Goal: Task Accomplishment & Management: Manage account settings

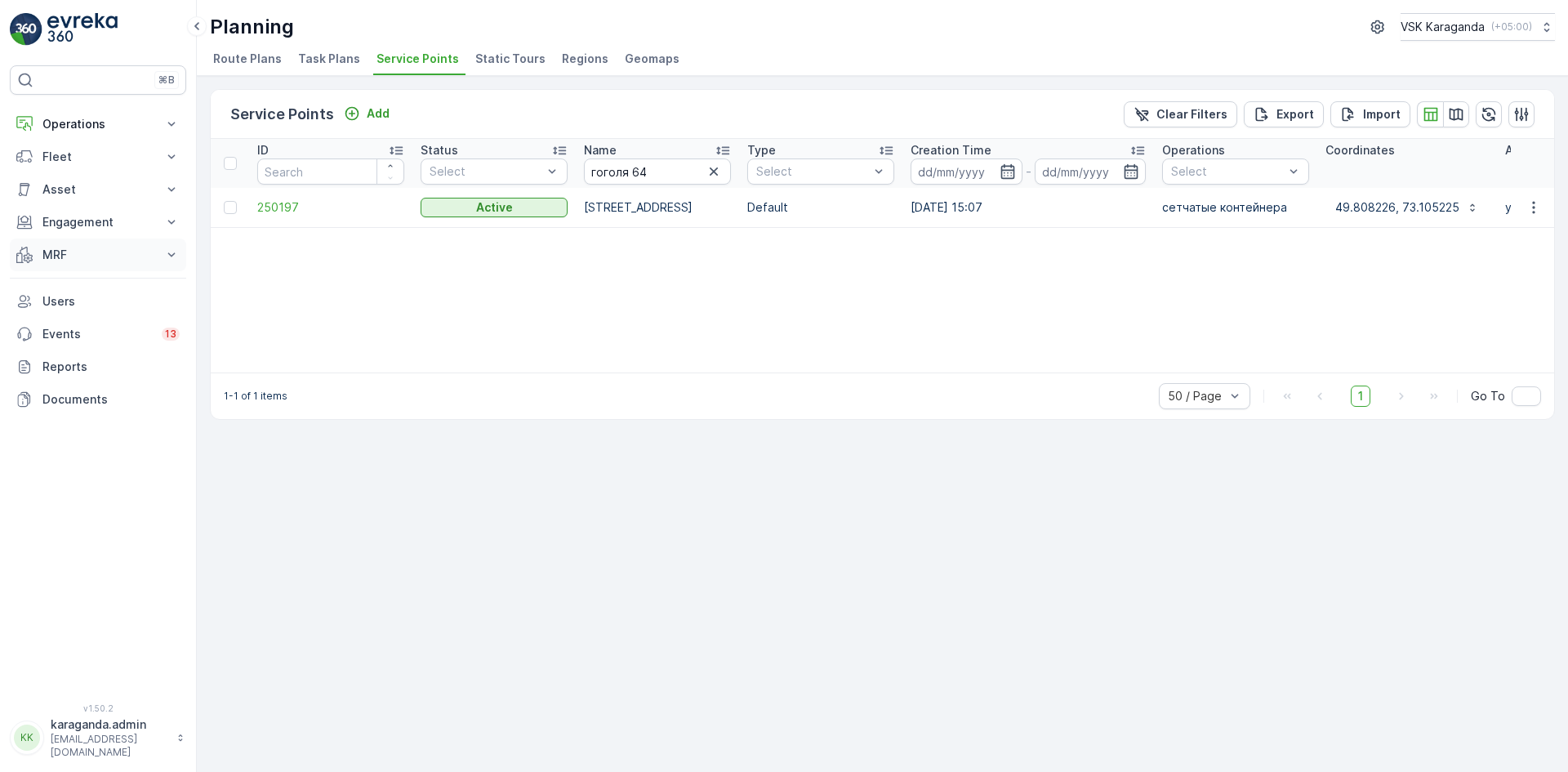
click at [68, 253] on p "MRF" at bounding box center [98, 255] width 112 height 17
click at [53, 280] on p "Входящий & Исходящий" at bounding box center [110, 282] width 137 height 17
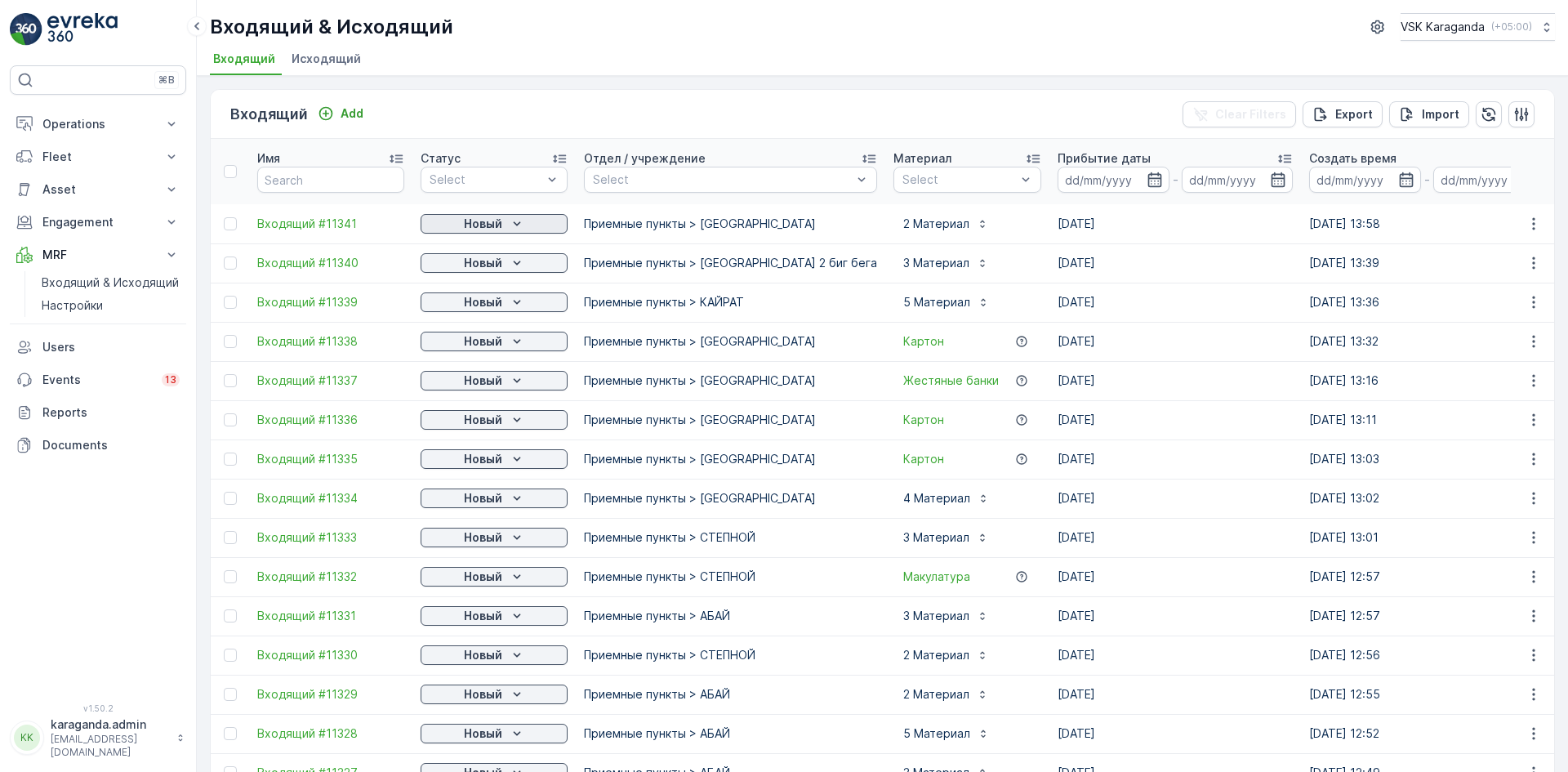
click at [489, 225] on p "Новый" at bounding box center [483, 223] width 38 height 17
click at [487, 269] on span "подтвердить" at bounding box center [468, 270] width 75 height 17
click at [506, 263] on div "Новый" at bounding box center [494, 263] width 134 height 17
click at [494, 305] on span "подтвердить" at bounding box center [468, 310] width 75 height 17
click at [505, 305] on div "Новый" at bounding box center [494, 302] width 134 height 17
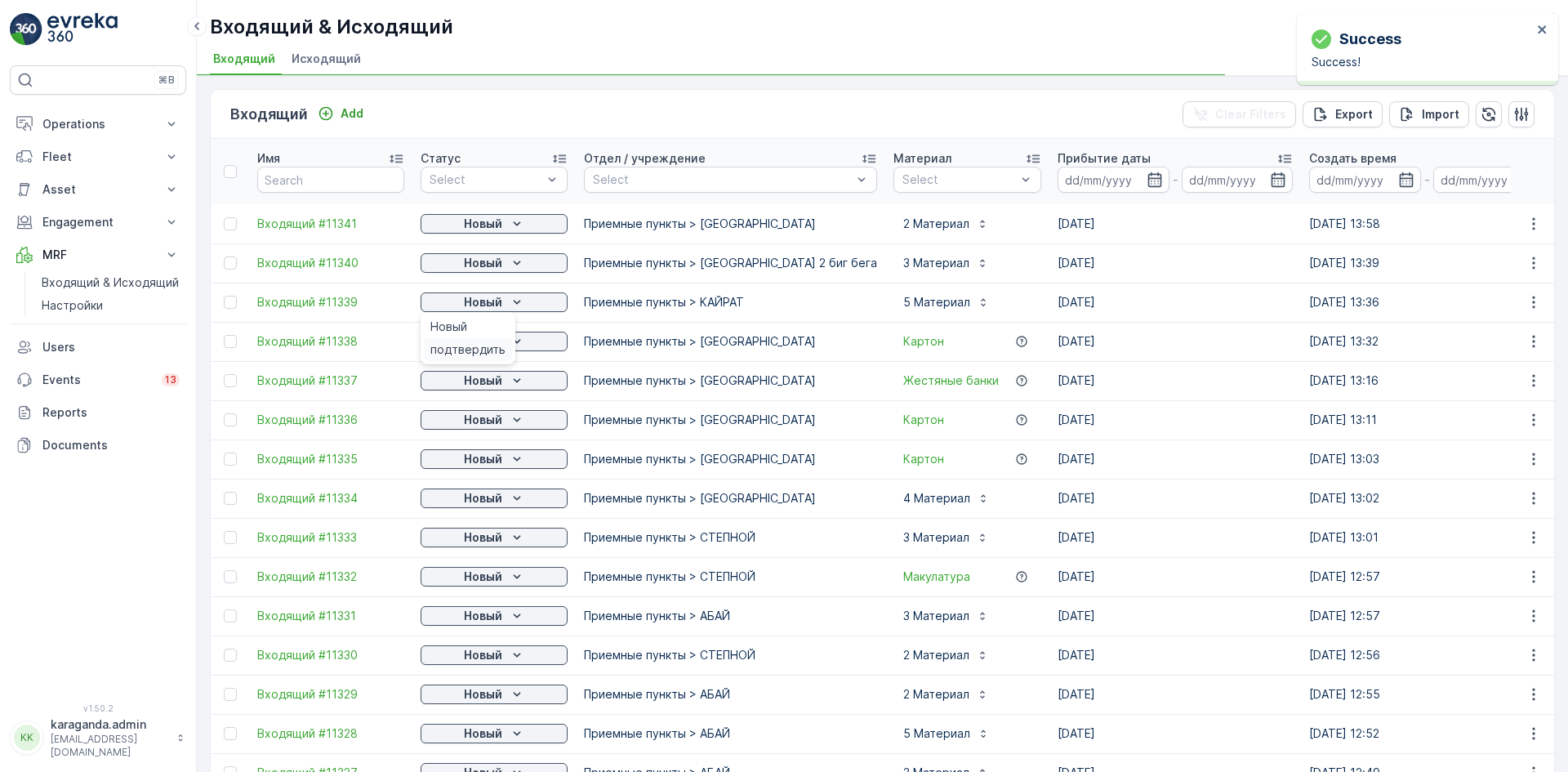
click at [494, 354] on span "подтвердить" at bounding box center [468, 349] width 75 height 17
click at [490, 385] on span "подтвердить" at bounding box center [468, 389] width 75 height 17
click at [506, 381] on div "Новый" at bounding box center [494, 380] width 134 height 17
click at [486, 425] on span "подтвердить" at bounding box center [468, 427] width 75 height 17
click at [475, 460] on span "подтвердить" at bounding box center [468, 467] width 75 height 17
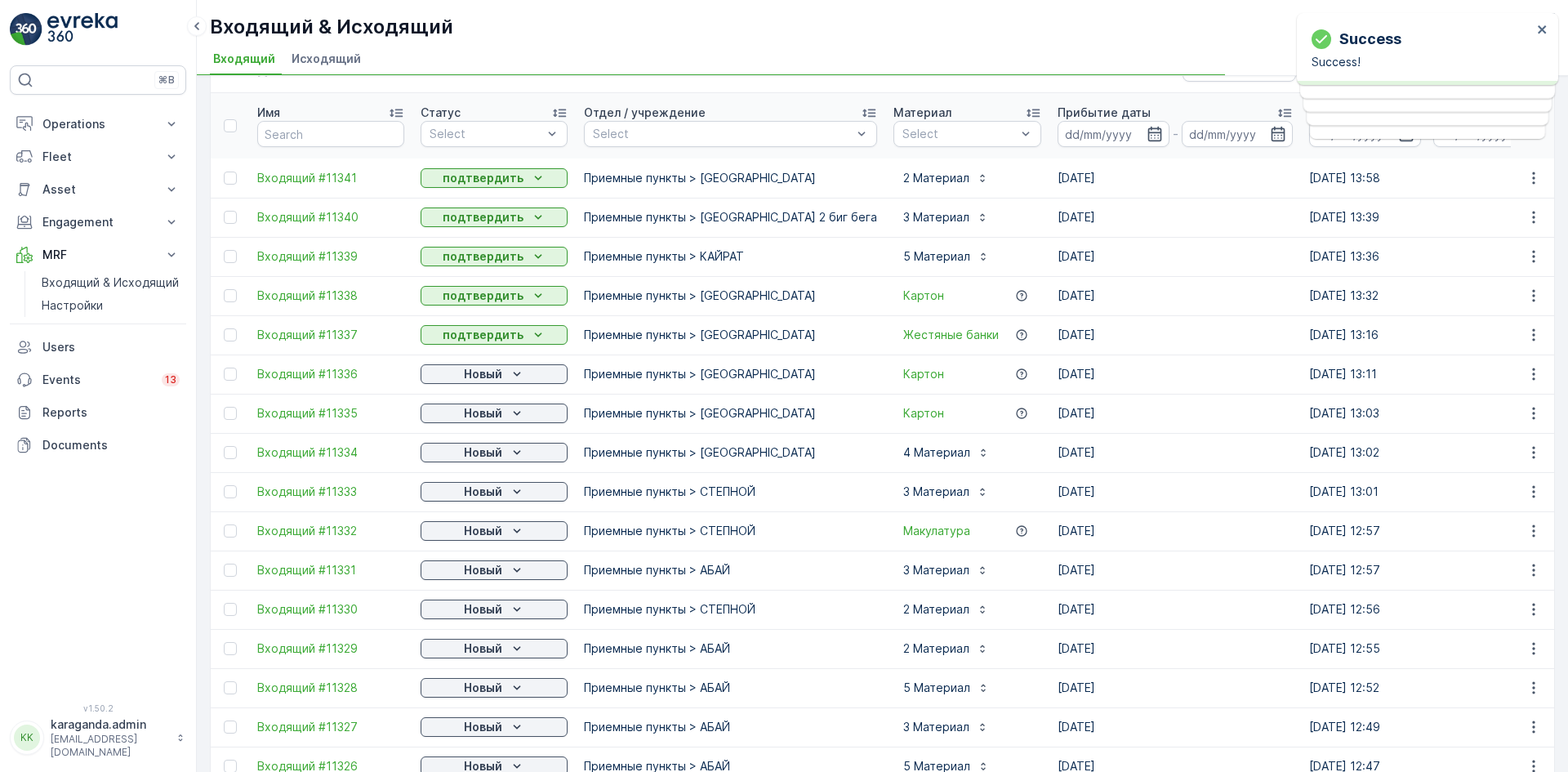
scroll to position [163, 0]
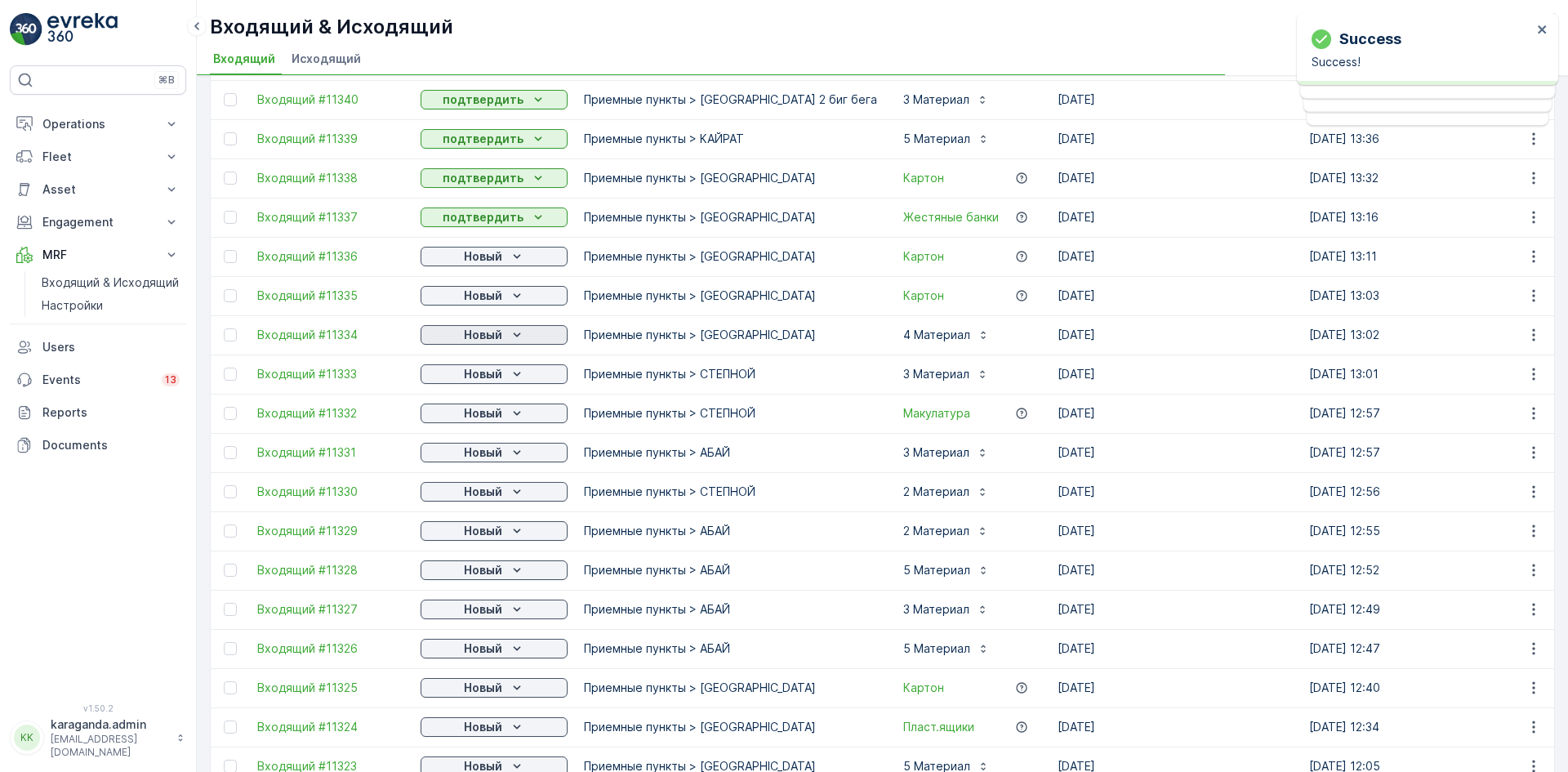
click at [498, 336] on p "Новый" at bounding box center [483, 335] width 38 height 17
click at [481, 384] on span "подтвердить" at bounding box center [468, 382] width 75 height 17
click at [483, 410] on div "подтвердить" at bounding box center [467, 421] width 88 height 23
click at [488, 410] on p "Новый" at bounding box center [483, 413] width 38 height 17
click at [477, 466] on span "подтвердить" at bounding box center [468, 460] width 75 height 17
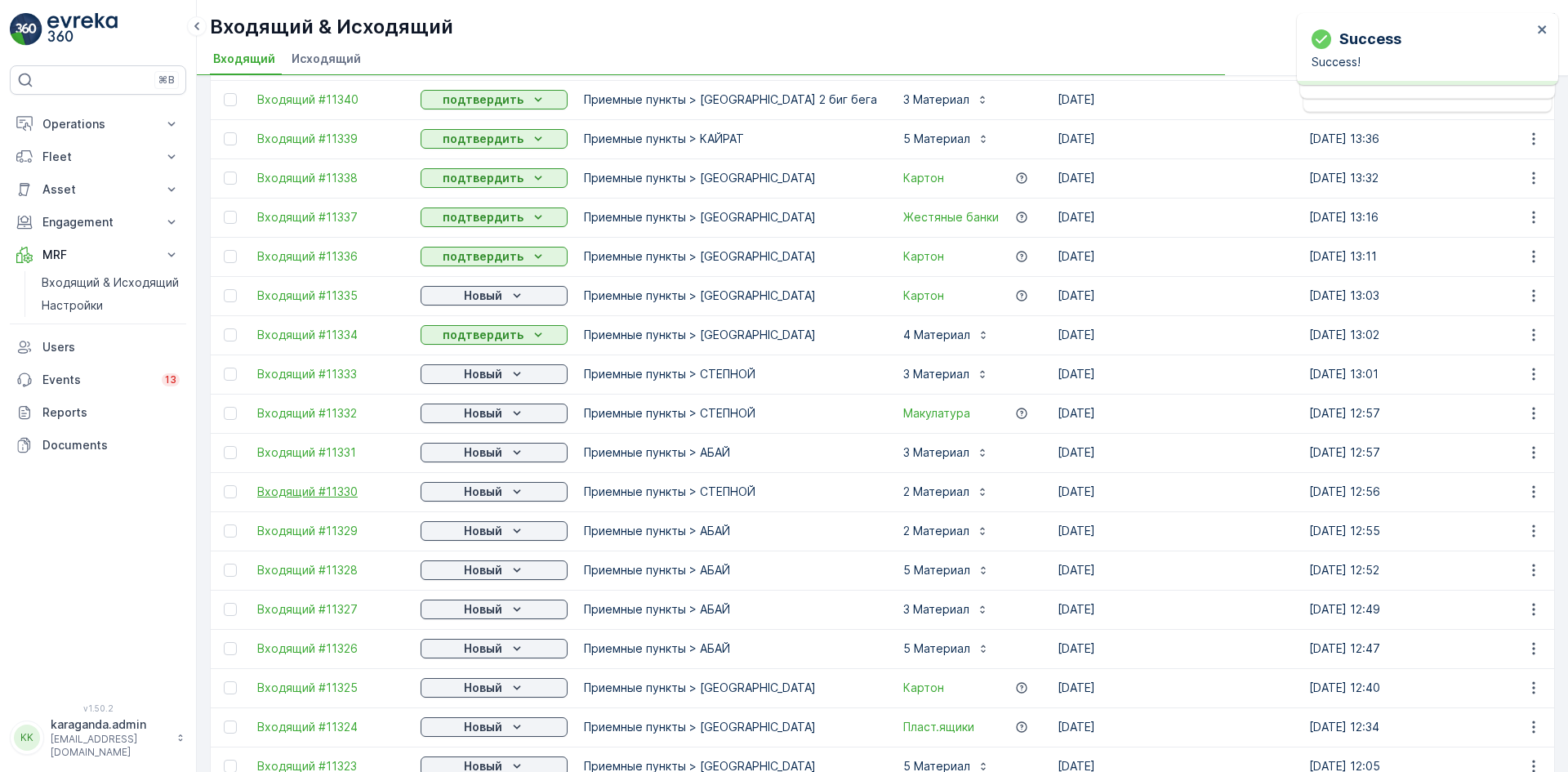
click at [311, 487] on span "Входящий #11330" at bounding box center [331, 492] width 147 height 17
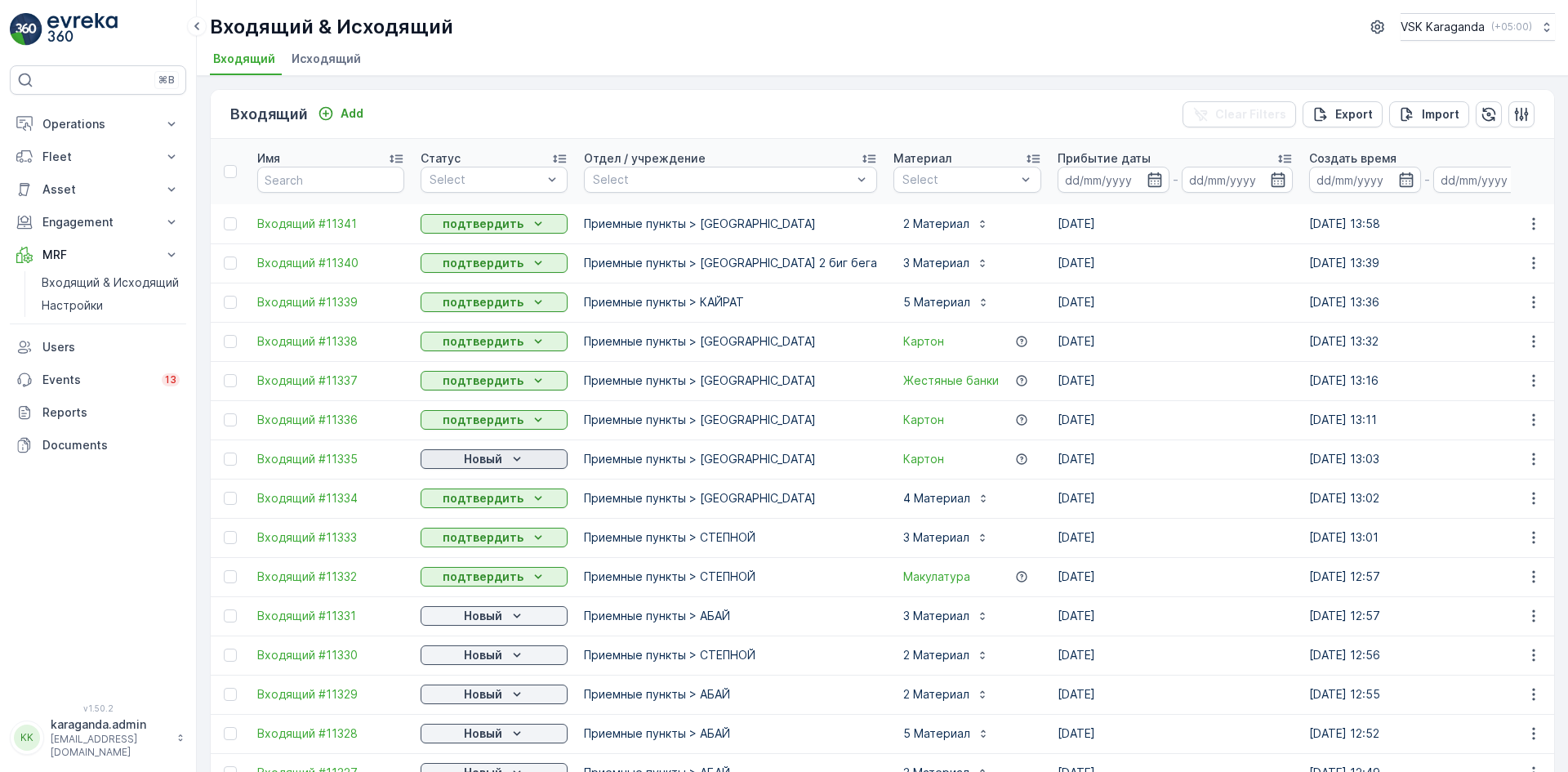
click at [473, 459] on p "Новый" at bounding box center [483, 459] width 38 height 17
click at [464, 504] on span "подтвердить" at bounding box center [468, 506] width 75 height 17
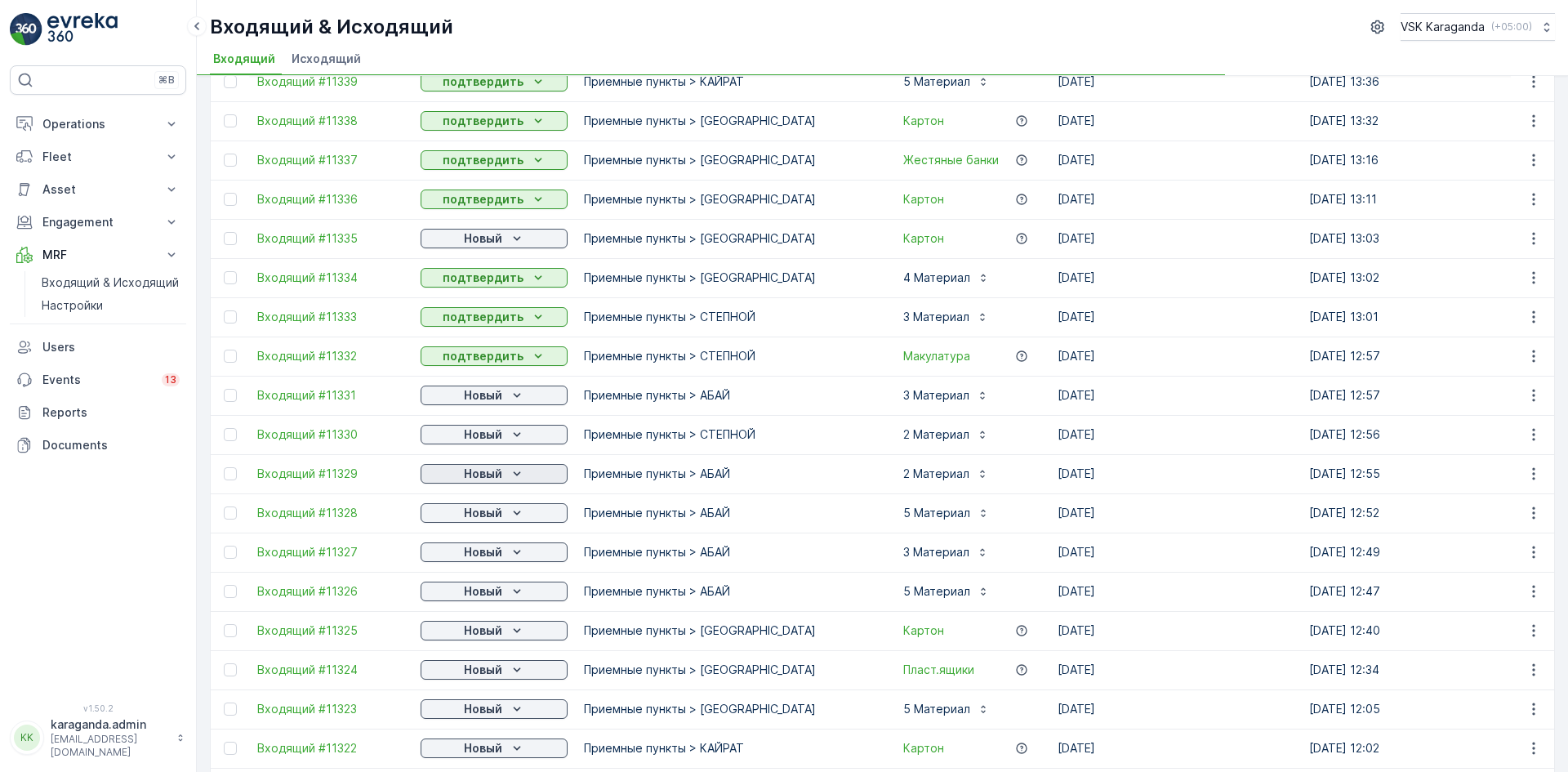
scroll to position [245, 0]
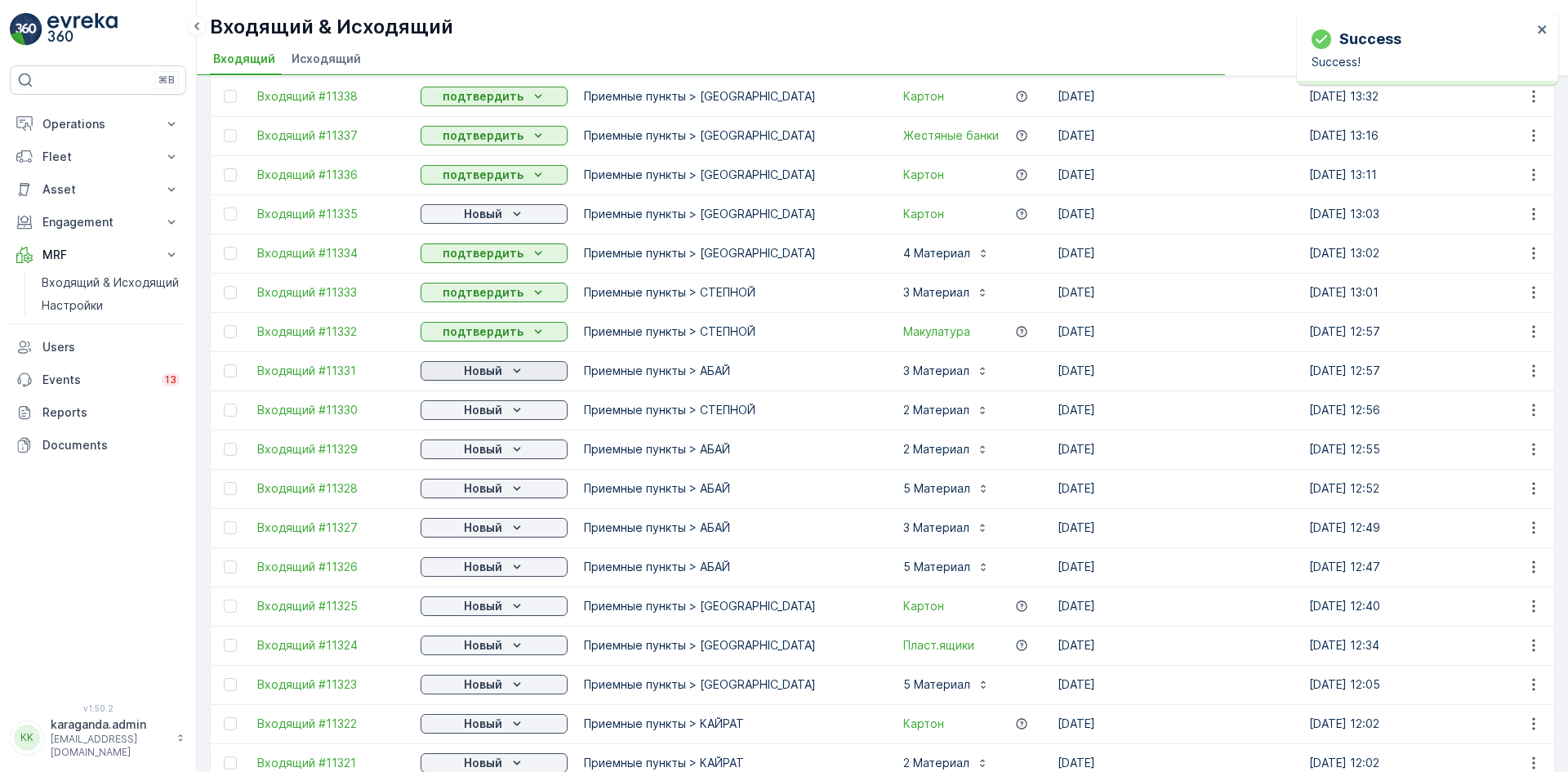
click at [486, 371] on p "Новый" at bounding box center [483, 370] width 38 height 17
click at [489, 410] on span "подтвердить" at bounding box center [468, 418] width 75 height 17
click at [504, 412] on div "Новый" at bounding box center [494, 410] width 134 height 17
drag, startPoint x: 494, startPoint y: 451, endPoint x: 487, endPoint y: 459, distance: 10.6
click at [492, 452] on span "подтвердить" at bounding box center [468, 457] width 75 height 17
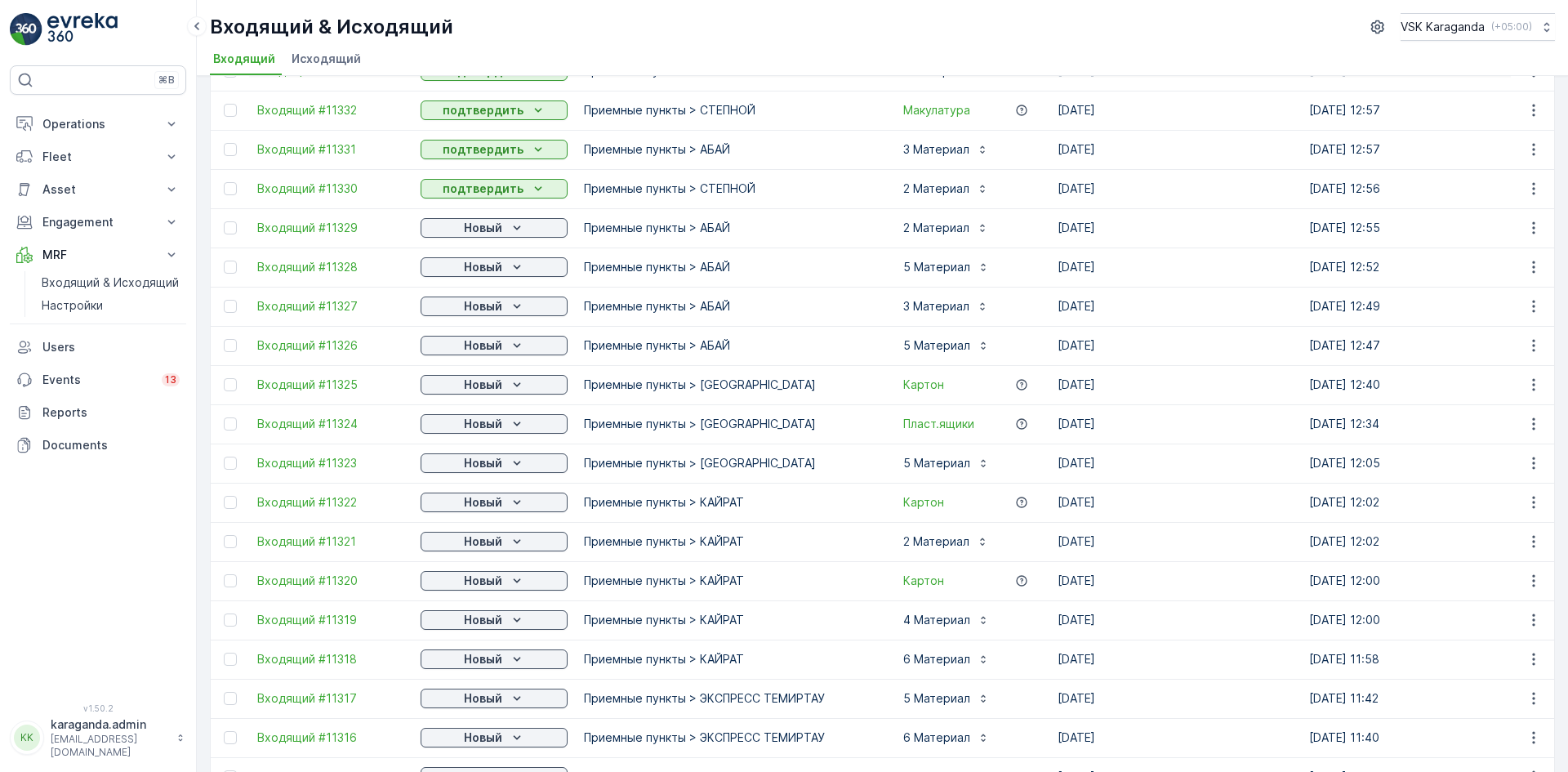
scroll to position [490, 0]
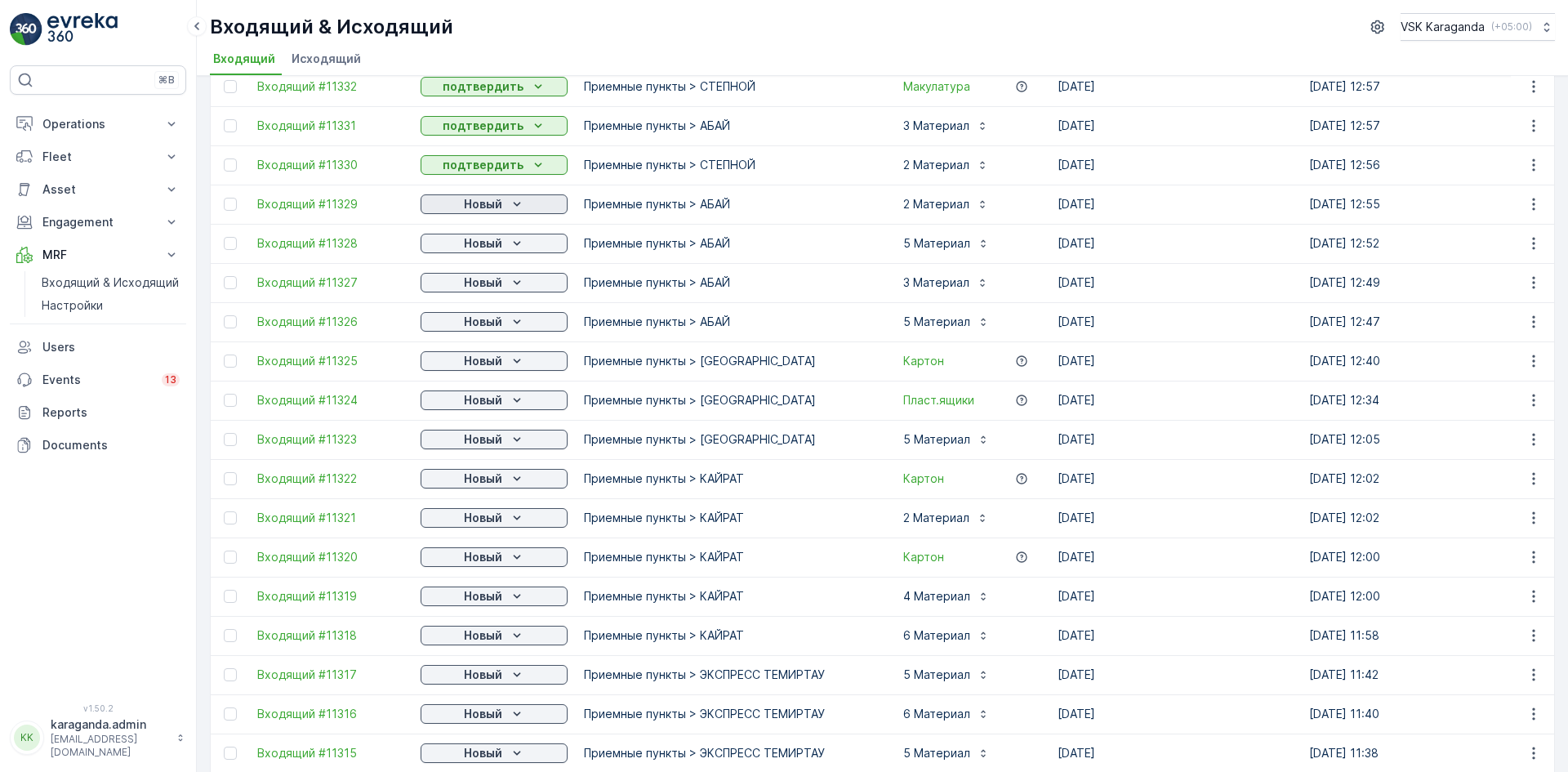
click at [497, 206] on p "Новый" at bounding box center [483, 204] width 38 height 17
click at [490, 243] on div "подтвердить" at bounding box center [467, 251] width 88 height 23
click at [490, 244] on p "Новый" at bounding box center [483, 243] width 38 height 17
click at [471, 286] on span "подтвердить" at bounding box center [468, 290] width 75 height 17
click at [492, 286] on p "Новый" at bounding box center [483, 282] width 38 height 17
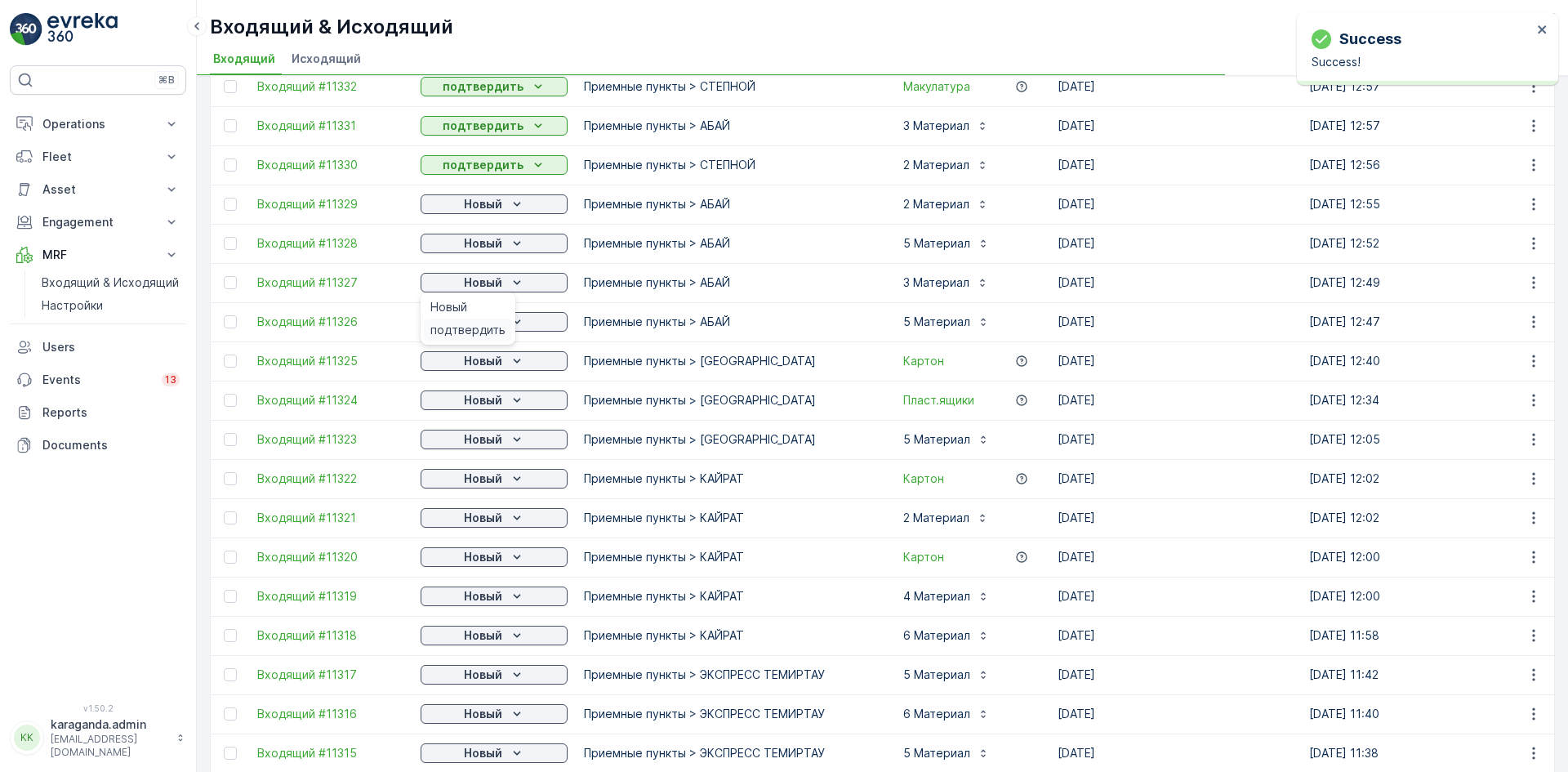
click at [475, 326] on span "подтвердить" at bounding box center [468, 330] width 75 height 17
click at [485, 325] on p "Новый" at bounding box center [483, 322] width 38 height 17
drag, startPoint x: 473, startPoint y: 364, endPoint x: 482, endPoint y: 367, distance: 9.5
click at [473, 367] on span "подтвердить" at bounding box center [468, 369] width 75 height 17
click at [501, 360] on p "Новый" at bounding box center [483, 360] width 38 height 17
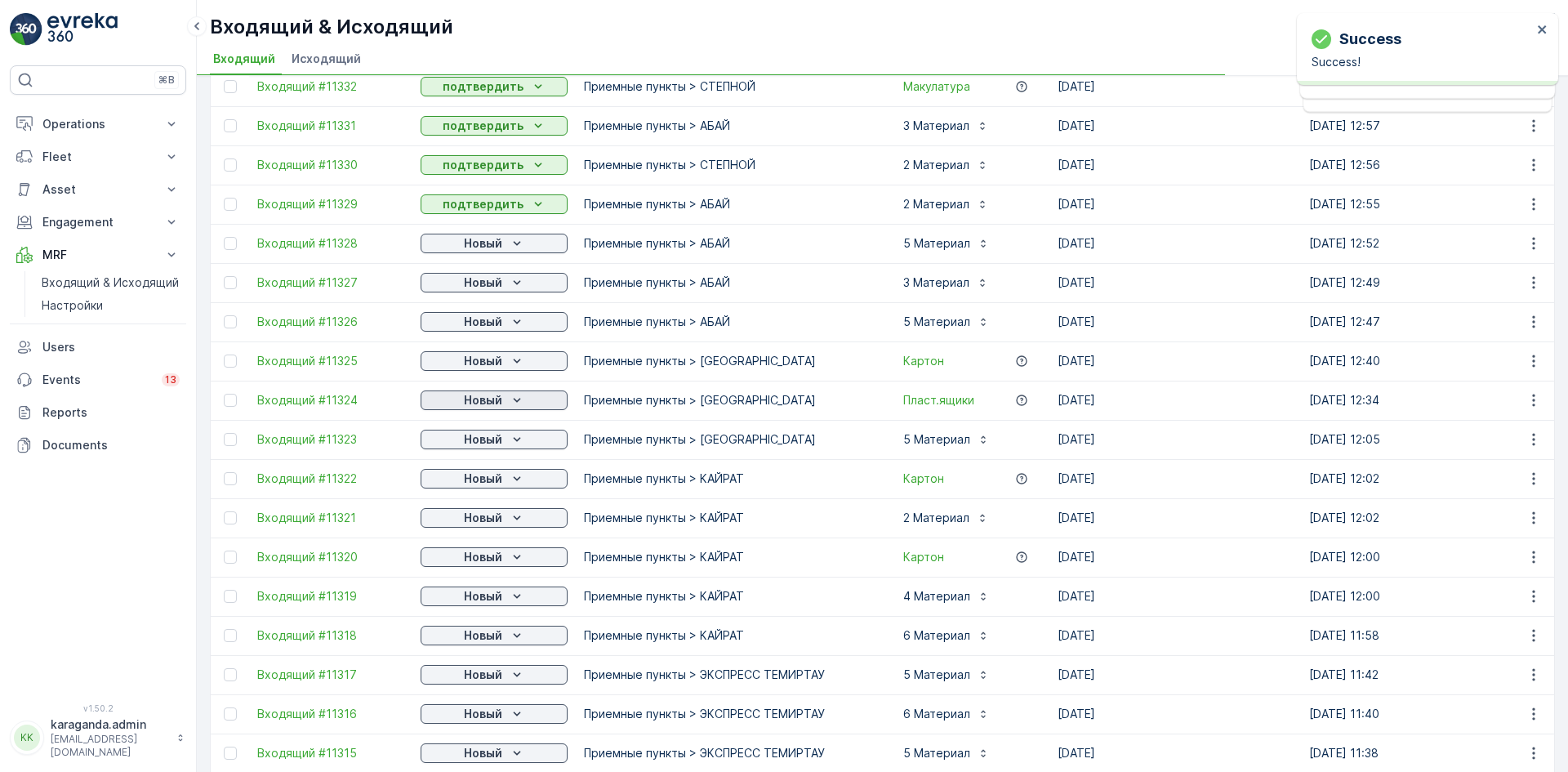
click at [476, 404] on p "Новый" at bounding box center [483, 400] width 38 height 17
click at [488, 439] on p "Новый" at bounding box center [483, 439] width 38 height 17
click at [467, 483] on span "подтвердить" at bounding box center [468, 487] width 75 height 17
click at [509, 471] on icon "Новый" at bounding box center [517, 479] width 17 height 17
click at [497, 517] on div "подтвердить" at bounding box center [467, 525] width 88 height 23
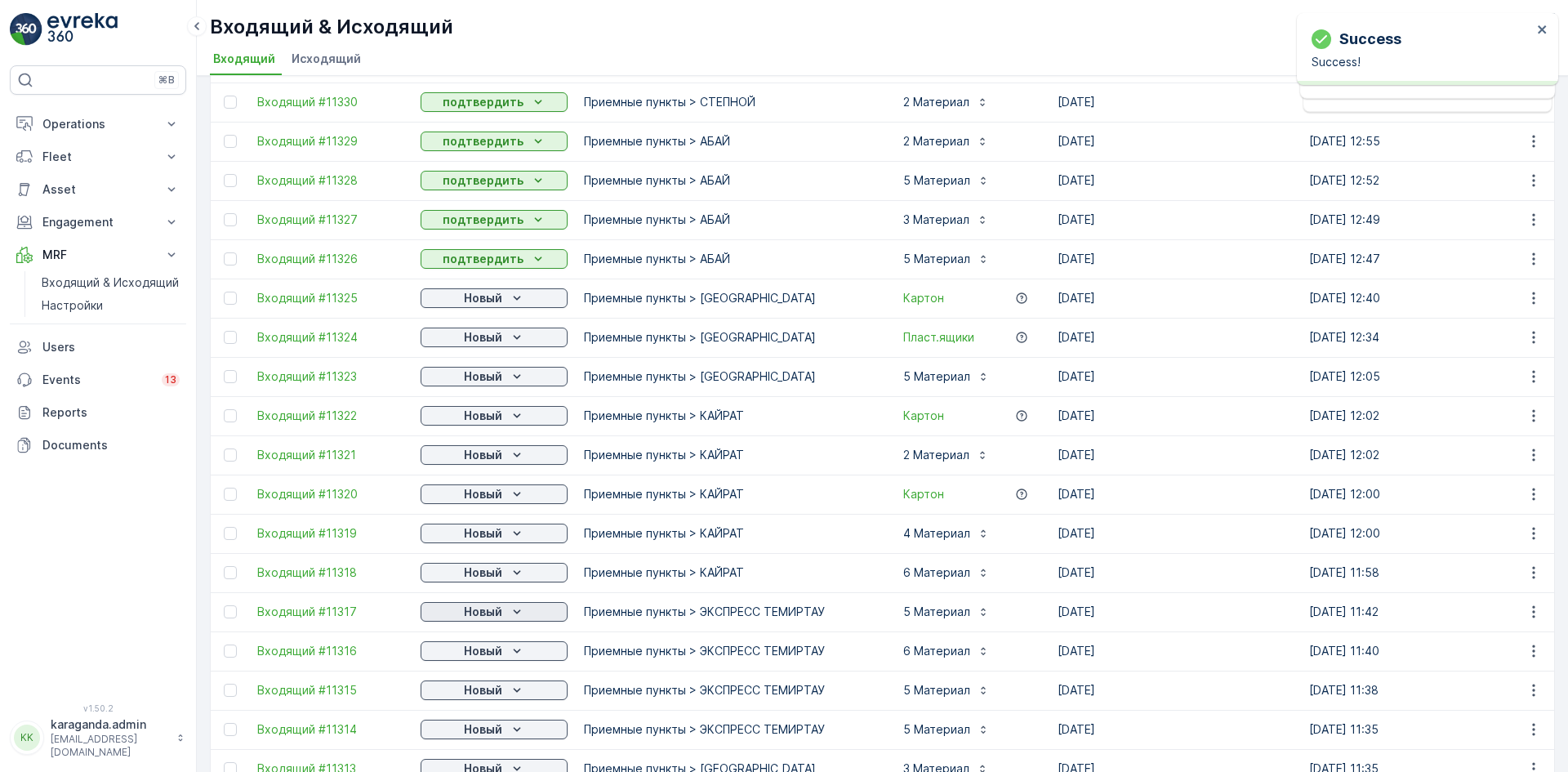
scroll to position [735, 0]
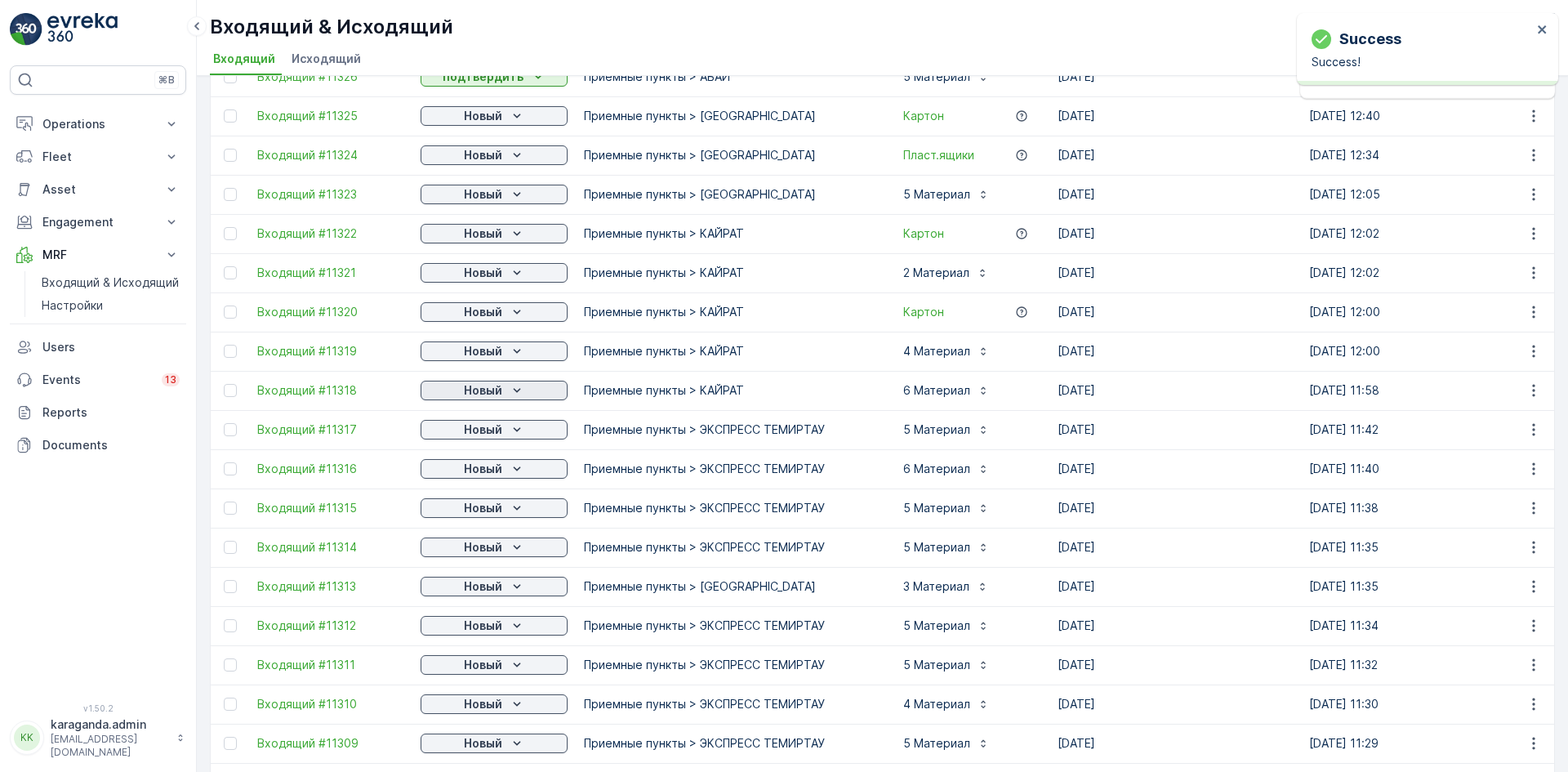
click at [493, 390] on p "Новый" at bounding box center [483, 390] width 38 height 17
click at [487, 431] on p "Новый" at bounding box center [483, 429] width 38 height 17
click at [477, 476] on span "подтвердить" at bounding box center [468, 477] width 75 height 17
click at [476, 506] on p "Новый" at bounding box center [483, 507] width 38 height 17
click at [473, 552] on span "подтвердить" at bounding box center [468, 555] width 75 height 17
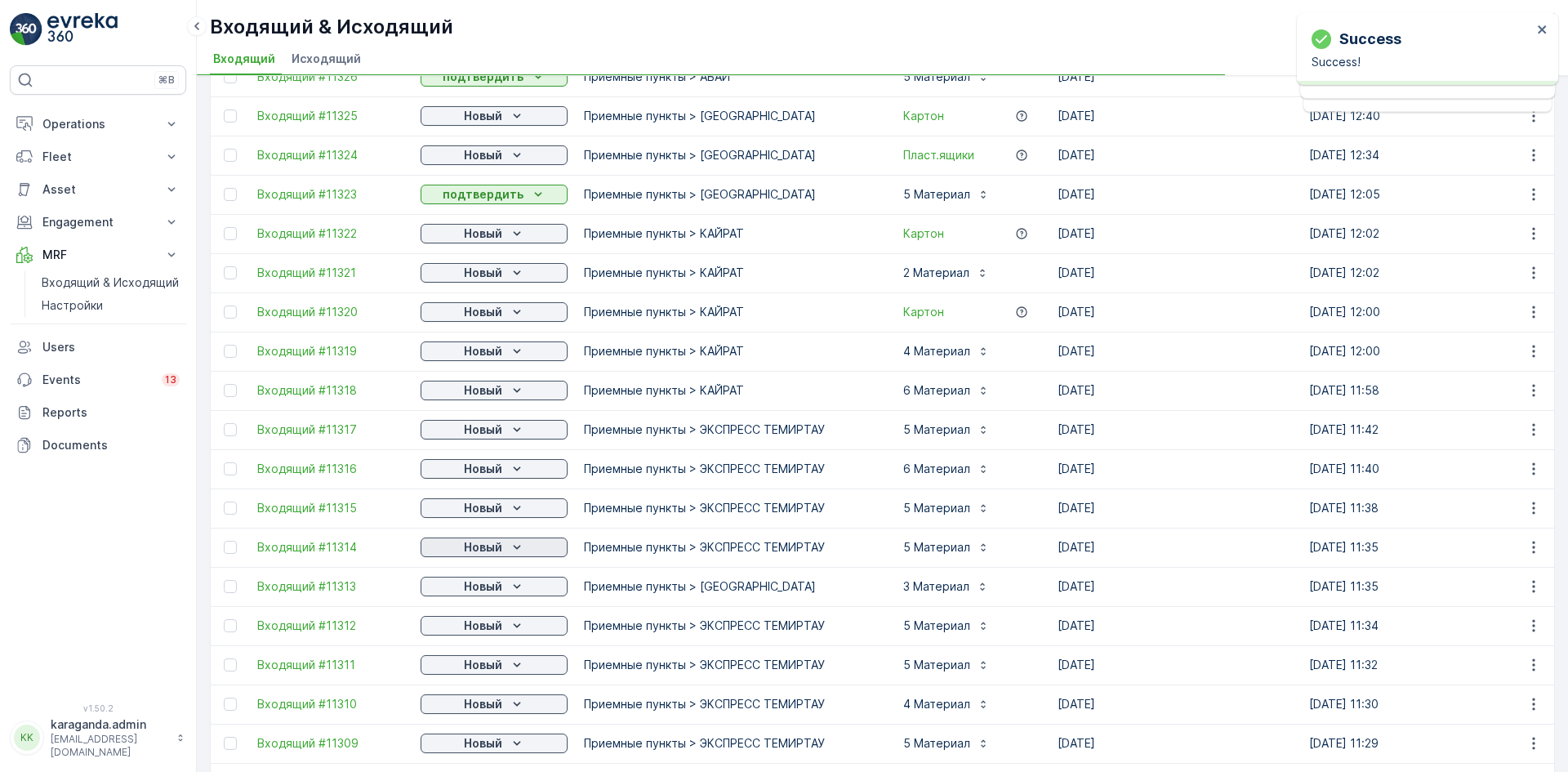
click at [487, 553] on p "Новый" at bounding box center [483, 547] width 38 height 17
click at [481, 590] on span "подтвердить" at bounding box center [468, 594] width 75 height 17
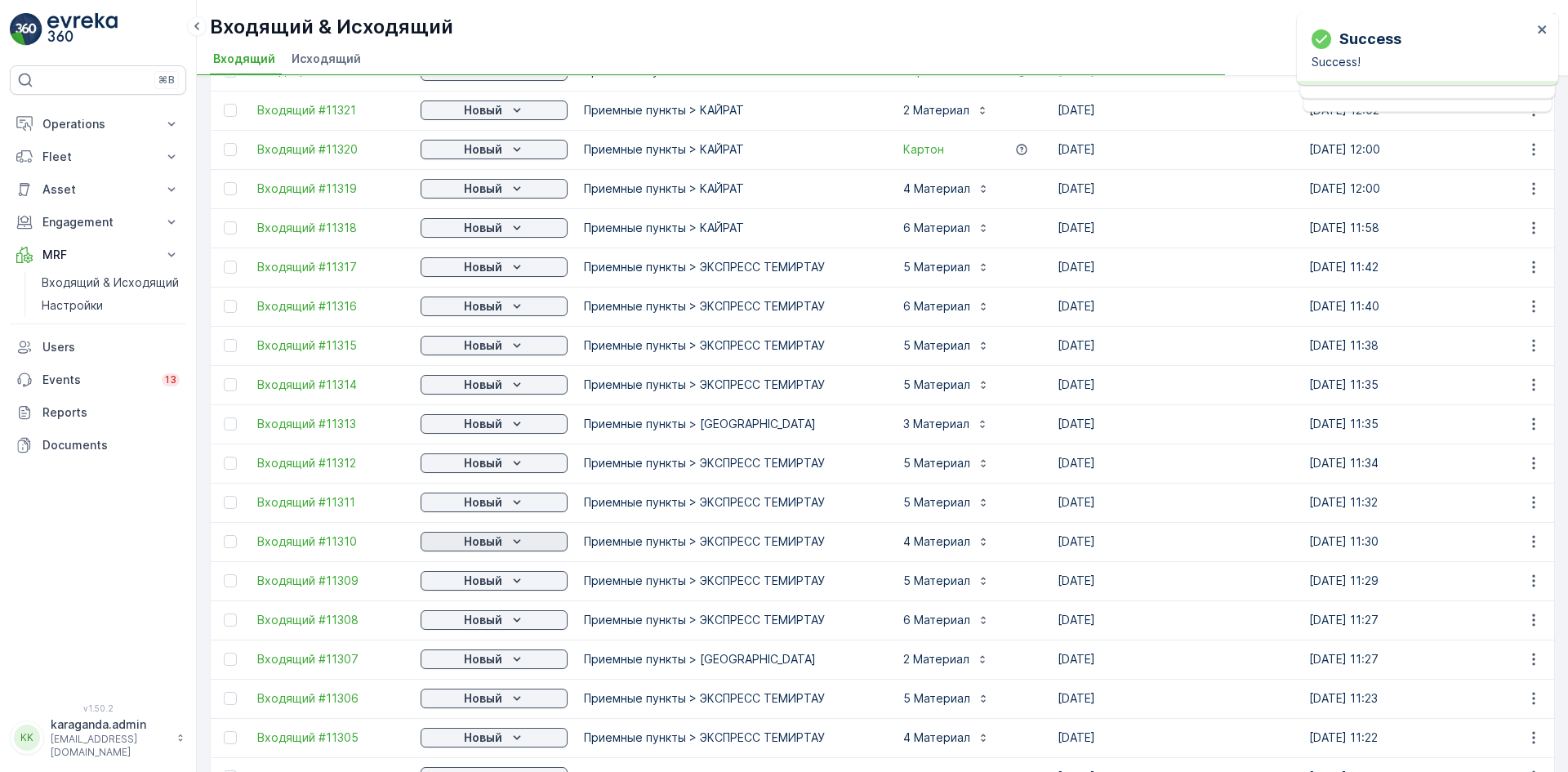
scroll to position [898, 0]
click at [483, 465] on span "подтвердить" at bounding box center [468, 470] width 75 height 17
click at [493, 463] on p "Новый" at bounding box center [483, 462] width 38 height 17
click at [476, 511] on span "подтвердить" at bounding box center [468, 509] width 75 height 17
click at [476, 544] on span "подтвердить" at bounding box center [468, 549] width 75 height 17
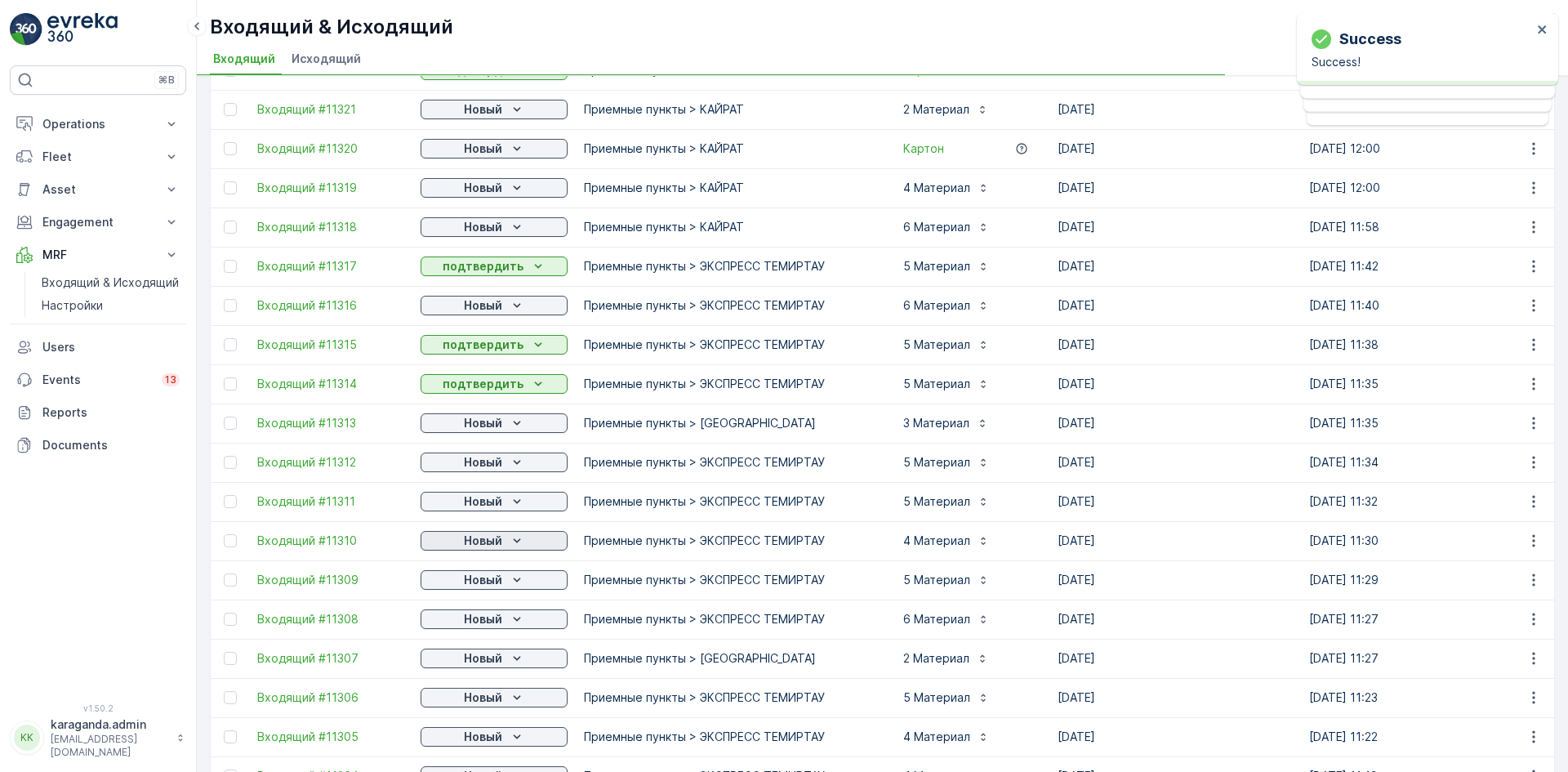
click at [485, 542] on p "Новый" at bounding box center [483, 541] width 38 height 17
click at [473, 584] on span "подтвердить" at bounding box center [468, 587] width 75 height 17
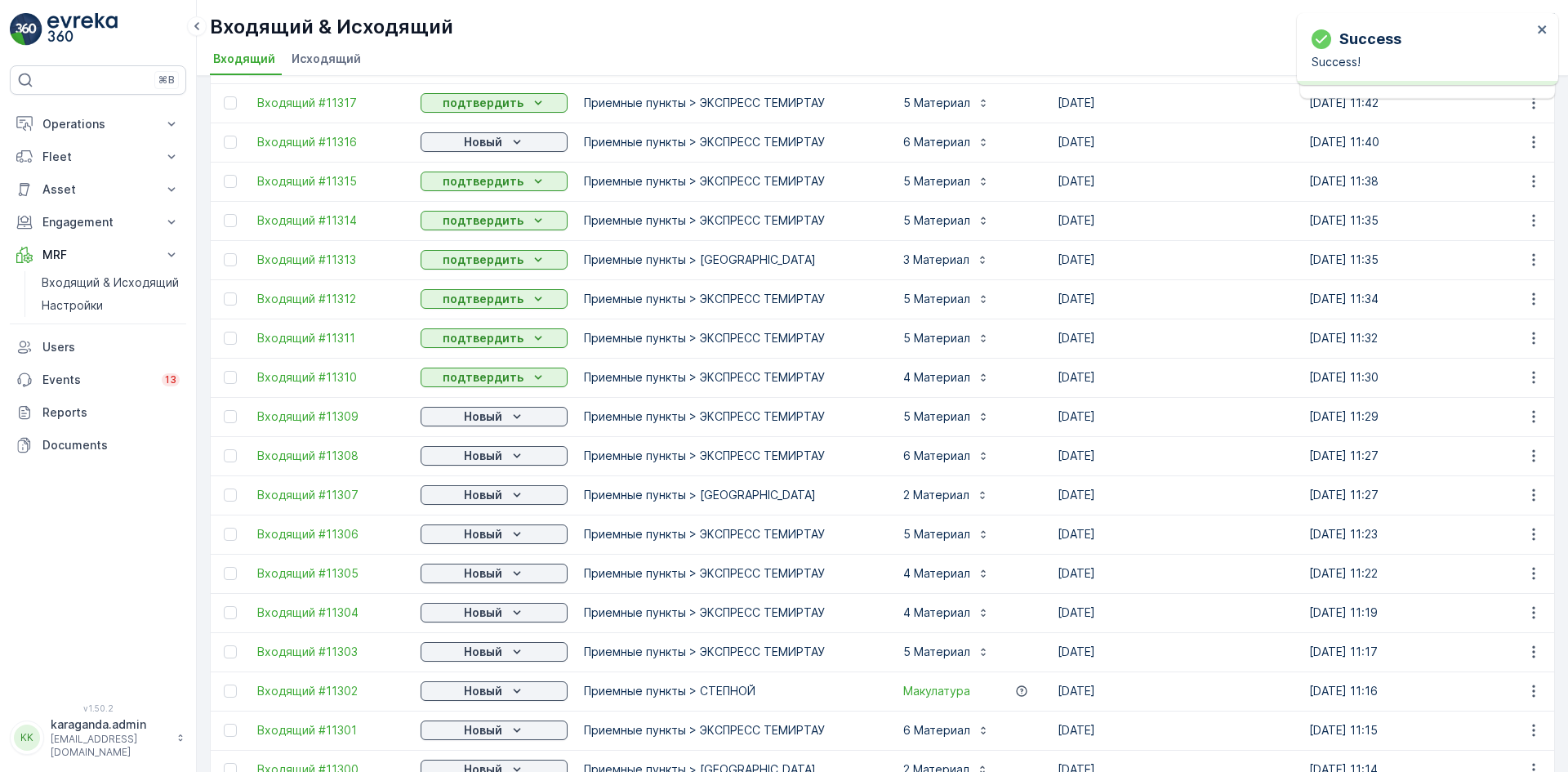
click at [505, 144] on div "Новый" at bounding box center [494, 142] width 134 height 17
click at [479, 190] on span "подтвердить" at bounding box center [468, 190] width 75 height 17
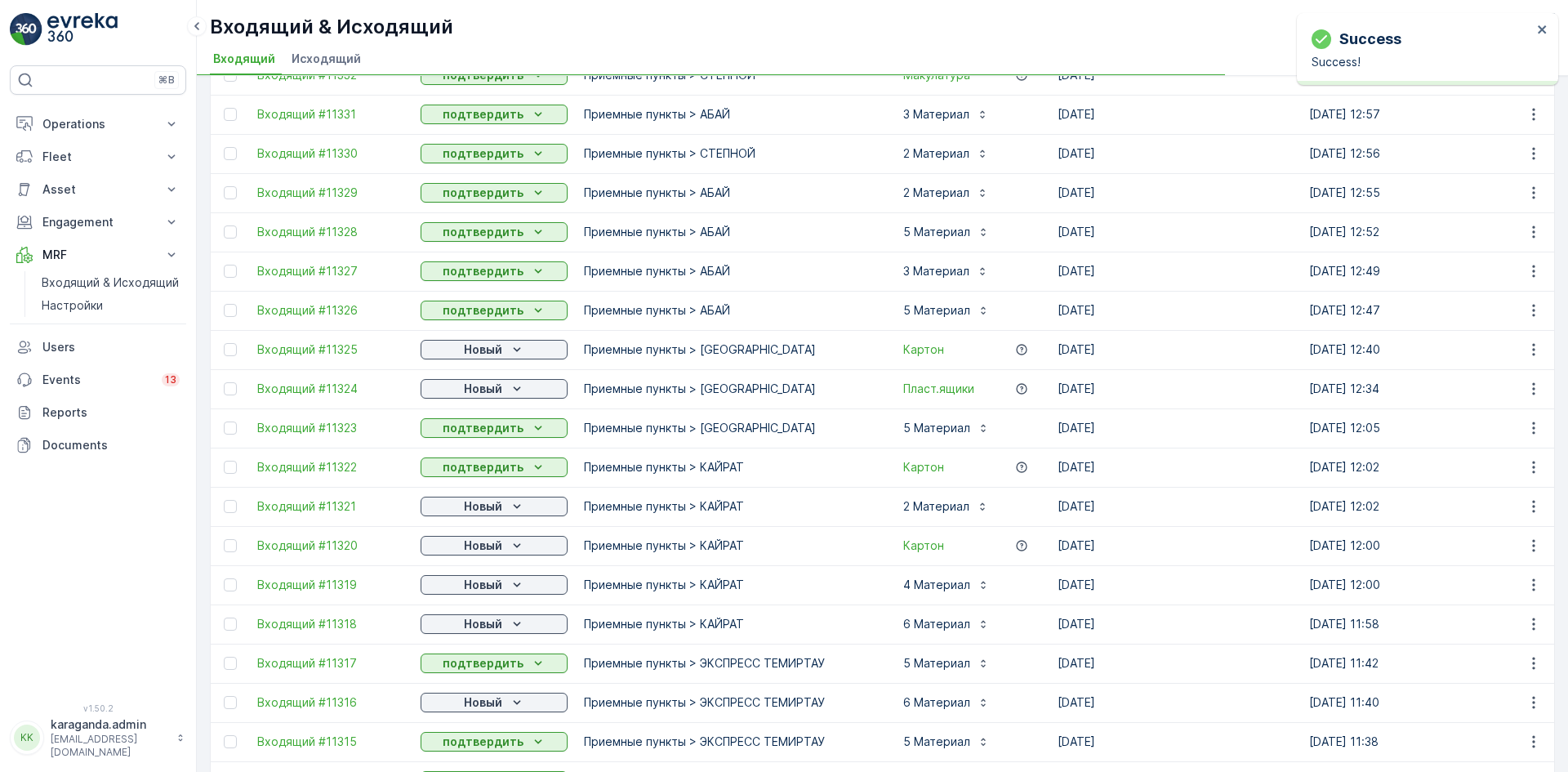
scroll to position [490, 0]
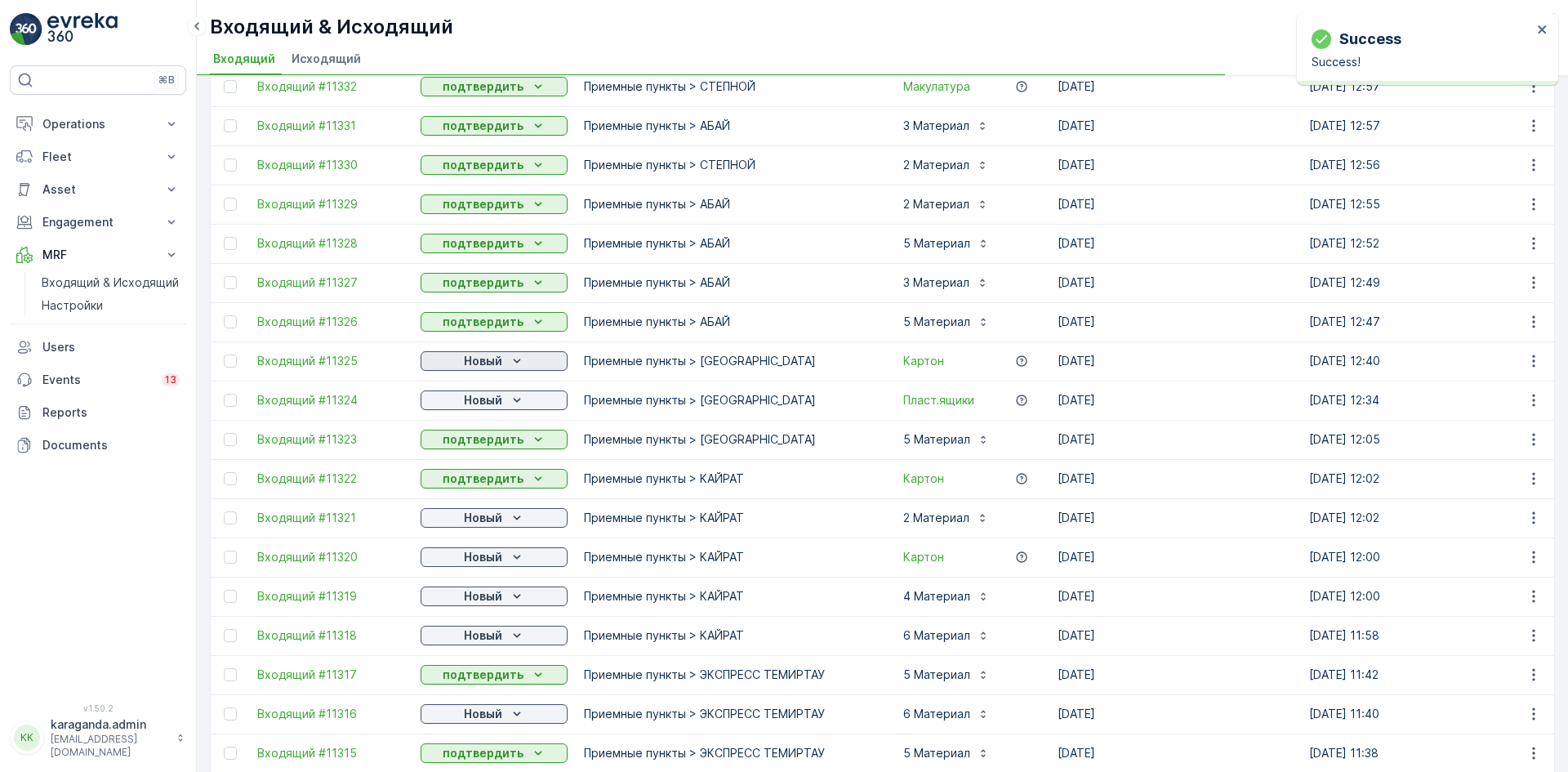
click at [476, 362] on p "Новый" at bounding box center [483, 360] width 38 height 17
click at [476, 404] on p "Новый" at bounding box center [483, 400] width 38 height 17
click at [485, 404] on p "Новый" at bounding box center [483, 400] width 38 height 17
click at [490, 402] on p "Новый" at bounding box center [483, 400] width 38 height 17
click at [476, 443] on span "подтвердить" at bounding box center [468, 447] width 75 height 17
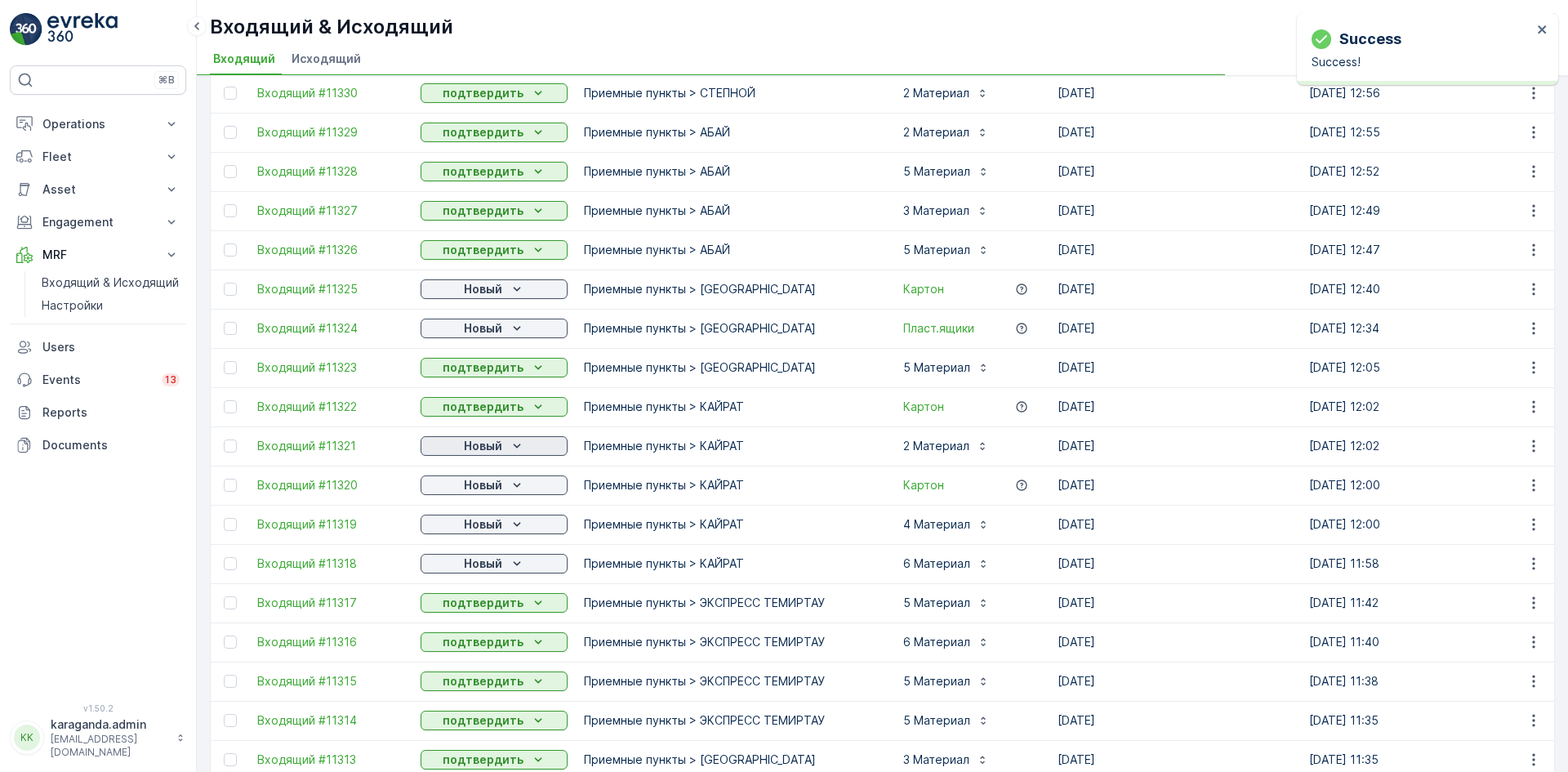
scroll to position [654, 0]
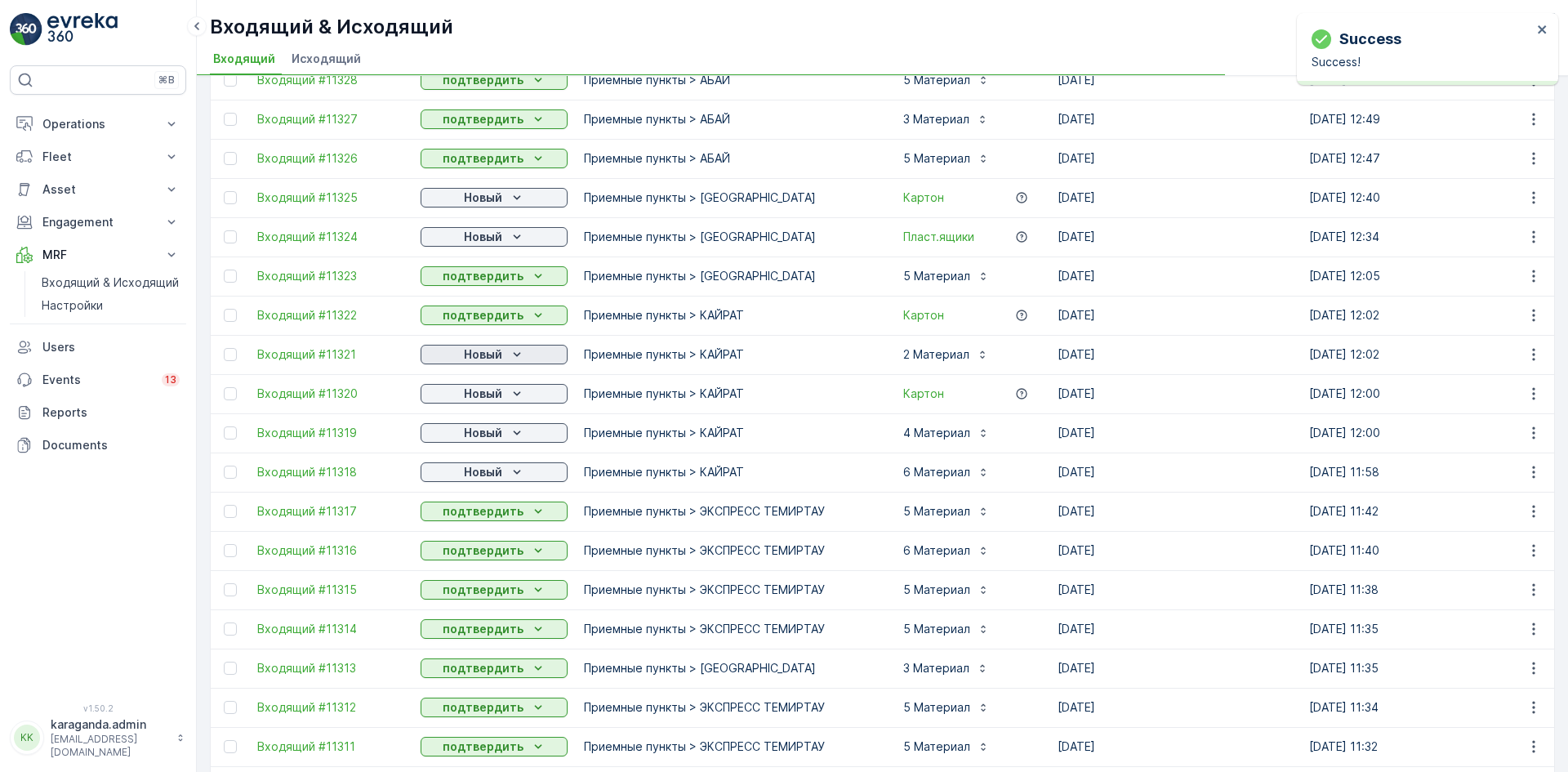
click at [507, 351] on div "Новый" at bounding box center [494, 354] width 134 height 17
click at [489, 396] on span "подтвердить" at bounding box center [468, 402] width 75 height 17
click at [501, 397] on p "Новый" at bounding box center [483, 394] width 38 height 17
click at [500, 433] on span "подтвердить" at bounding box center [468, 441] width 75 height 17
click at [501, 473] on span "подтвердить" at bounding box center [468, 480] width 75 height 17
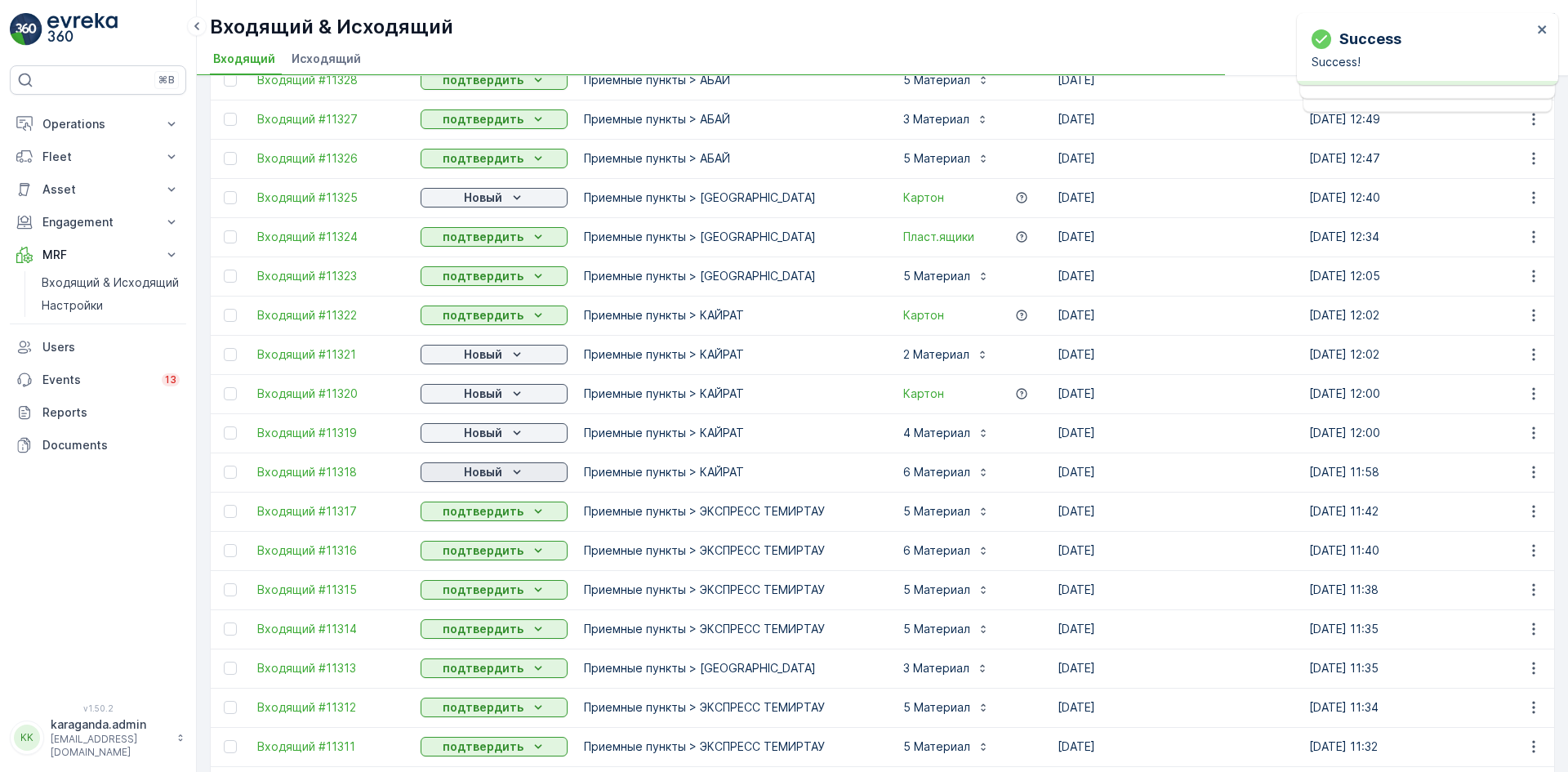
click at [507, 471] on div "Новый" at bounding box center [494, 472] width 134 height 17
click at [508, 519] on div "подтвердить" at bounding box center [467, 519] width 88 height 23
click at [496, 193] on p "Новый" at bounding box center [483, 197] width 38 height 17
click at [480, 238] on span "подтвердить" at bounding box center [468, 245] width 75 height 17
click at [471, 469] on p "Новый" at bounding box center [483, 472] width 38 height 17
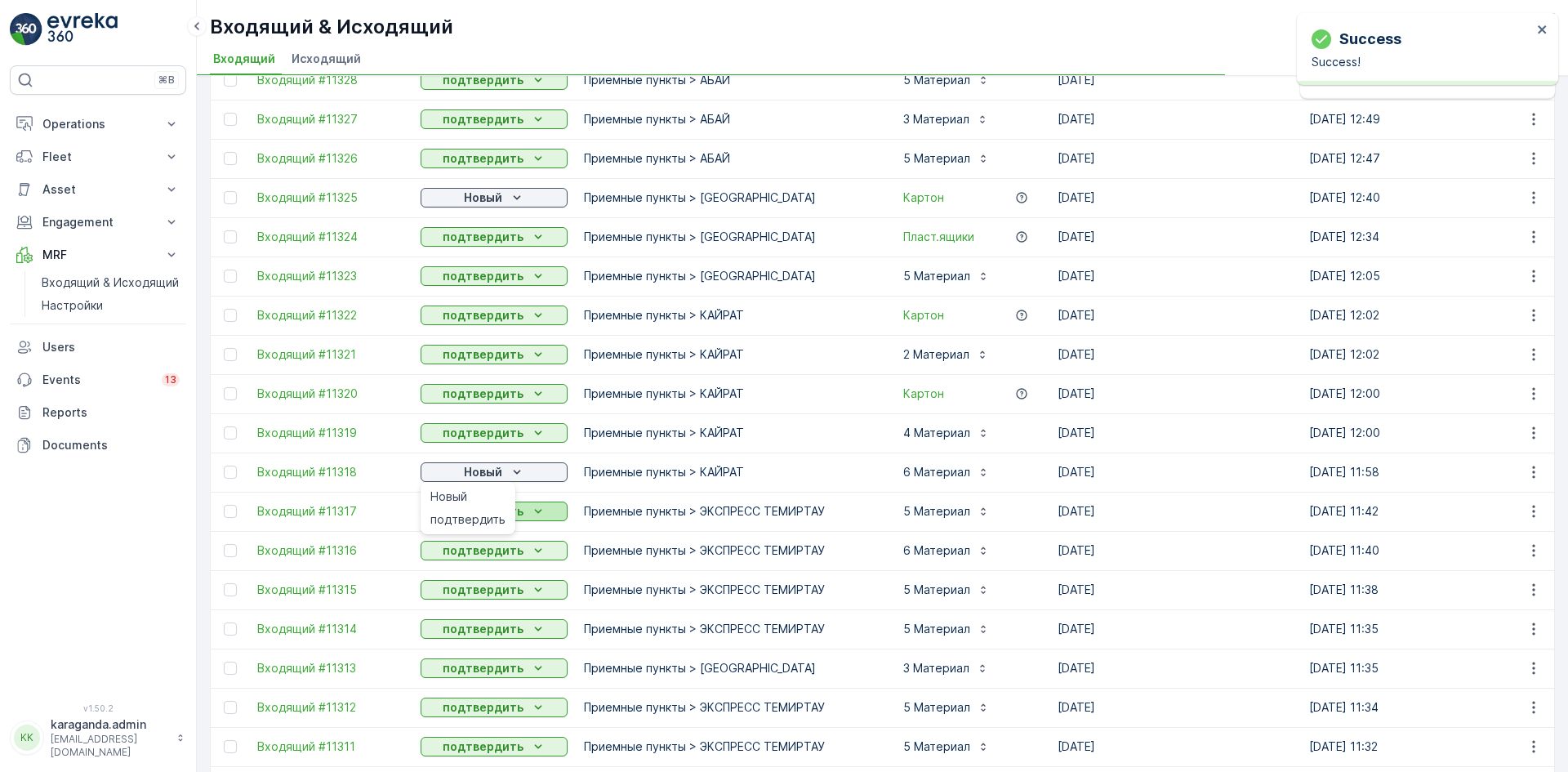
click at [460, 518] on span "подтвердить" at bounding box center [468, 519] width 75 height 17
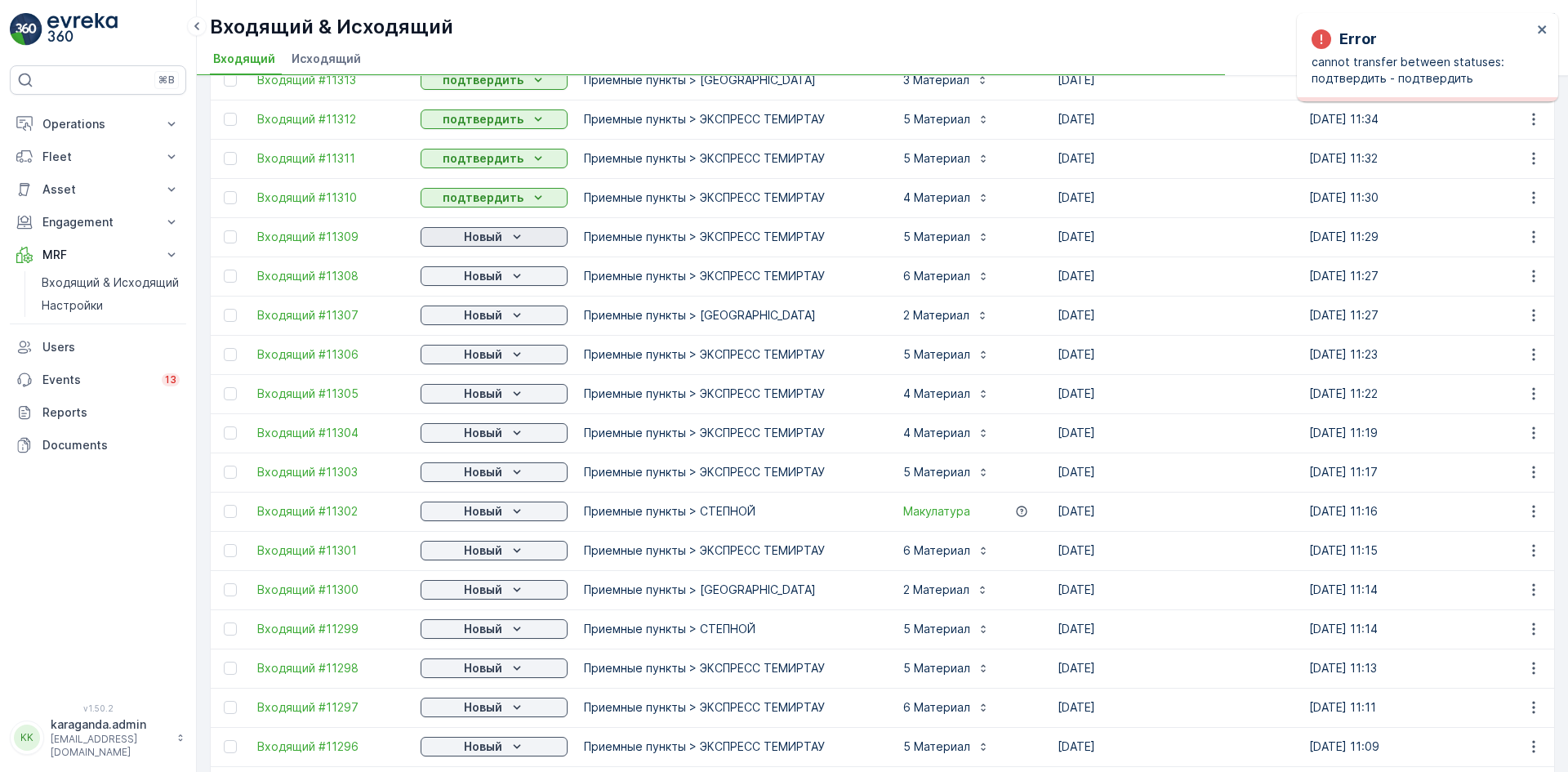
scroll to position [1307, 0]
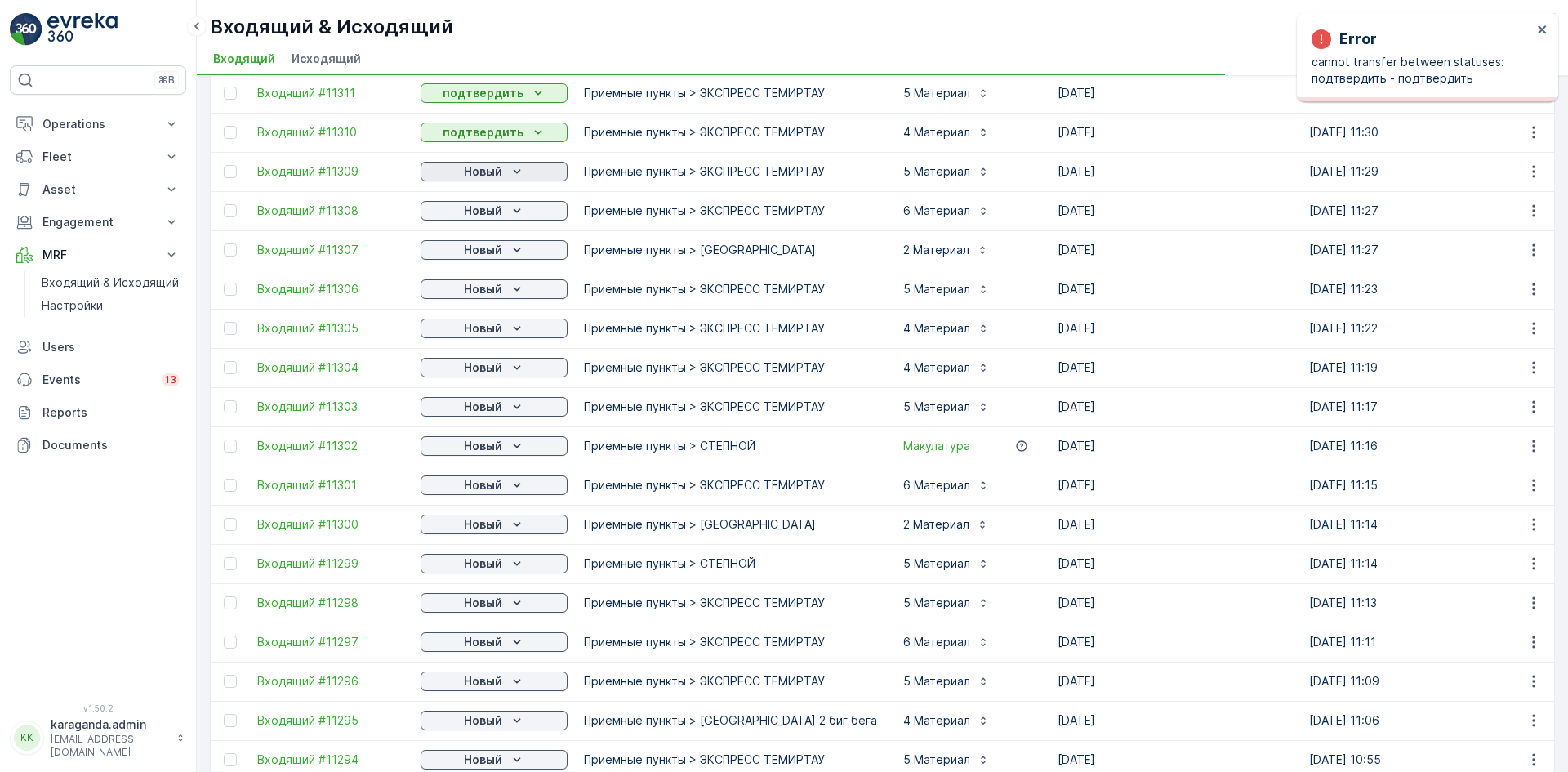
click at [510, 177] on icon "Новый" at bounding box center [517, 171] width 17 height 17
click at [491, 211] on span "подтвердить" at bounding box center [468, 218] width 75 height 17
click at [507, 215] on div "Новый" at bounding box center [494, 210] width 134 height 17
click at [499, 251] on span "подтвердить" at bounding box center [468, 258] width 75 height 17
click at [507, 250] on div "Новый" at bounding box center [494, 250] width 134 height 17
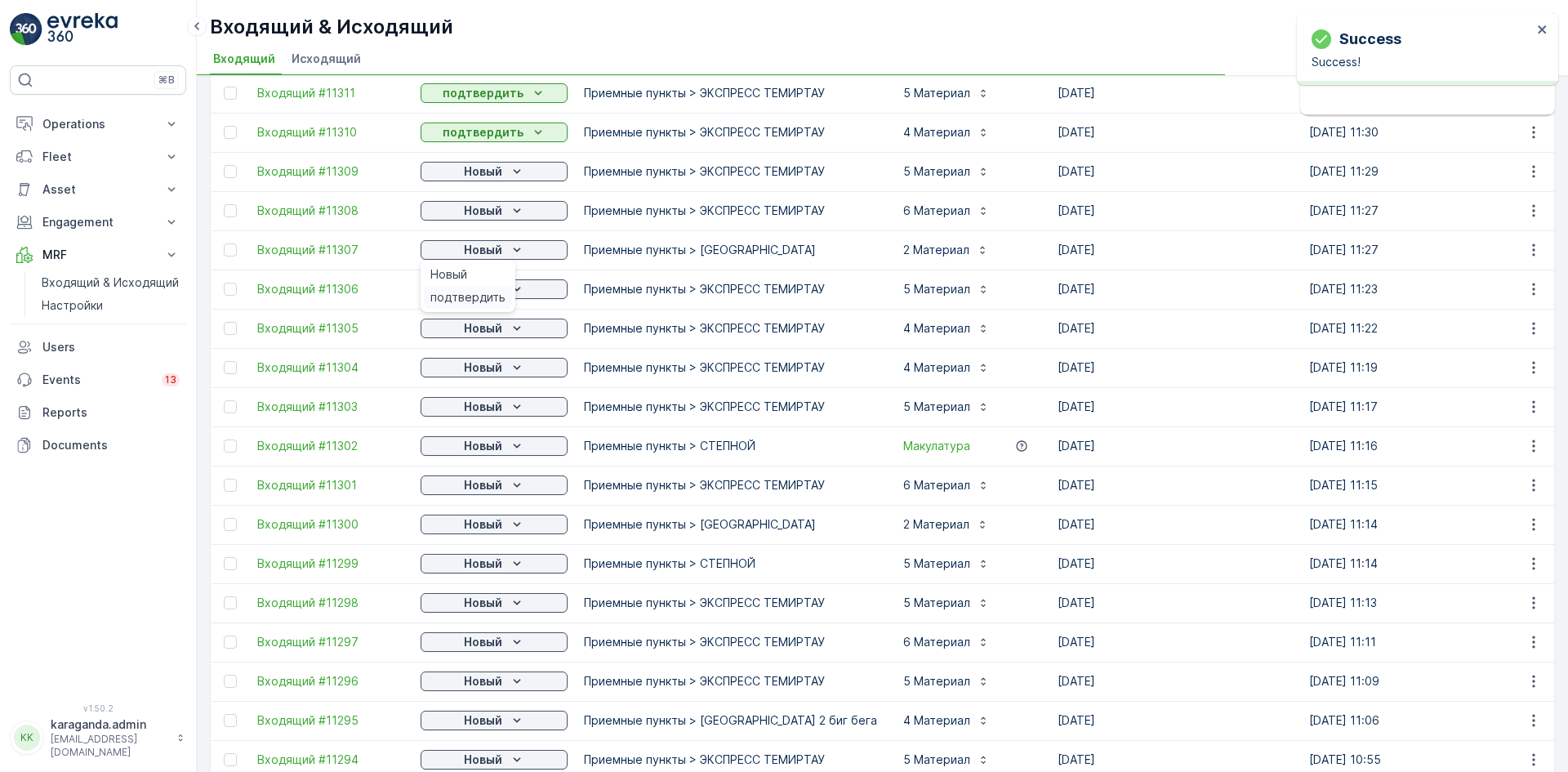
click at [492, 296] on span "подтвердить" at bounding box center [468, 297] width 75 height 17
click at [523, 289] on icon "Новый" at bounding box center [517, 289] width 17 height 17
click at [488, 331] on span "подтвердить" at bounding box center [468, 337] width 75 height 17
click at [521, 325] on icon "Новый" at bounding box center [517, 328] width 17 height 17
click at [518, 367] on icon "Новый" at bounding box center [516, 367] width 7 height 4
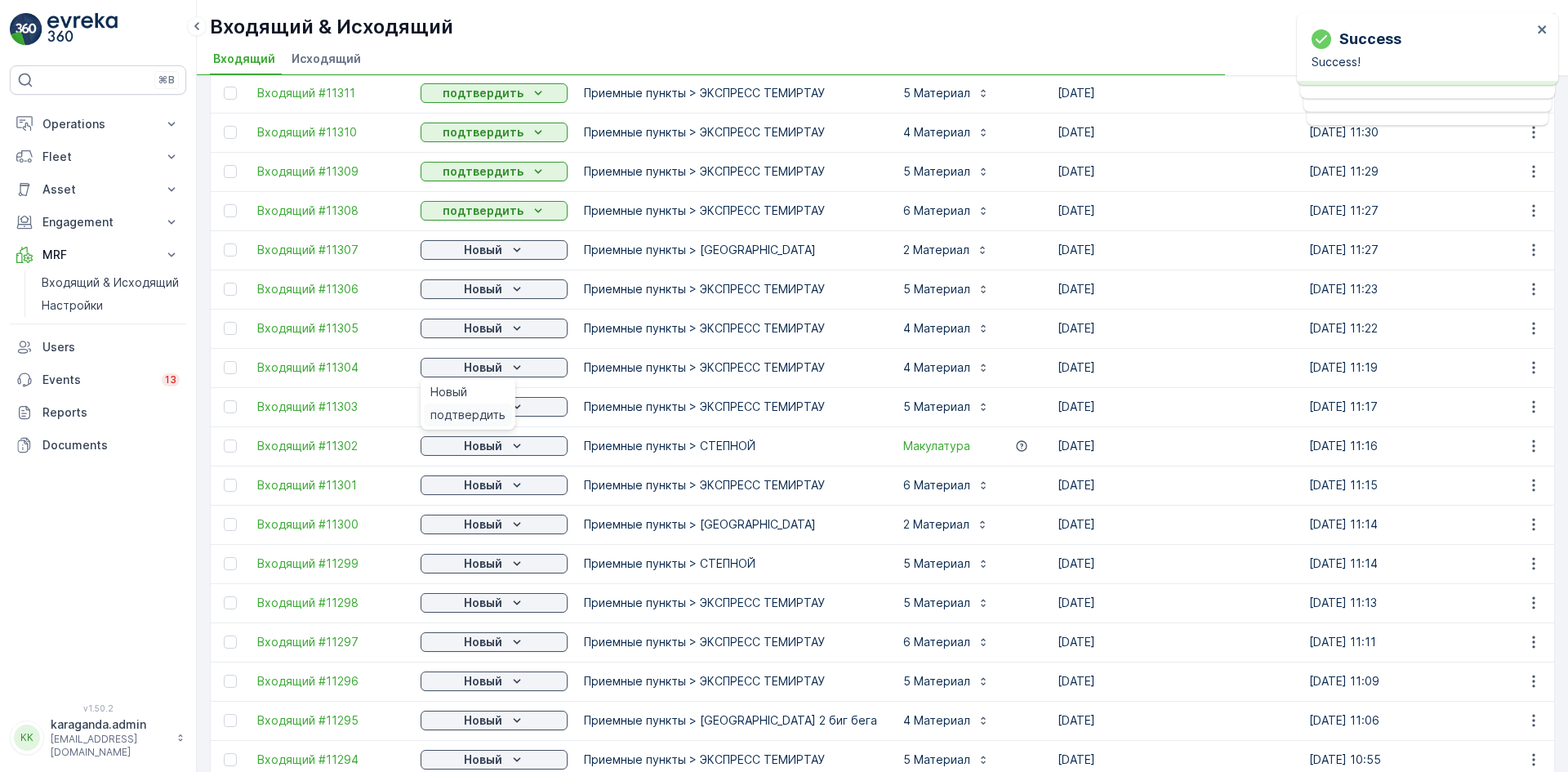
click at [492, 410] on span "подтвердить" at bounding box center [468, 415] width 75 height 17
click at [520, 409] on icon "Новый" at bounding box center [517, 407] width 17 height 17
click at [479, 494] on span "подтвердить" at bounding box center [468, 494] width 75 height 17
click at [491, 491] on p "Новый" at bounding box center [483, 485] width 38 height 17
click at [504, 529] on div "Новый" at bounding box center [494, 524] width 134 height 17
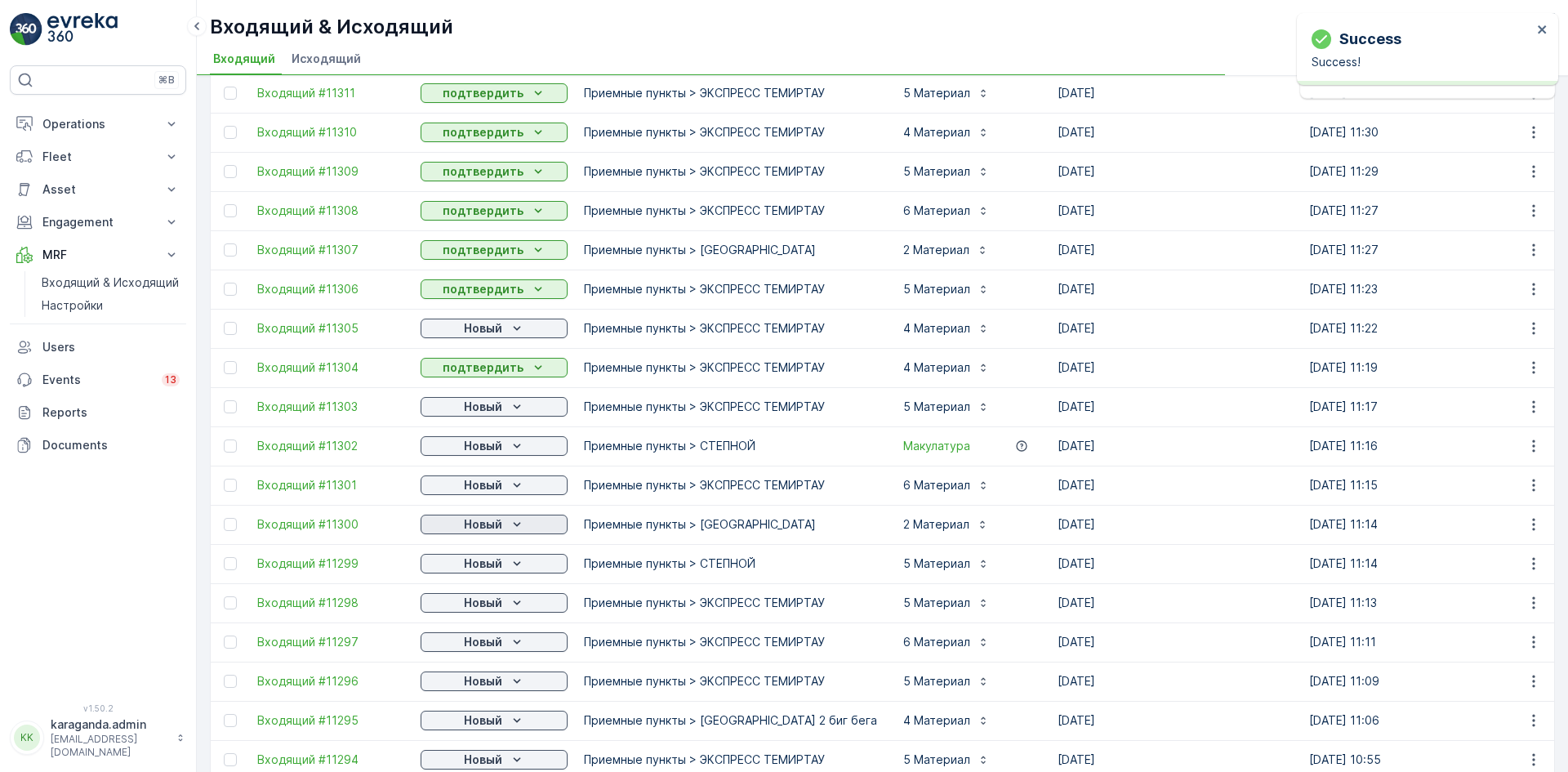
click at [512, 528] on icon "Новый" at bounding box center [517, 524] width 17 height 17
click at [496, 568] on p "Новый" at bounding box center [483, 564] width 38 height 17
click at [490, 605] on span "подтвердить" at bounding box center [468, 611] width 75 height 17
click at [514, 605] on icon "Новый" at bounding box center [517, 602] width 17 height 17
click at [499, 640] on div "подтвердить" at bounding box center [467, 650] width 88 height 23
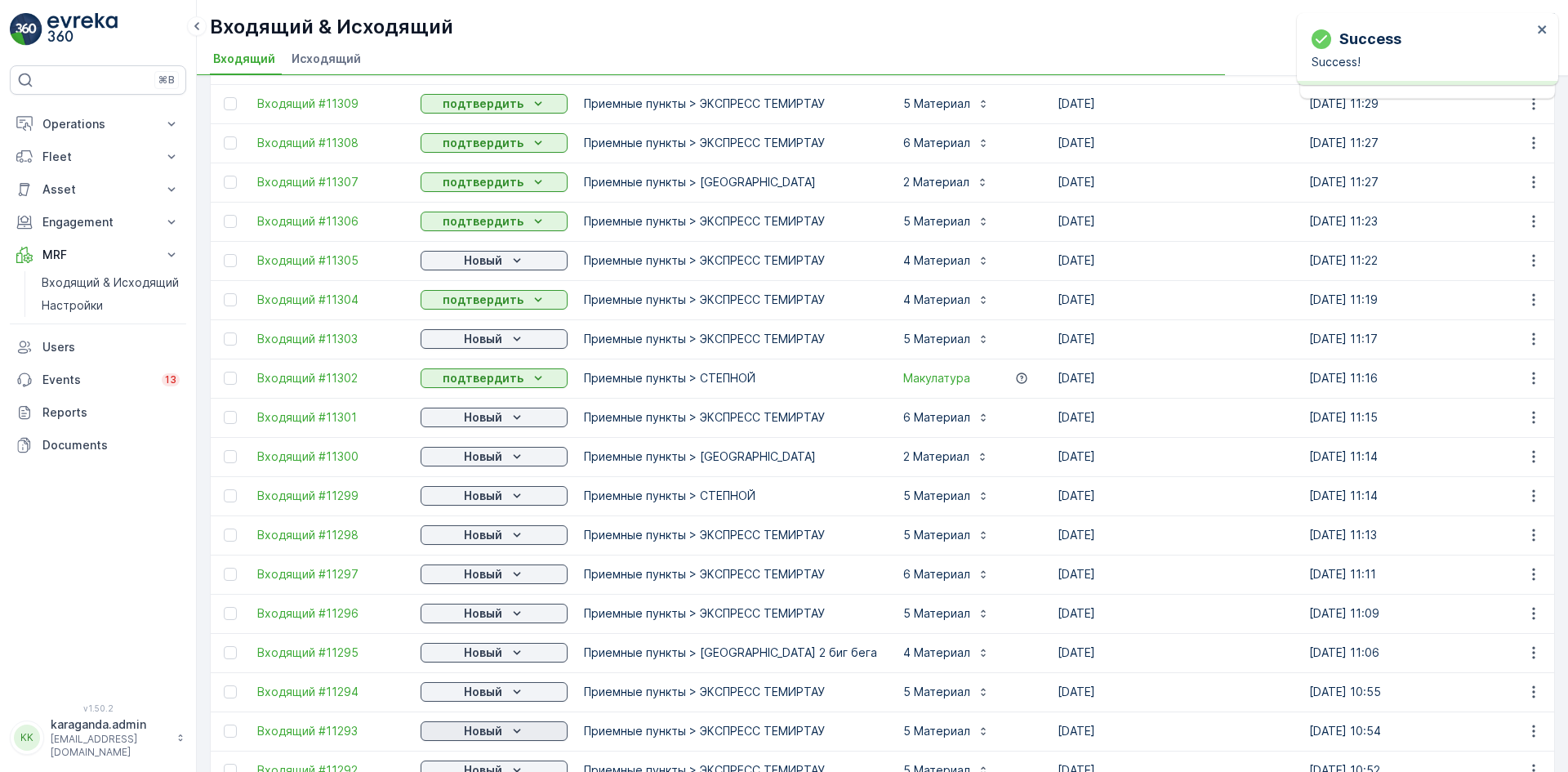
scroll to position [1462, 0]
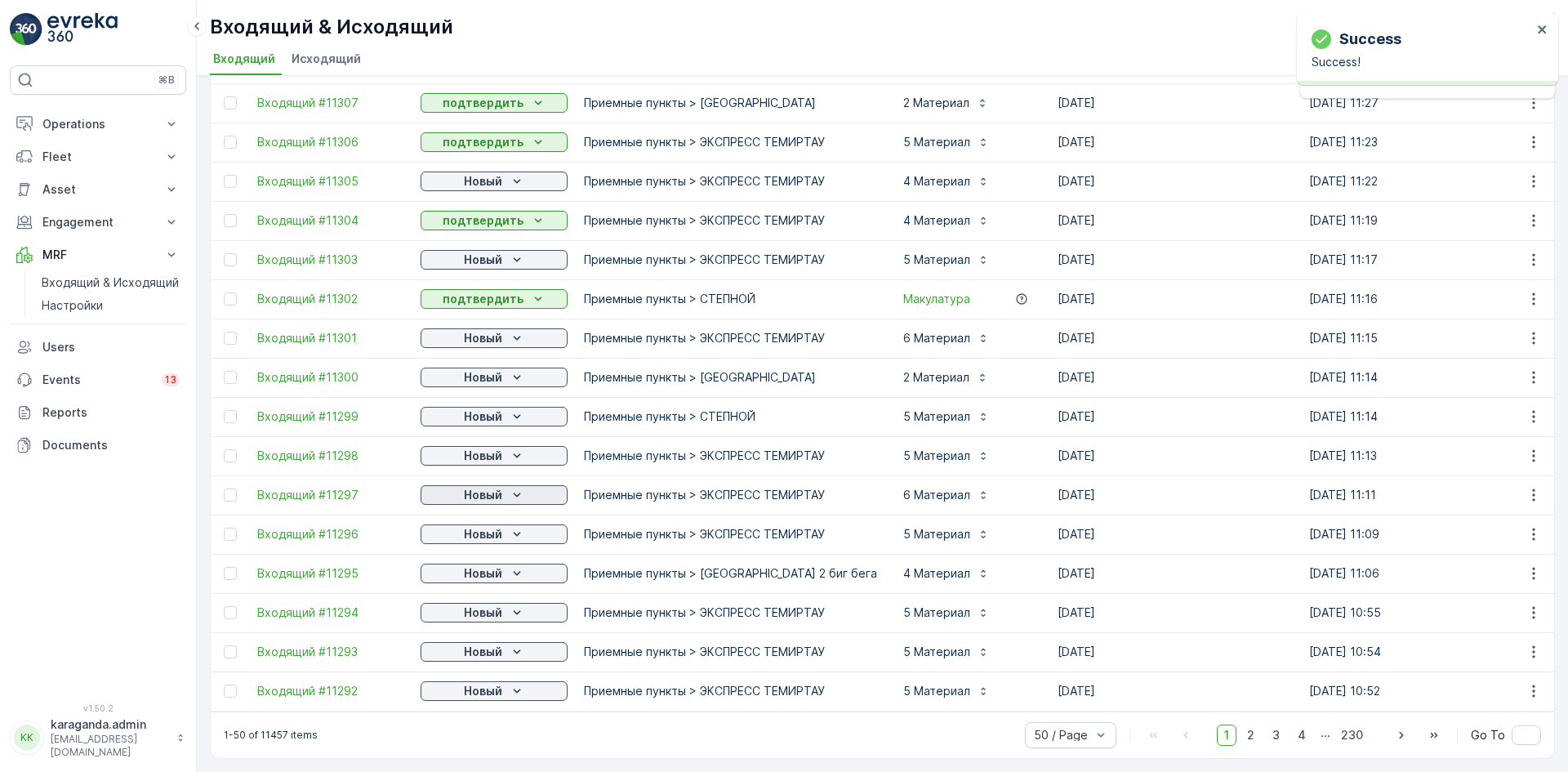
click at [518, 487] on icon "Новый" at bounding box center [517, 495] width 17 height 17
click at [497, 524] on div "подтвердить" at bounding box center [467, 534] width 88 height 23
click at [504, 568] on div "подтвердить" at bounding box center [467, 573] width 88 height 23
click at [518, 571] on icon "Новый" at bounding box center [516, 573] width 7 height 4
click at [491, 608] on span "подтвердить" at bounding box center [468, 612] width 75 height 17
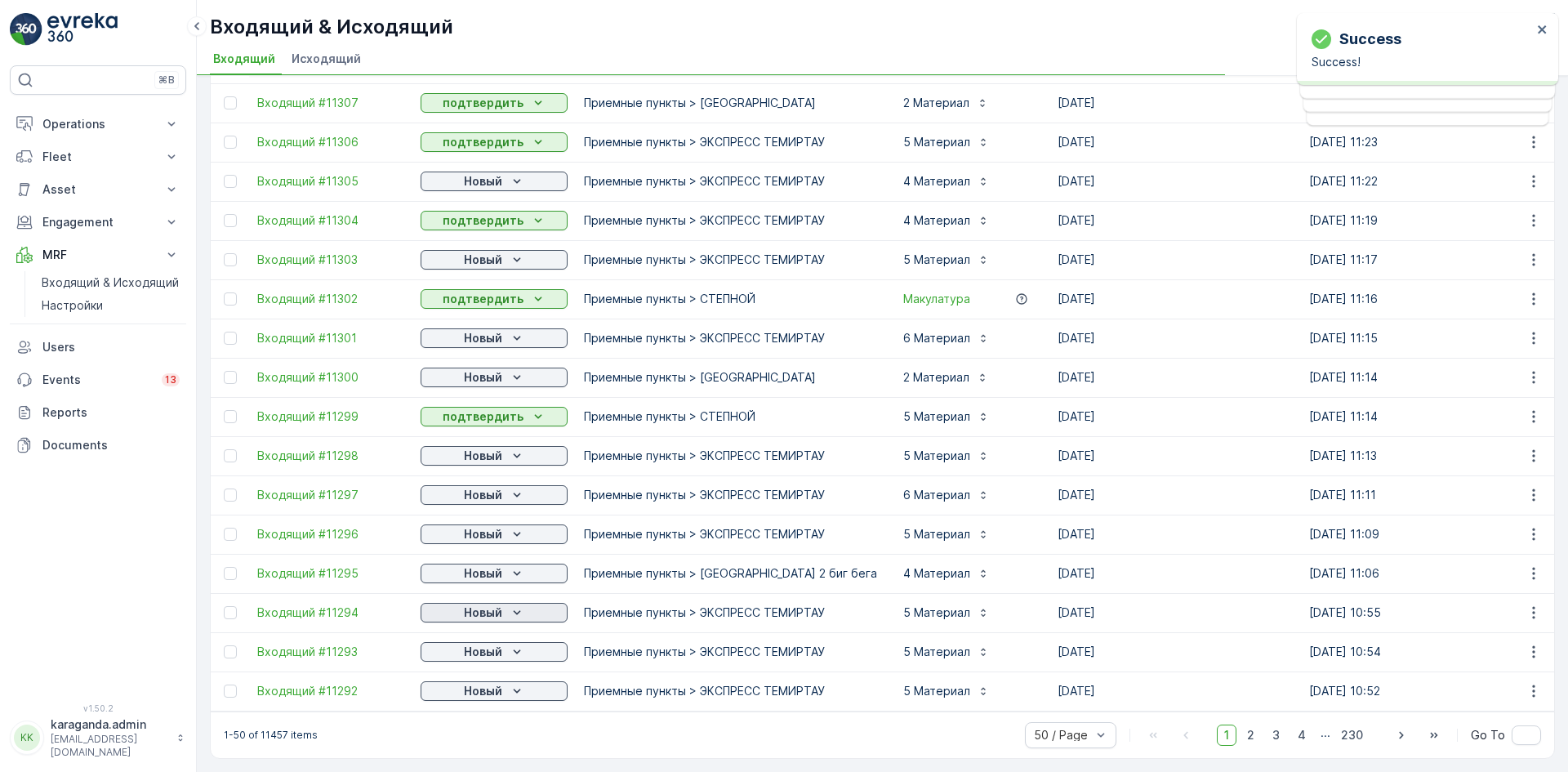
click at [509, 609] on icon "Новый" at bounding box center [517, 612] width 17 height 17
click at [481, 644] on p "Новый" at bounding box center [483, 652] width 38 height 17
click at [472, 686] on span "подтвердить" at bounding box center [468, 691] width 75 height 17
click at [494, 683] on p "Новый" at bounding box center [483, 691] width 38 height 17
click at [471, 724] on div "1-50 of 11457 items 50 / Page 1 2 3 4 ... 230 Go To" at bounding box center [881, 734] width 1343 height 46
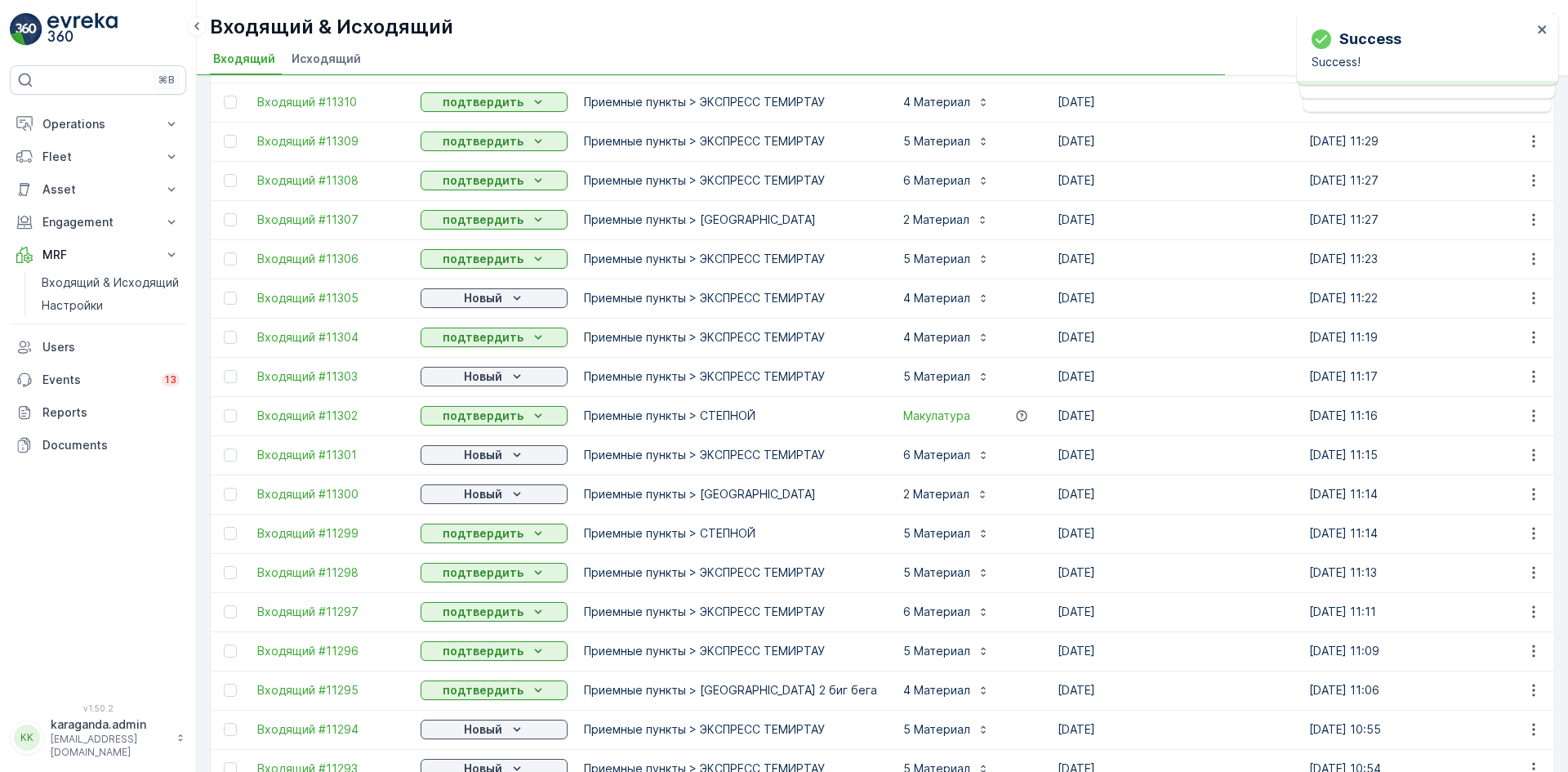
scroll to position [1299, 0]
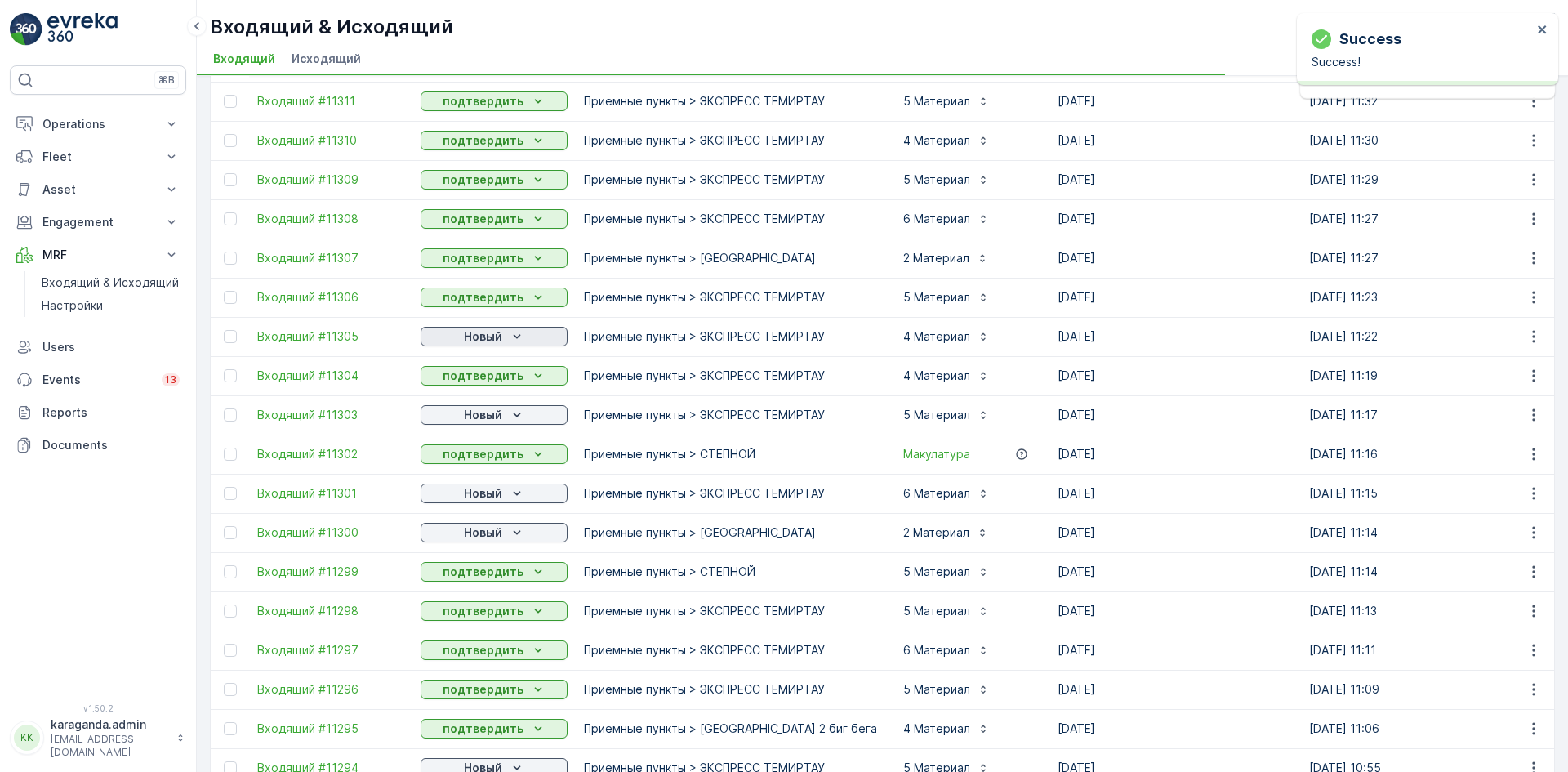
click at [504, 334] on div "Новый" at bounding box center [494, 337] width 134 height 17
click at [485, 376] on span "подтвердить" at bounding box center [468, 384] width 75 height 17
click at [494, 410] on p "Новый" at bounding box center [483, 415] width 38 height 17
click at [487, 452] on div "подтвердить" at bounding box center [467, 462] width 88 height 23
click at [500, 492] on p "Новый" at bounding box center [483, 494] width 38 height 17
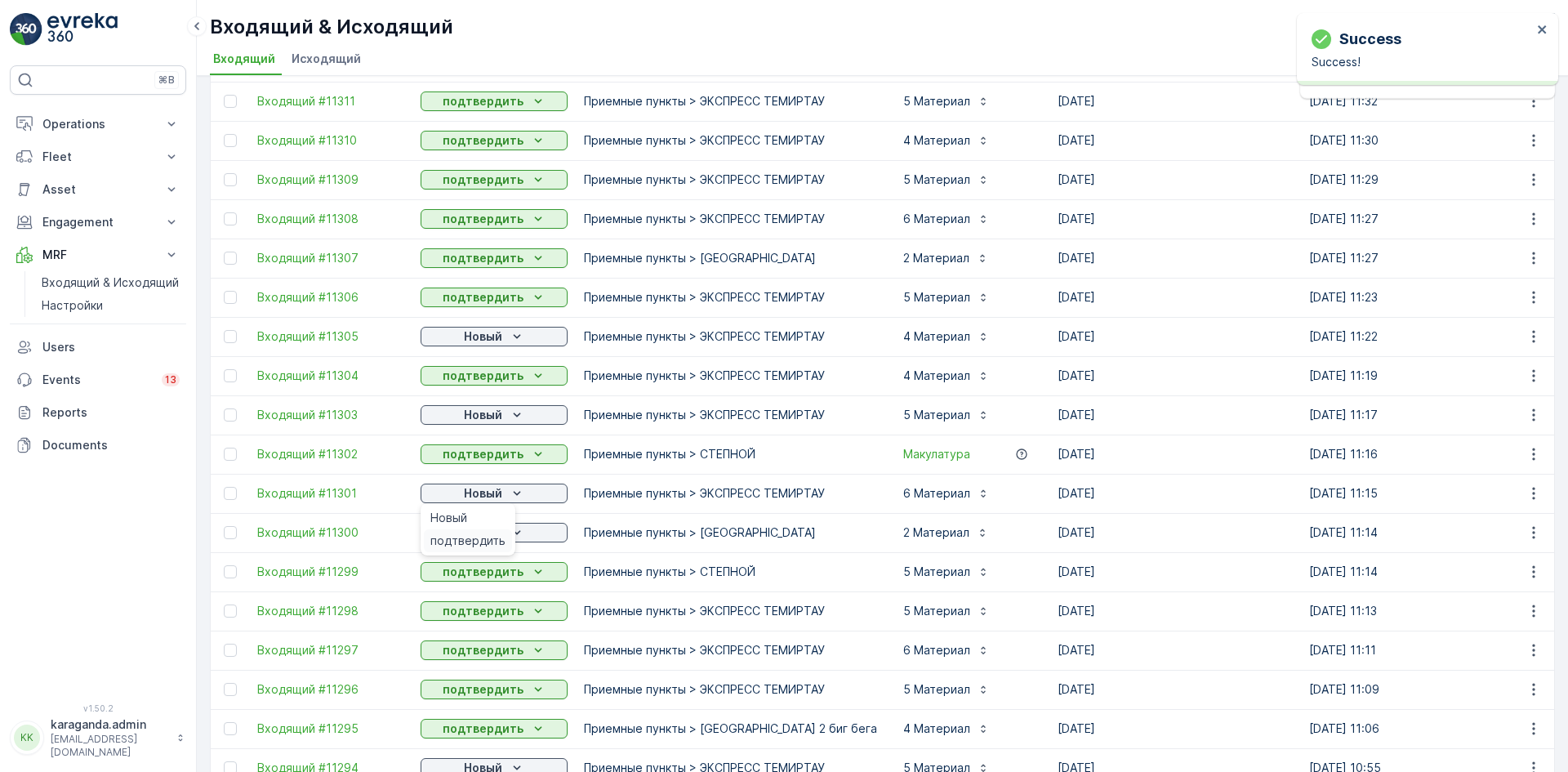
click at [482, 537] on span "подтвердить" at bounding box center [468, 541] width 75 height 17
click at [495, 531] on p "Новый" at bounding box center [483, 532] width 38 height 17
click at [481, 575] on span "подтвердить" at bounding box center [468, 579] width 75 height 17
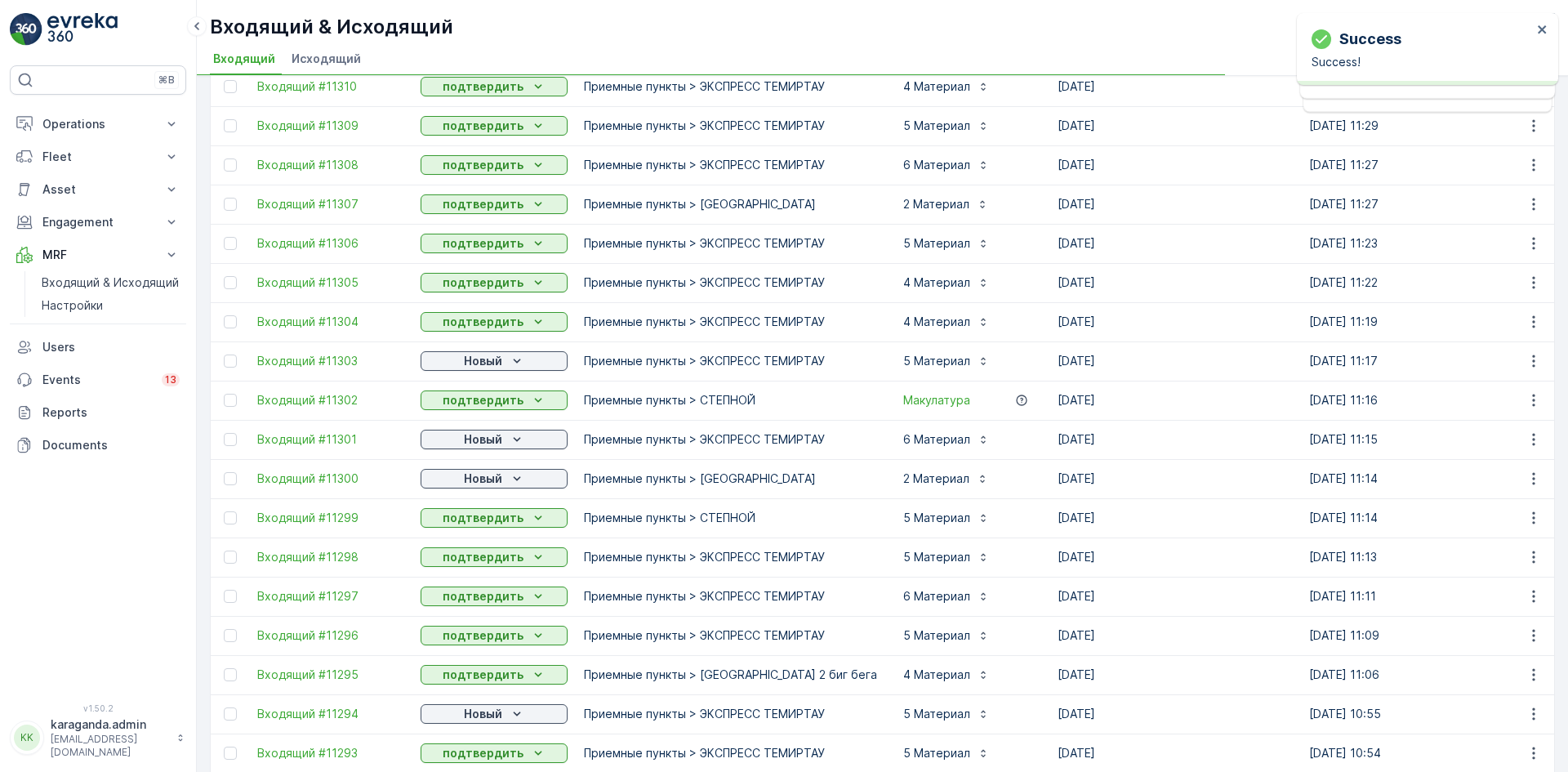
scroll to position [1462, 0]
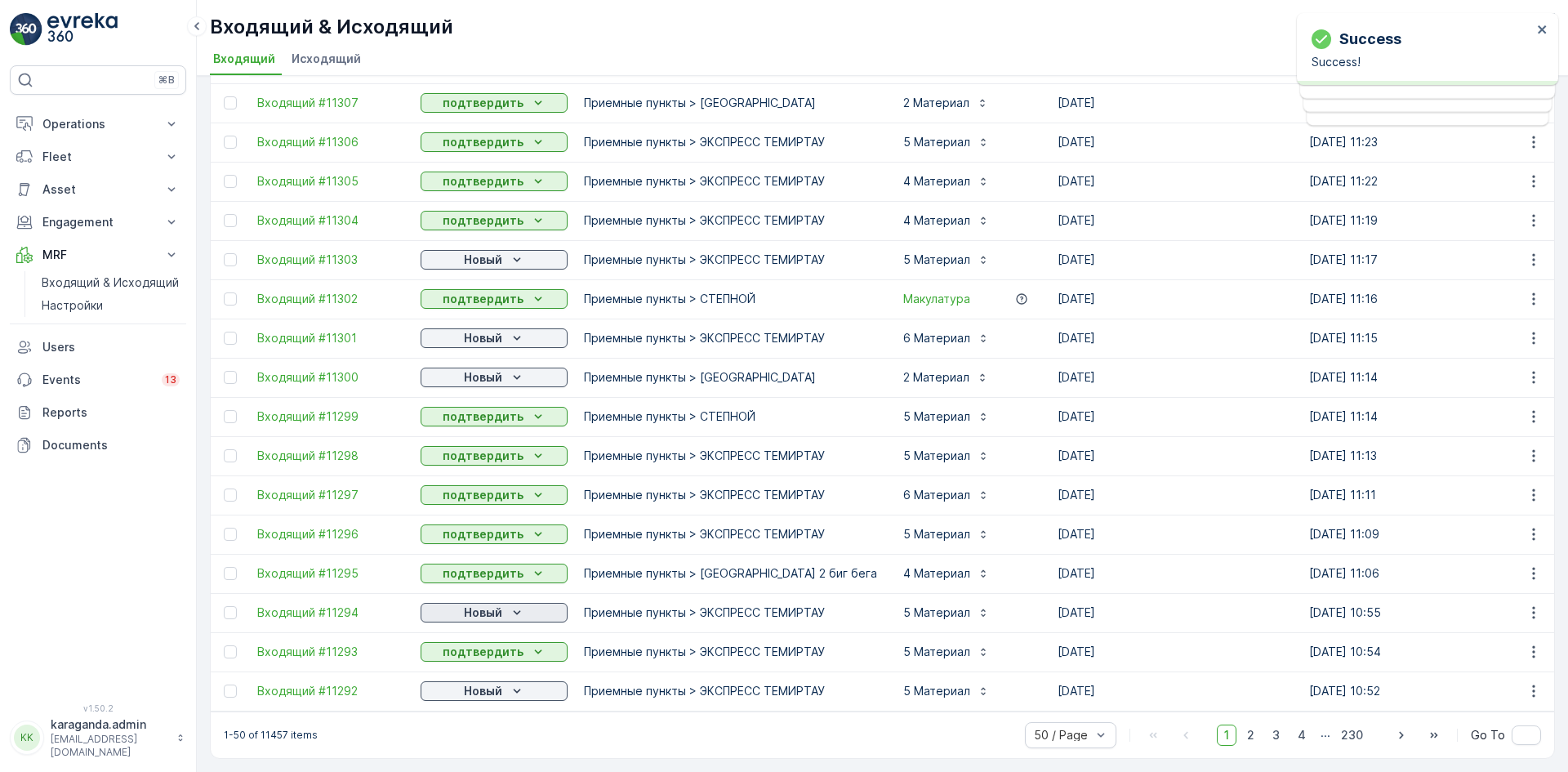
click at [504, 604] on div "Новый" at bounding box center [494, 612] width 134 height 17
click at [478, 650] on span "подтвердить" at bounding box center [468, 652] width 75 height 17
click at [493, 685] on p "Новый" at bounding box center [483, 691] width 38 height 17
click at [491, 721] on div "подтвердить" at bounding box center [467, 730] width 88 height 23
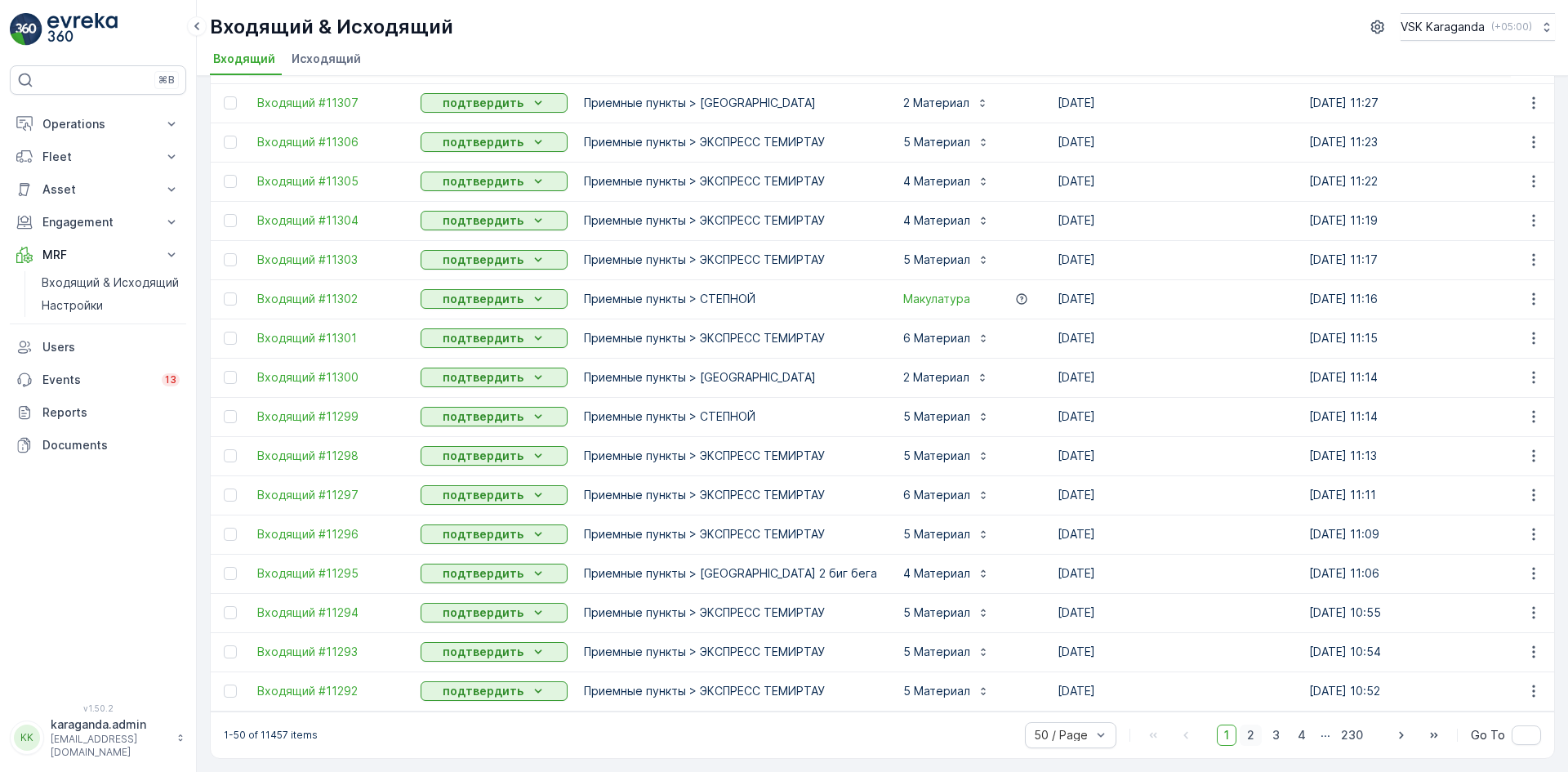
click at [1249, 738] on span "2" at bounding box center [1250, 735] width 22 height 22
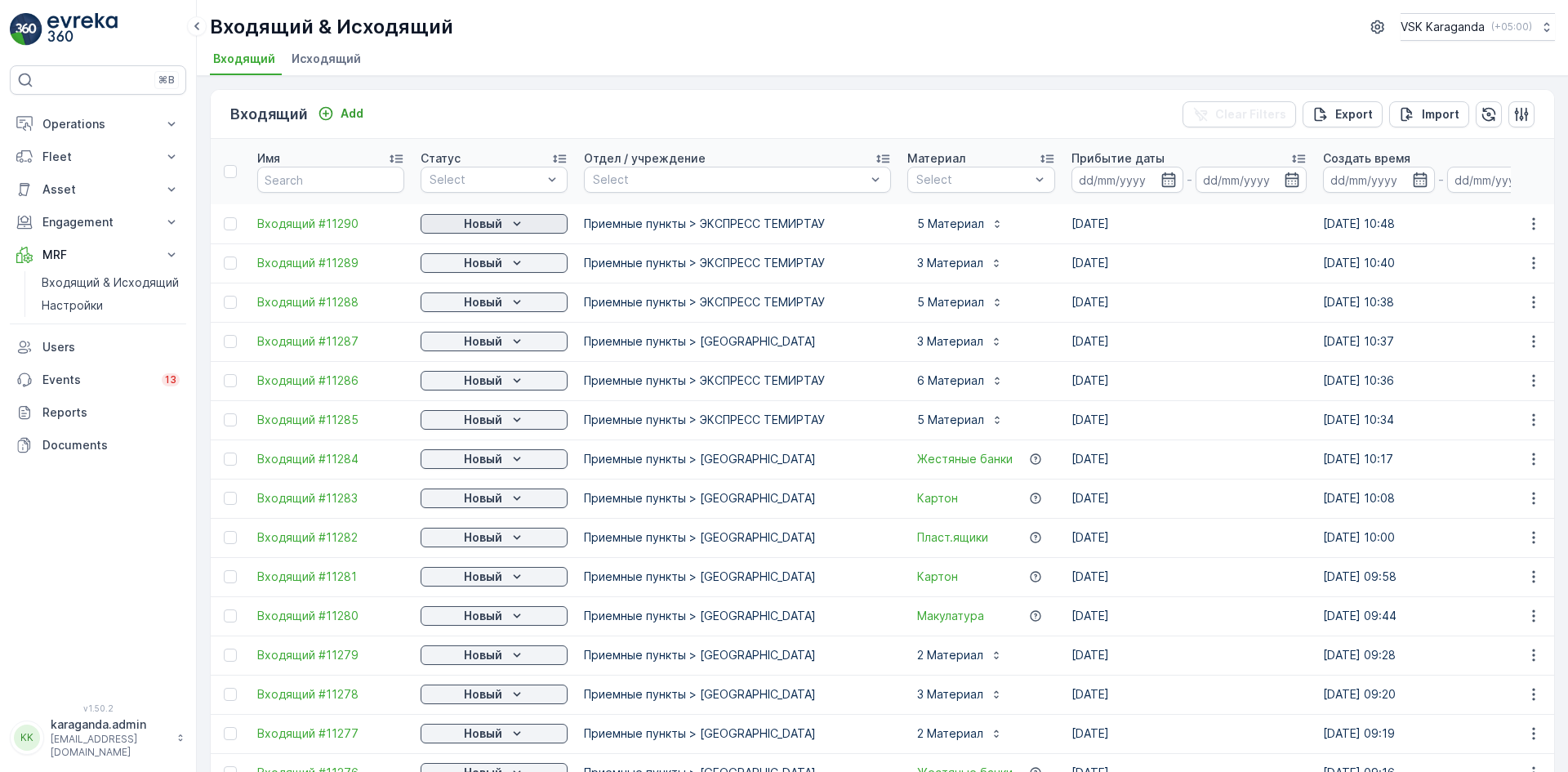
click at [504, 222] on div "Новый" at bounding box center [494, 223] width 134 height 17
click at [489, 263] on span "подтвердить" at bounding box center [468, 270] width 75 height 17
click at [487, 263] on p "Новый" at bounding box center [483, 263] width 38 height 17
click at [483, 303] on span "подтвердить" at bounding box center [468, 310] width 75 height 17
click at [491, 309] on p "Новый" at bounding box center [483, 302] width 38 height 17
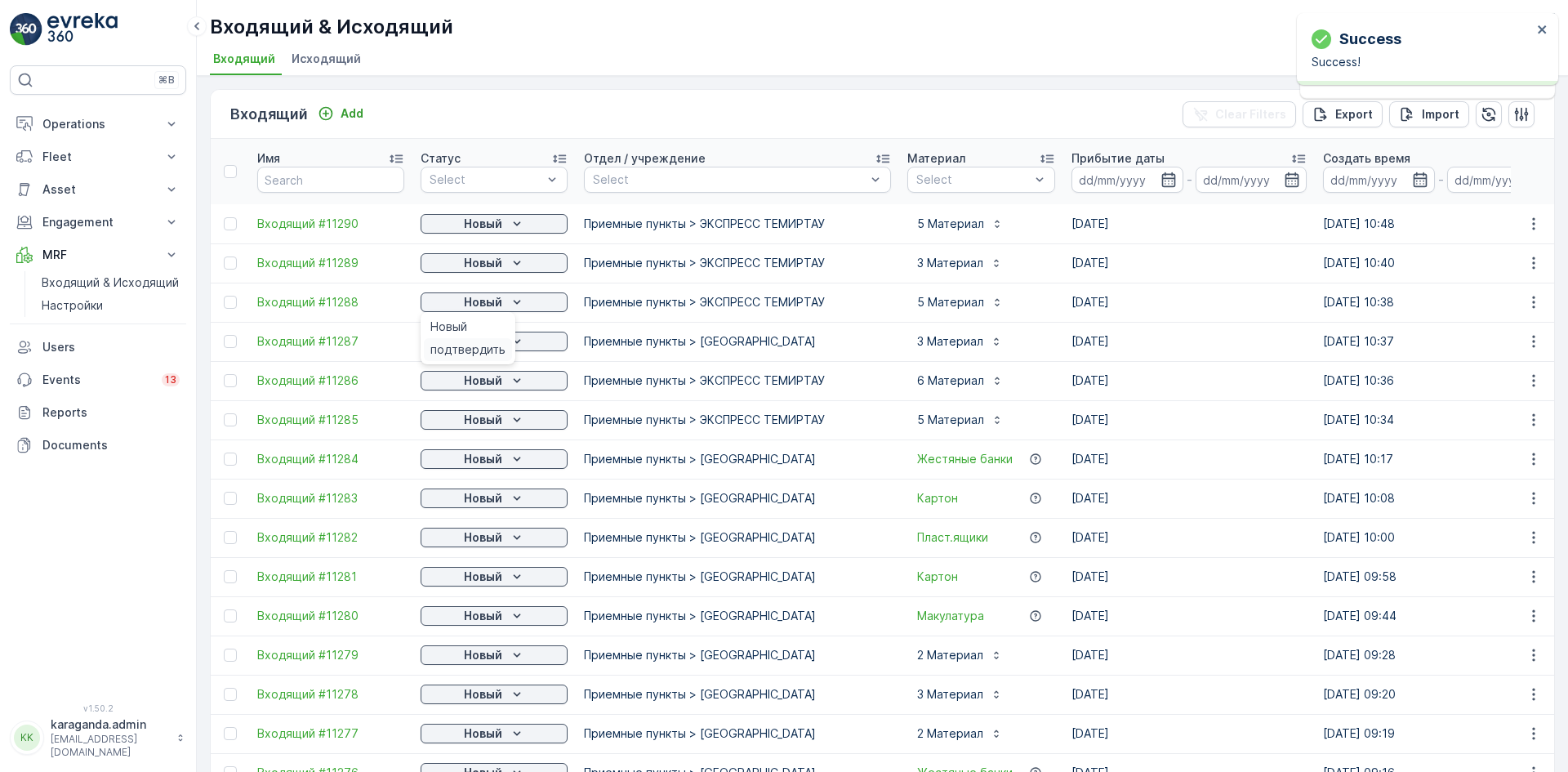
click at [489, 343] on span "подтвердить" at bounding box center [468, 349] width 75 height 17
click at [514, 342] on icon "Новый" at bounding box center [516, 341] width 7 height 4
click at [494, 389] on span "подтвердить" at bounding box center [468, 389] width 75 height 17
drag, startPoint x: 494, startPoint y: 389, endPoint x: 516, endPoint y: 384, distance: 22.6
click at [516, 381] on icon "Новый" at bounding box center [516, 380] width 7 height 4
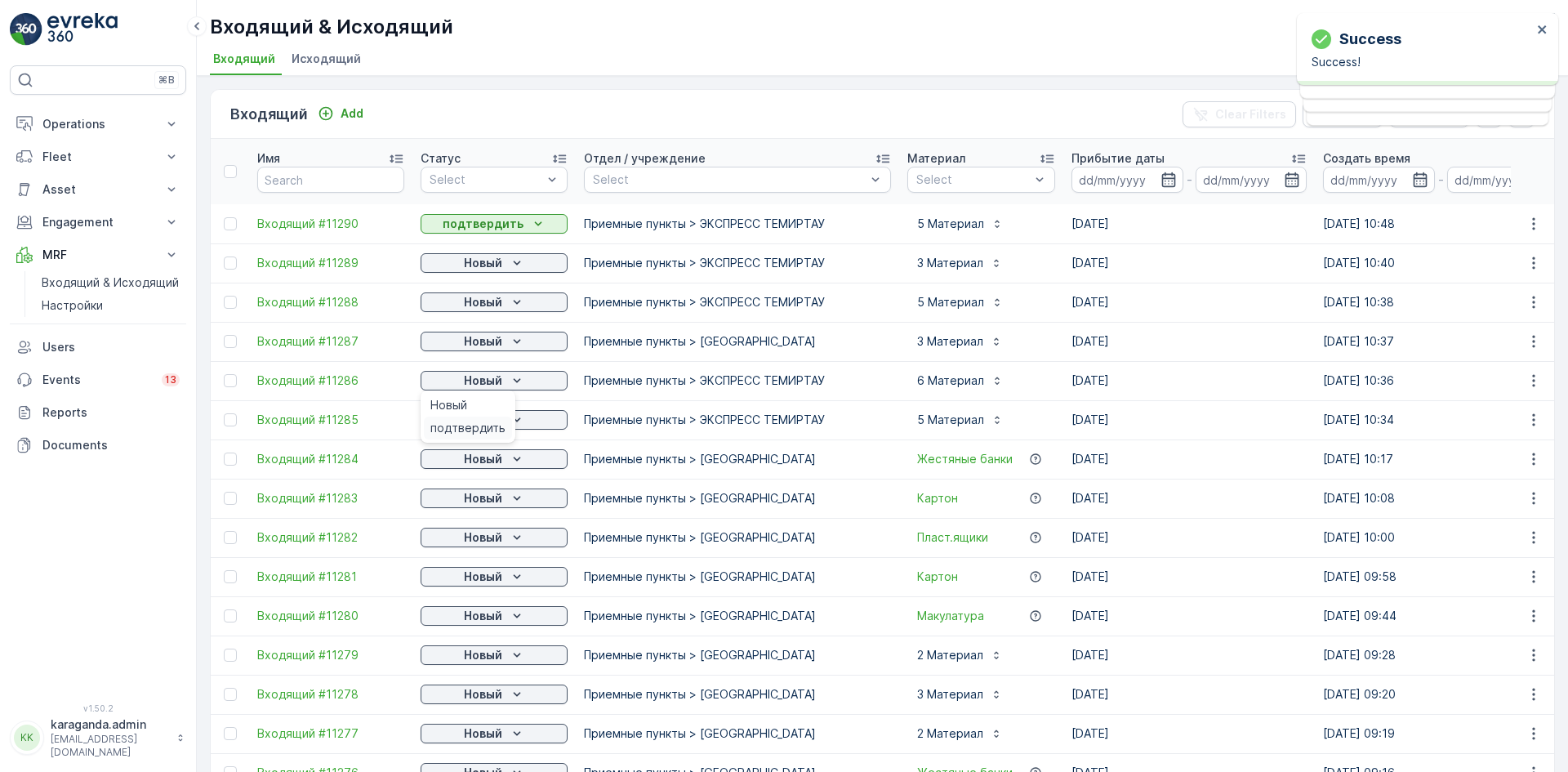
click at [486, 424] on span "подтвердить" at bounding box center [468, 427] width 75 height 17
click at [507, 424] on div "Новый" at bounding box center [494, 420] width 134 height 17
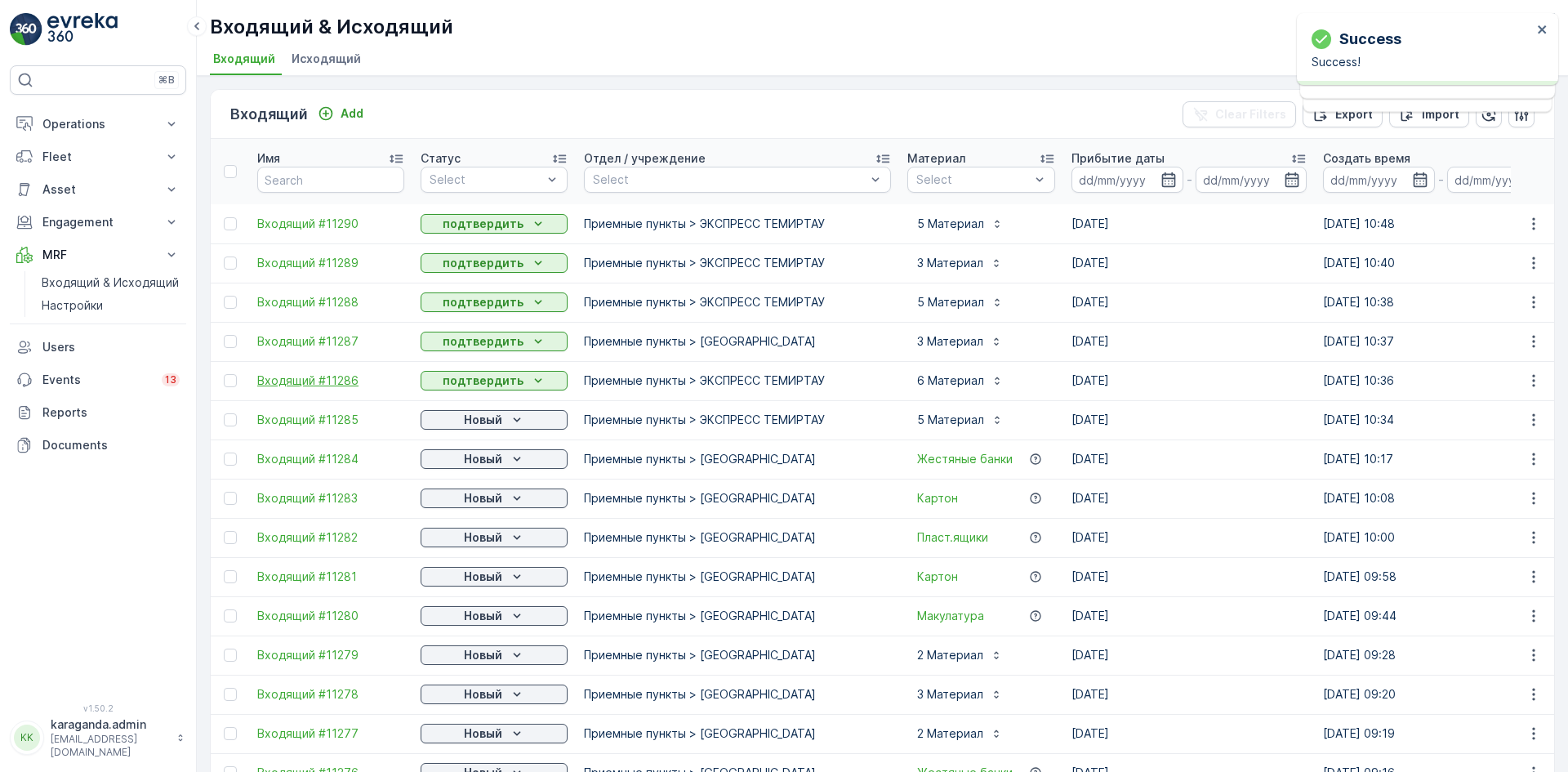
click at [310, 378] on span "Входящий #11286" at bounding box center [331, 380] width 147 height 17
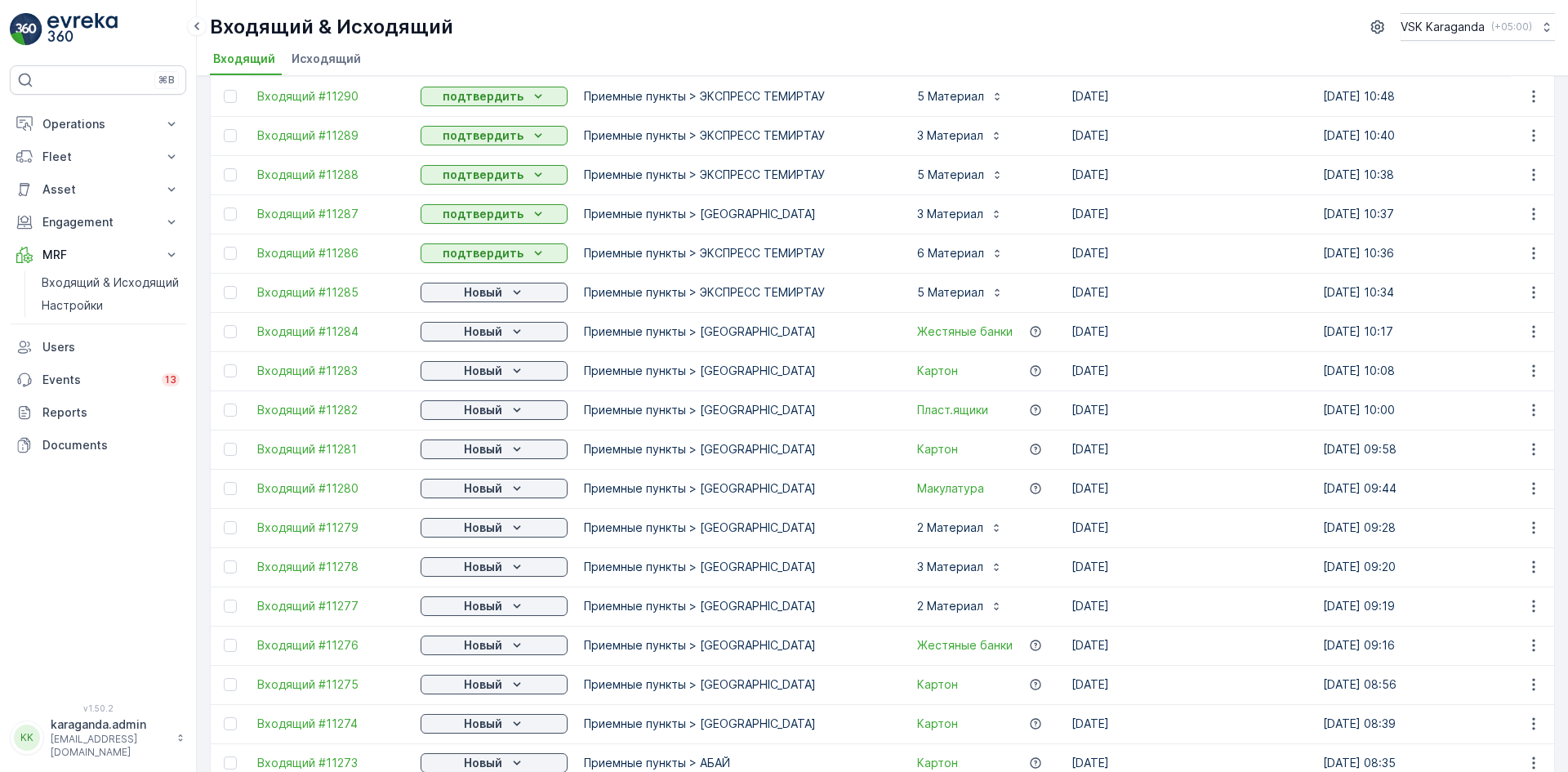
scroll to position [163, 0]
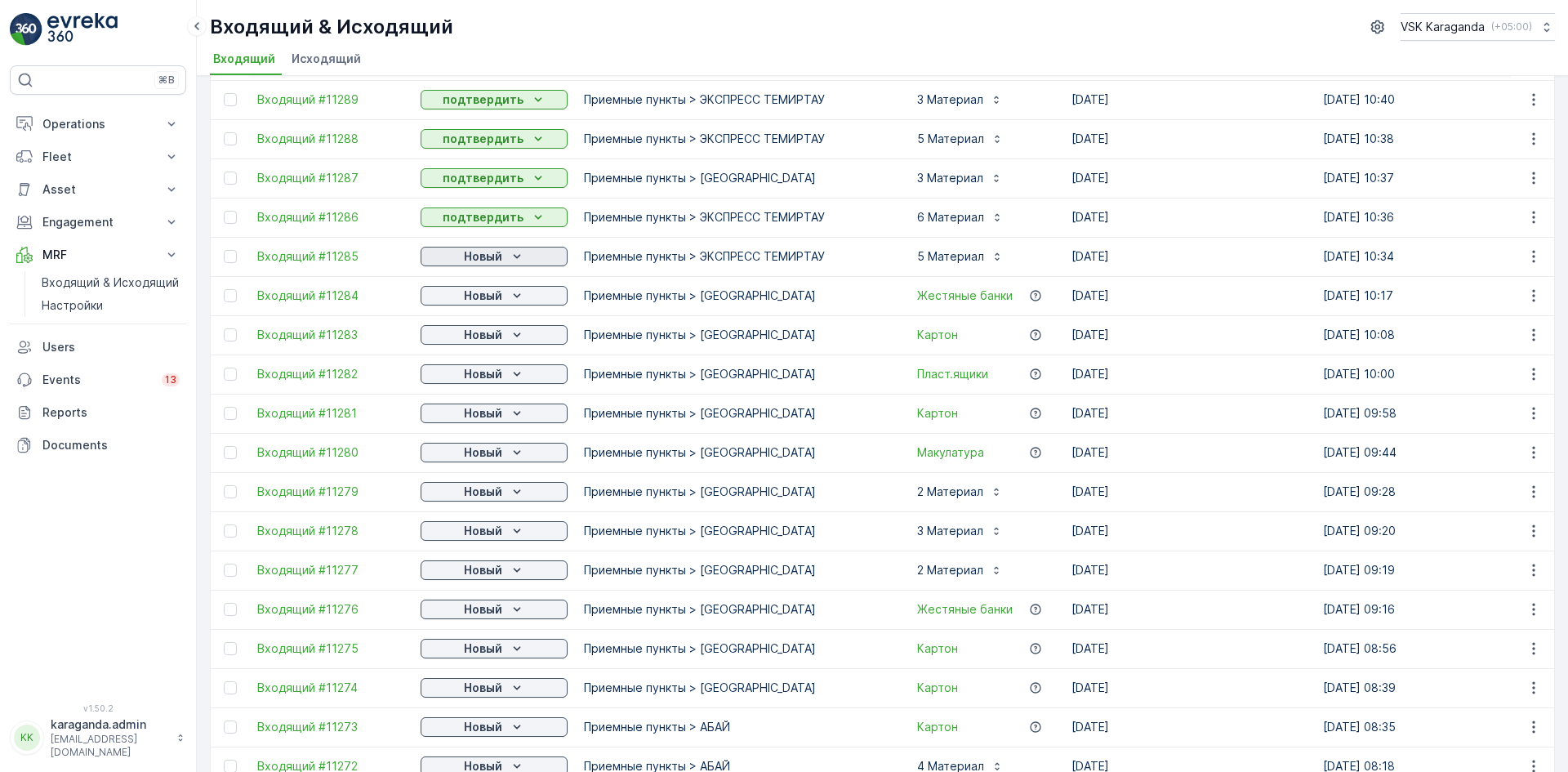
click at [505, 250] on div "Новый" at bounding box center [494, 257] width 134 height 17
click at [481, 301] on span "подтвердить" at bounding box center [468, 304] width 75 height 17
click at [500, 297] on p "Новый" at bounding box center [483, 295] width 38 height 17
click at [484, 340] on span "подтвердить" at bounding box center [468, 343] width 75 height 17
click at [497, 337] on p "Новый" at bounding box center [483, 335] width 38 height 17
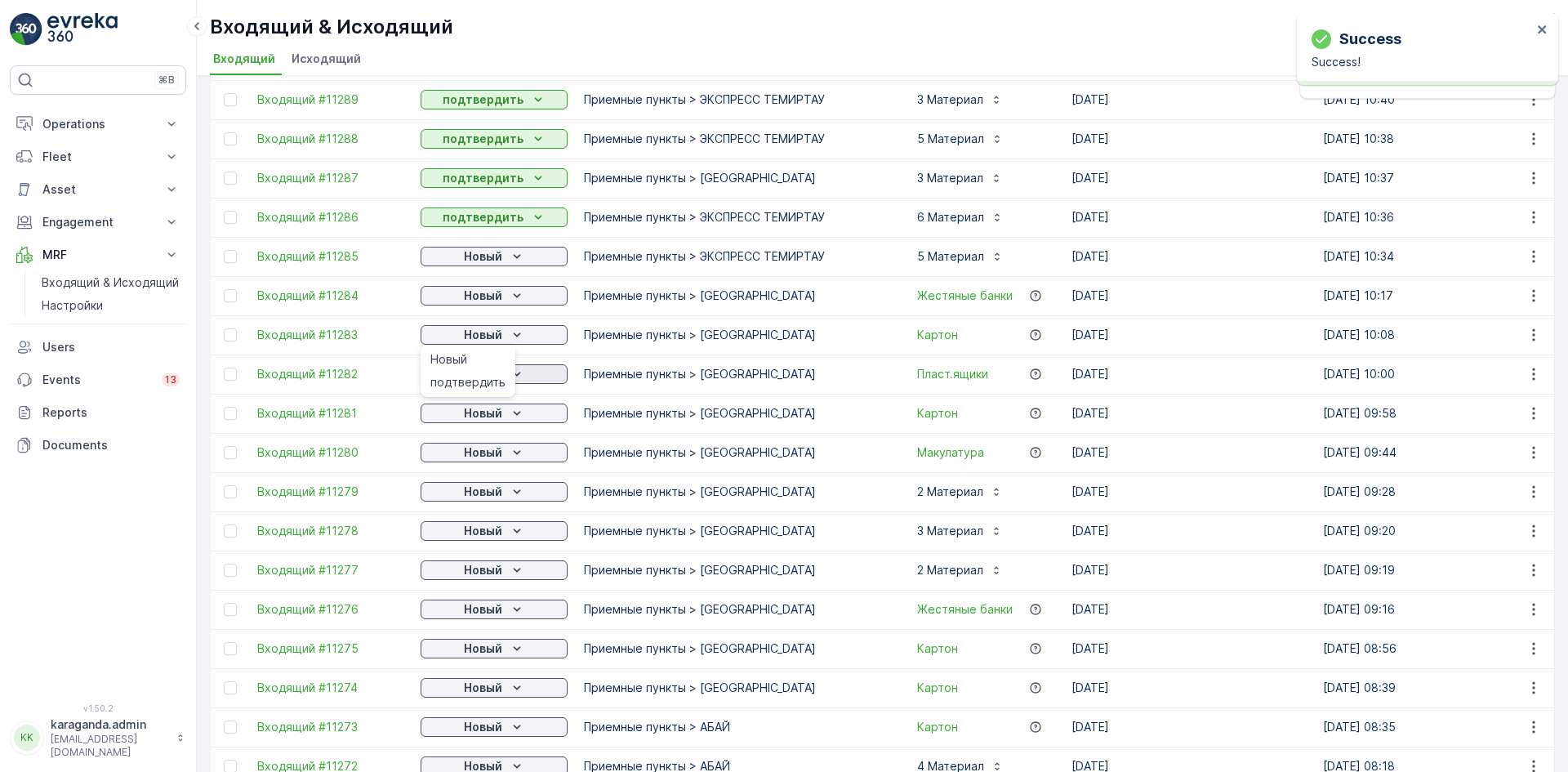
click at [487, 380] on span "подтвердить" at bounding box center [468, 382] width 75 height 17
click at [493, 420] on span "подтвердить" at bounding box center [468, 422] width 75 height 17
click at [512, 412] on icon "Новый" at bounding box center [517, 413] width 17 height 17
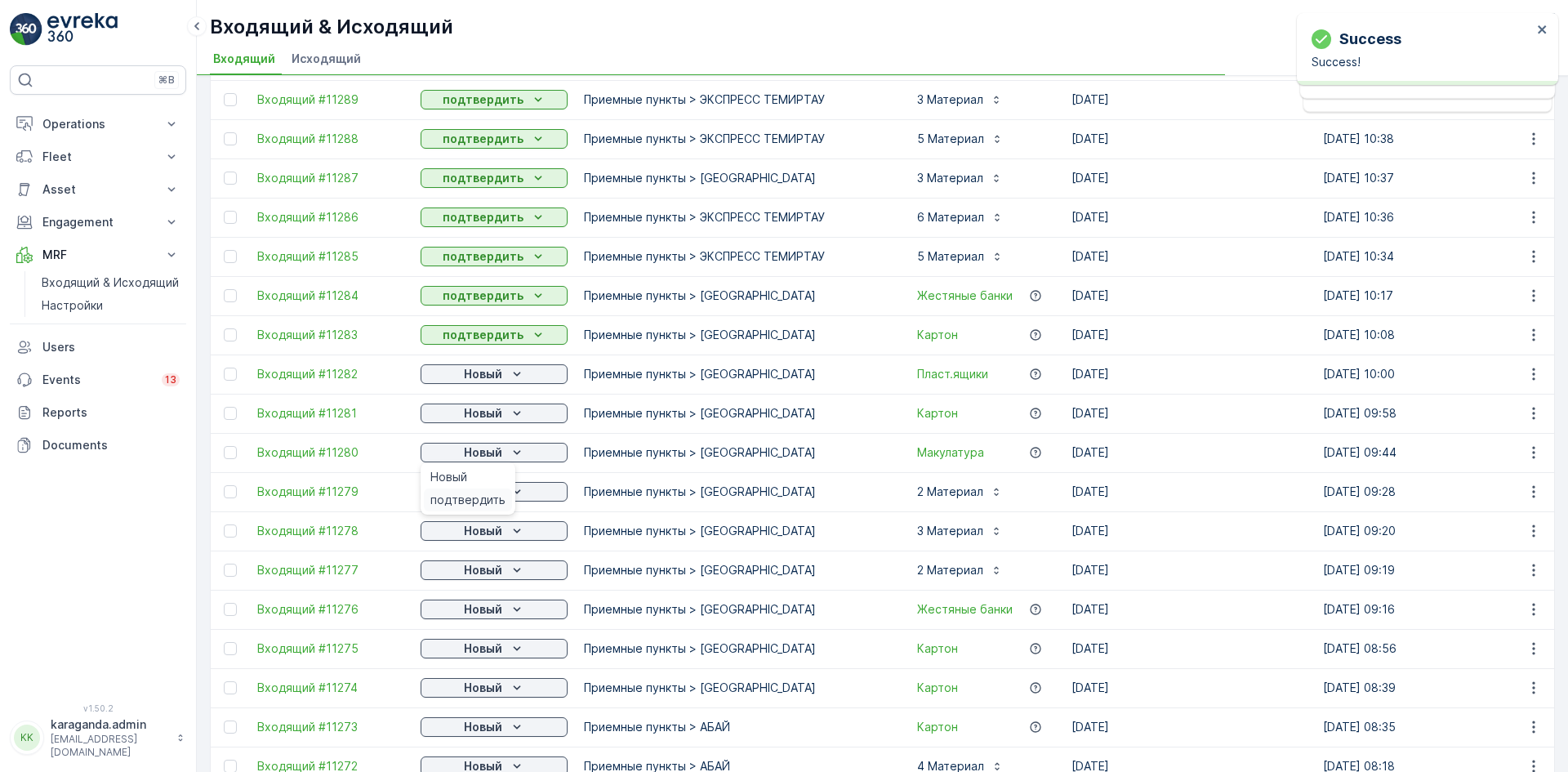
click at [493, 498] on span "подтвердить" at bounding box center [468, 500] width 75 height 17
click at [525, 490] on div "Новый" at bounding box center [494, 492] width 134 height 17
drag, startPoint x: 490, startPoint y: 538, endPoint x: 516, endPoint y: 528, distance: 27.9
click at [490, 539] on span "подтвердить" at bounding box center [468, 539] width 75 height 17
click at [485, 573] on span "подтвердить" at bounding box center [468, 579] width 75 height 17
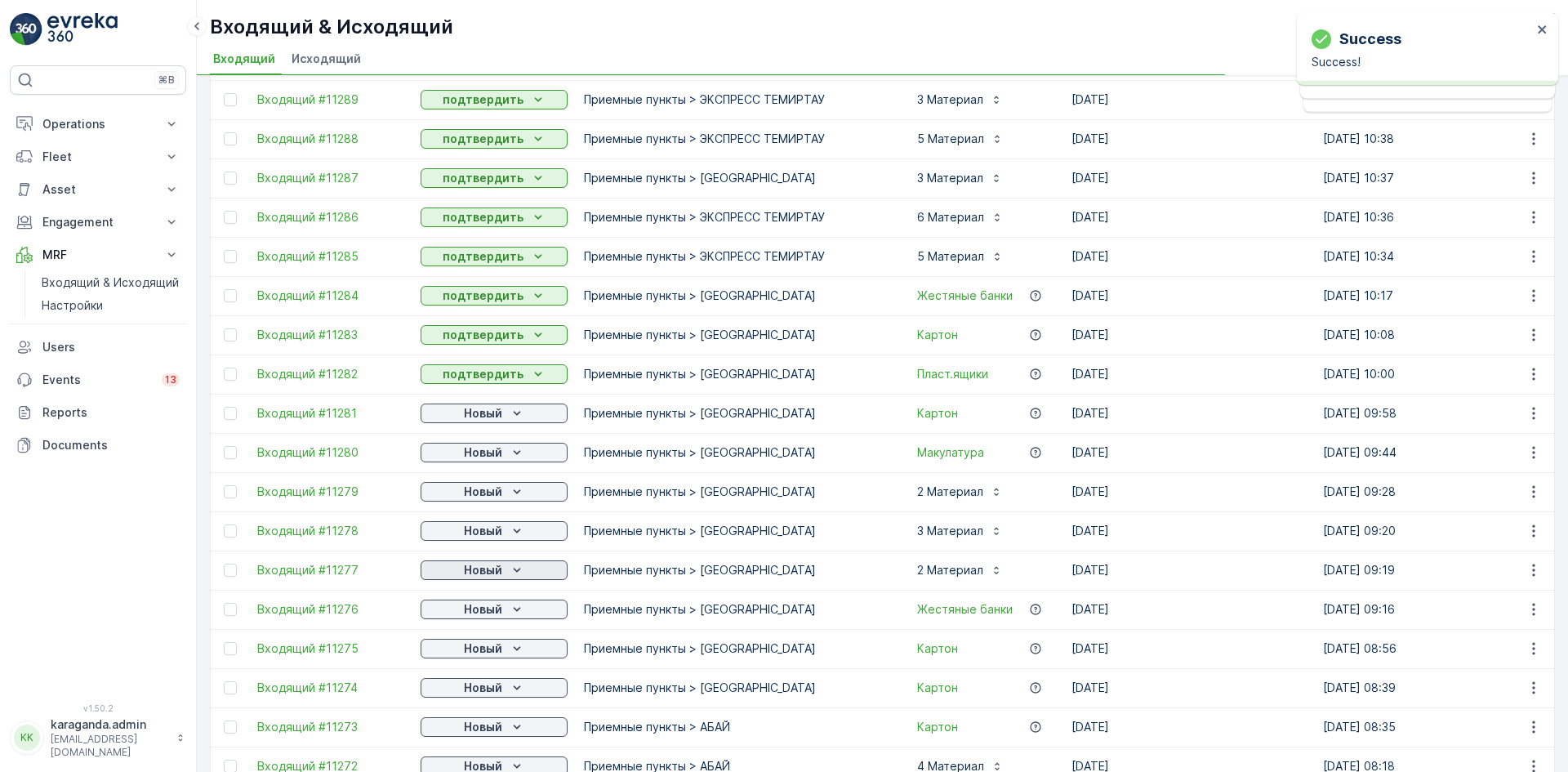
click at [513, 570] on icon "Новый" at bounding box center [517, 570] width 17 height 17
click at [474, 609] on span "подтвердить" at bounding box center [468, 617] width 75 height 17
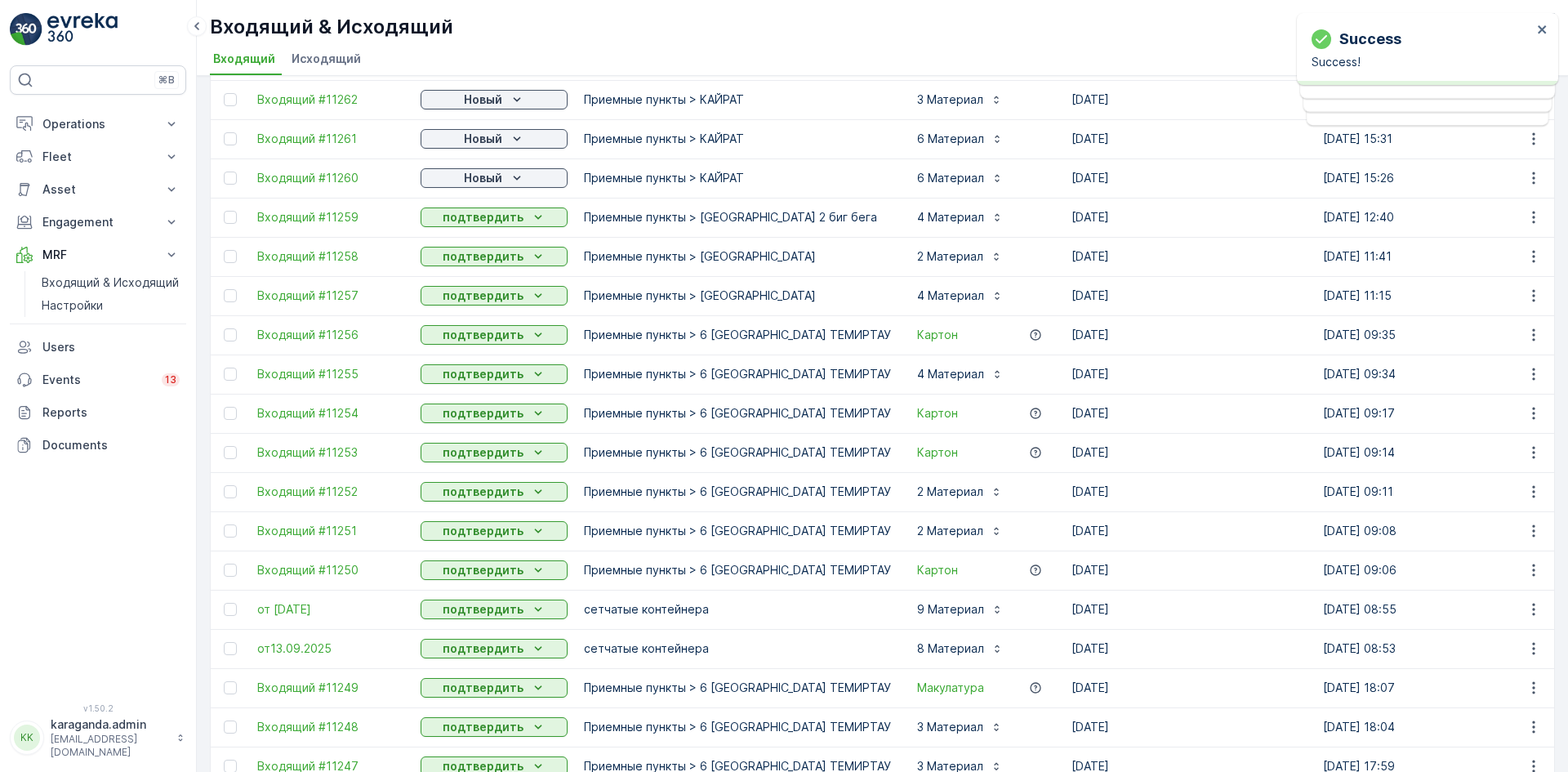
scroll to position [1462, 0]
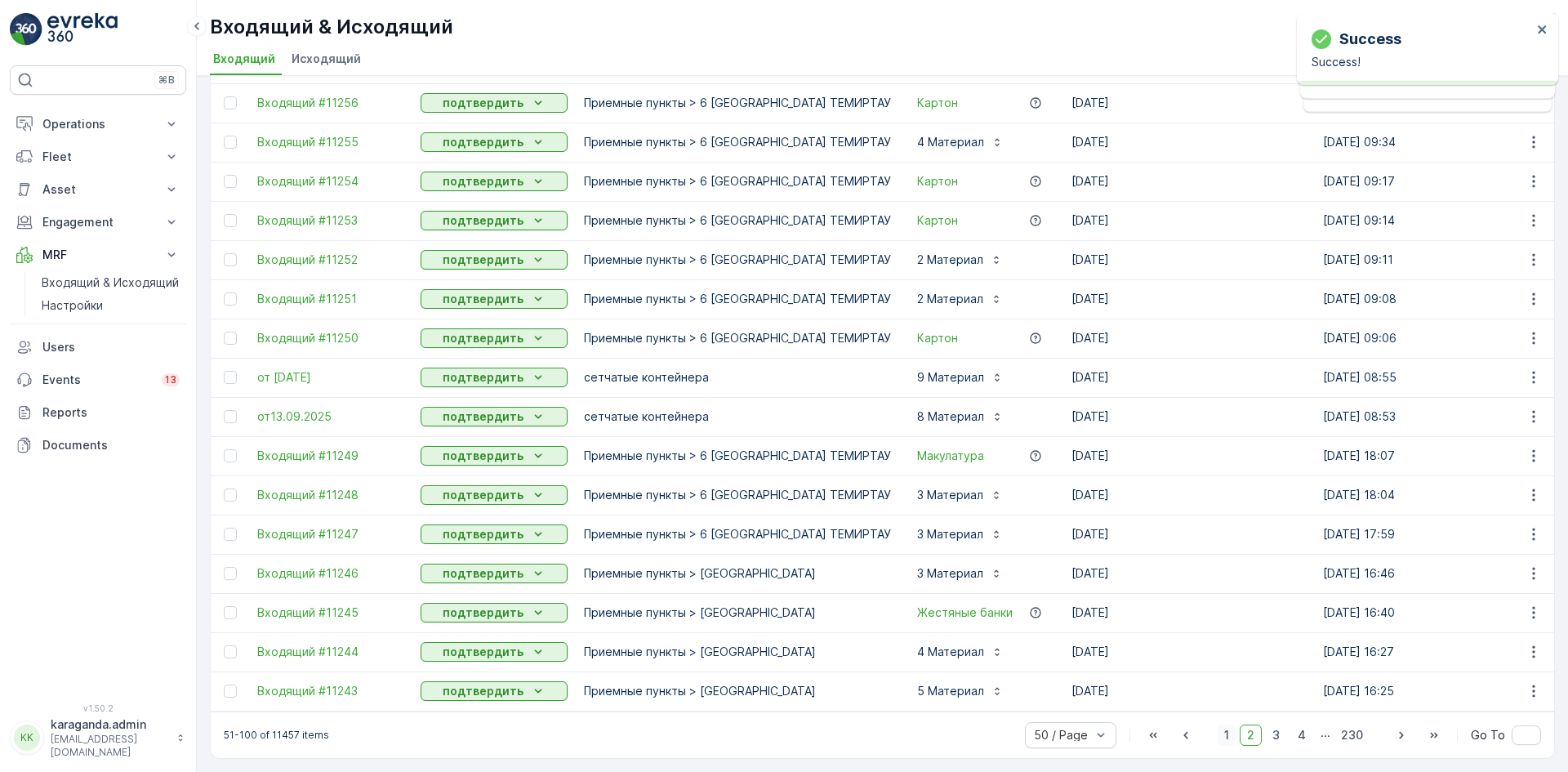
click at [1224, 736] on span "1" at bounding box center [1227, 735] width 20 height 22
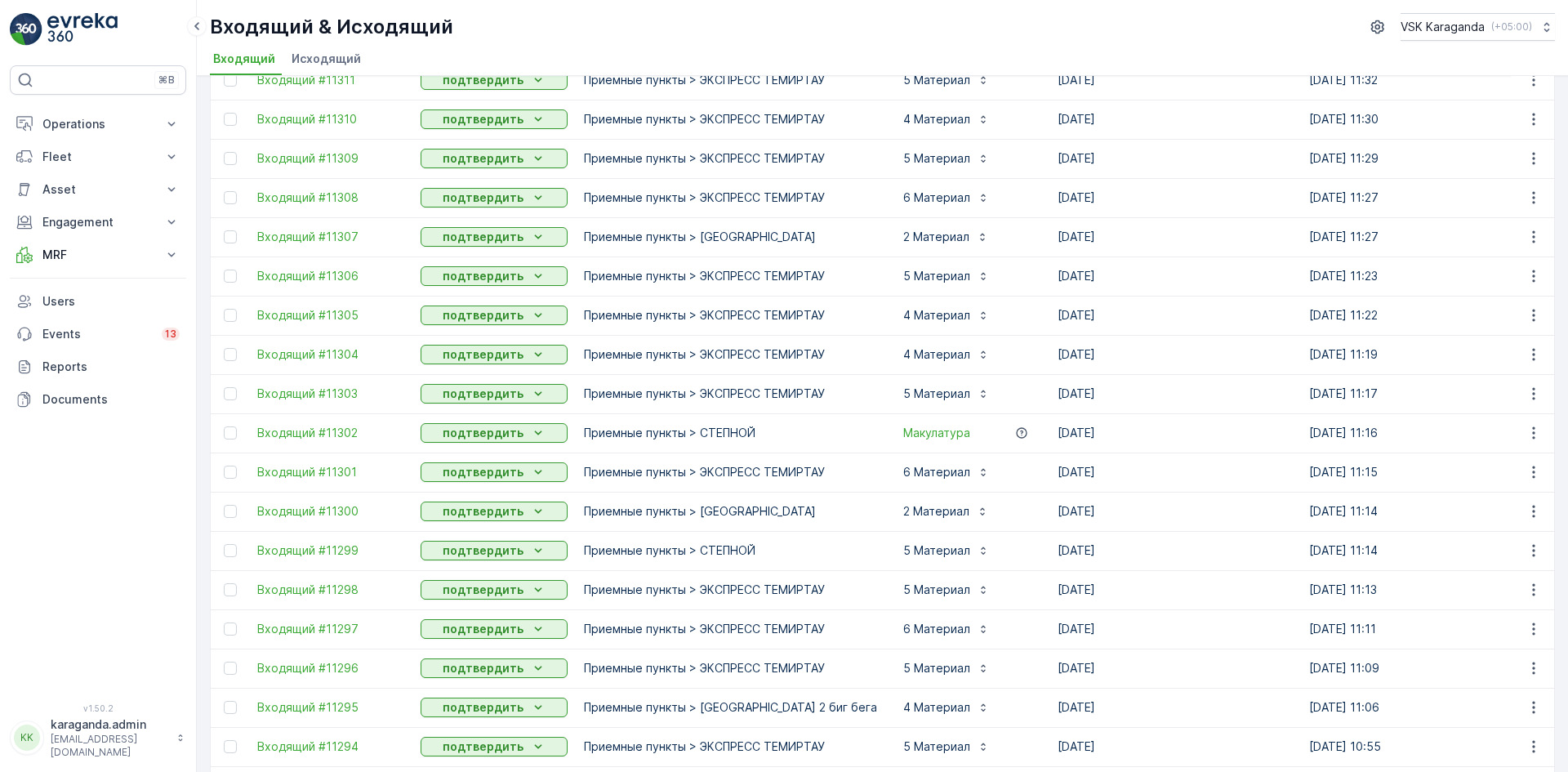
scroll to position [1462, 0]
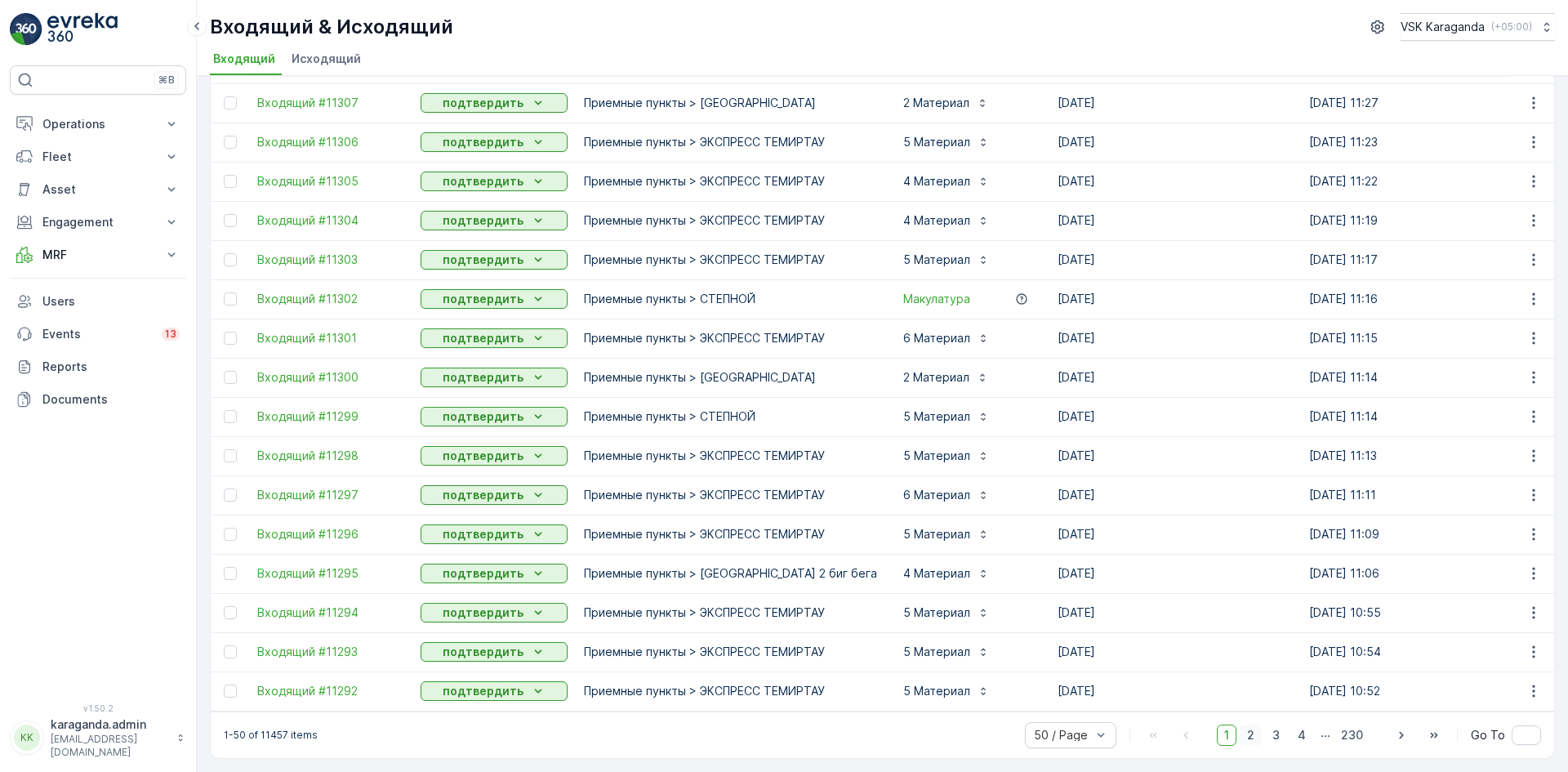
click at [1244, 736] on span "2" at bounding box center [1250, 735] width 22 height 22
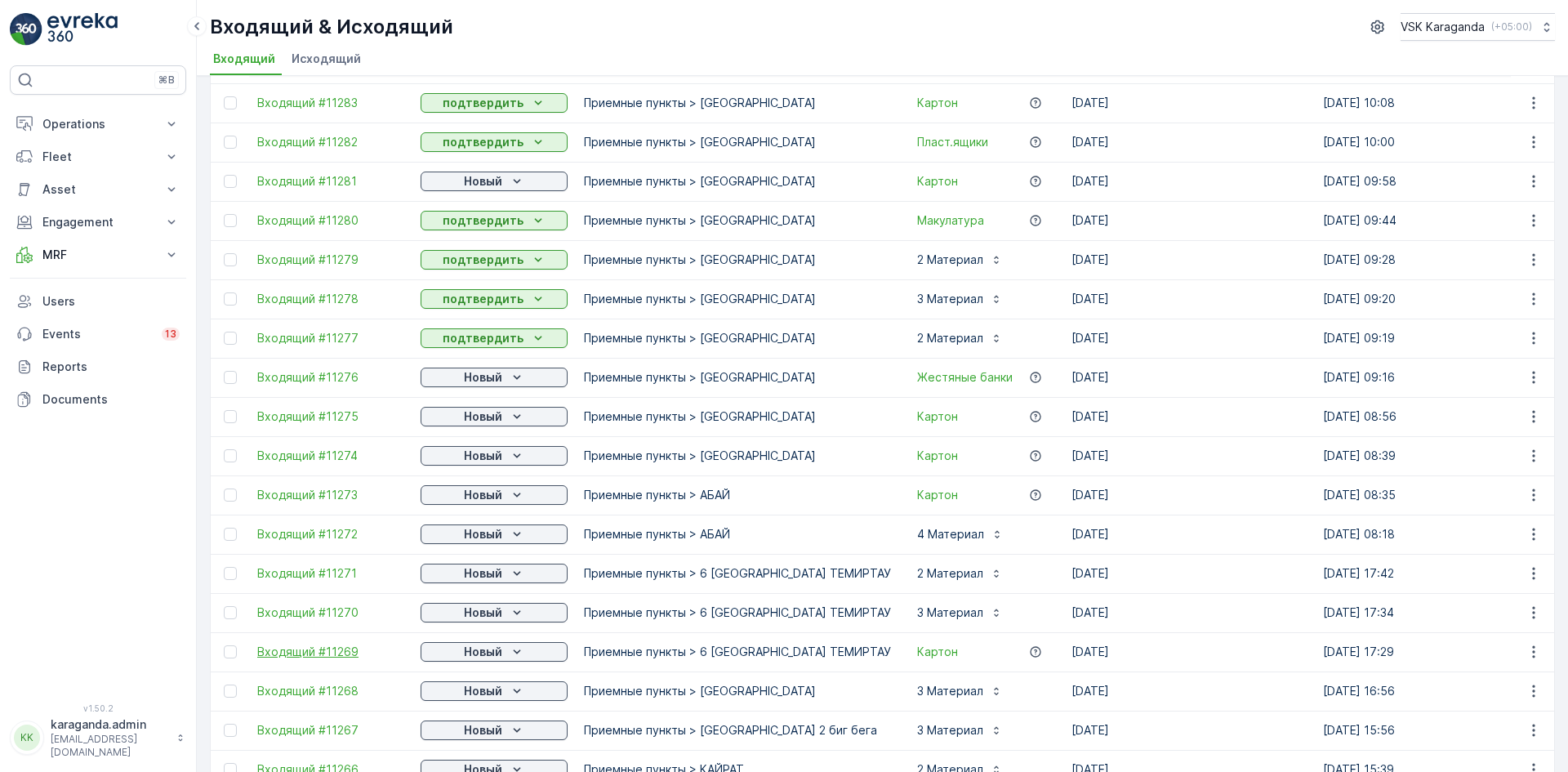
scroll to position [319, 0]
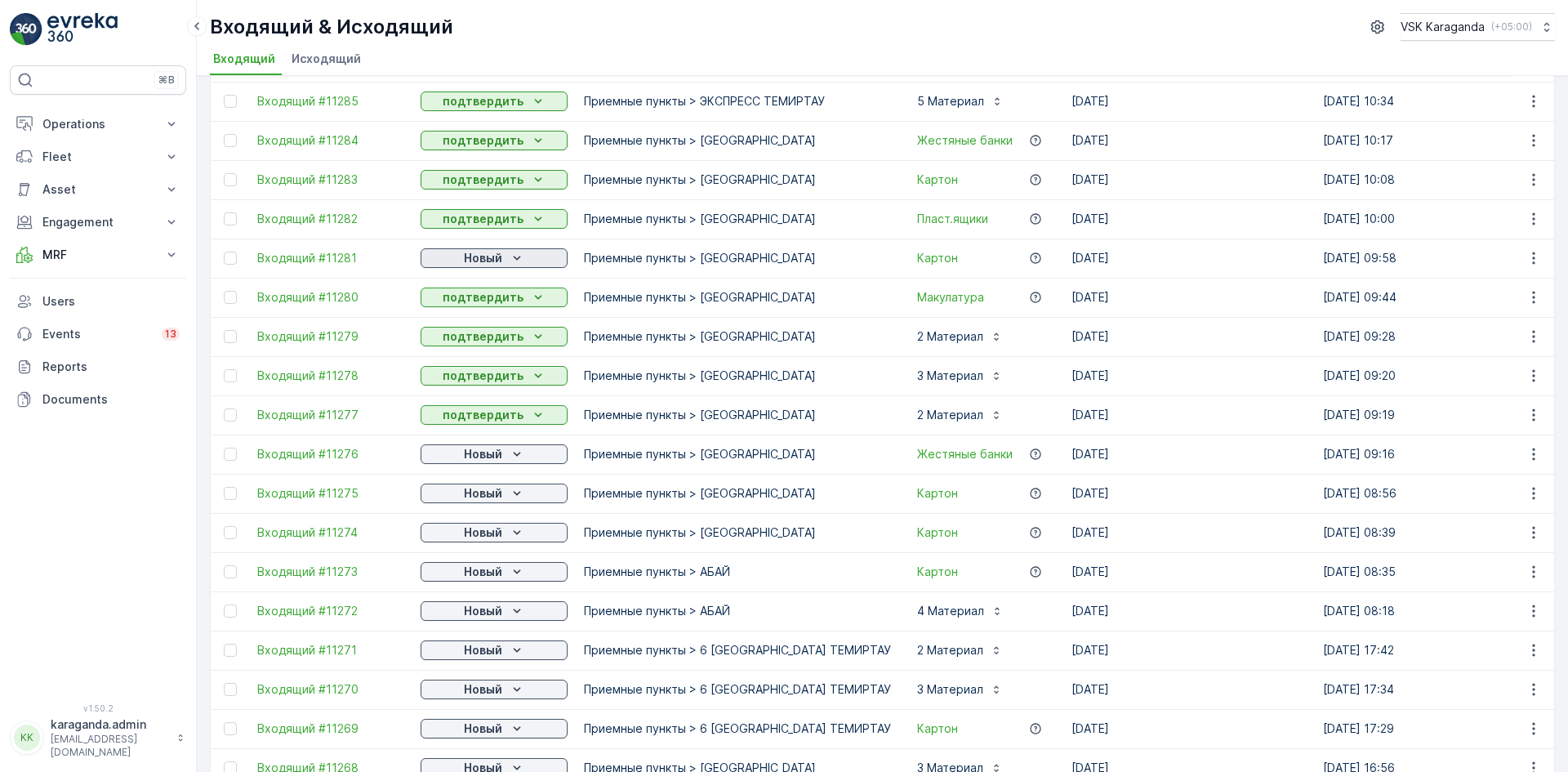
click at [455, 262] on div "Новый" at bounding box center [494, 258] width 134 height 17
click at [444, 305] on span "подтвердить" at bounding box center [468, 305] width 75 height 17
click at [460, 459] on div "Новый" at bounding box center [494, 454] width 134 height 17
click at [456, 503] on span "подтвердить" at bounding box center [468, 502] width 75 height 17
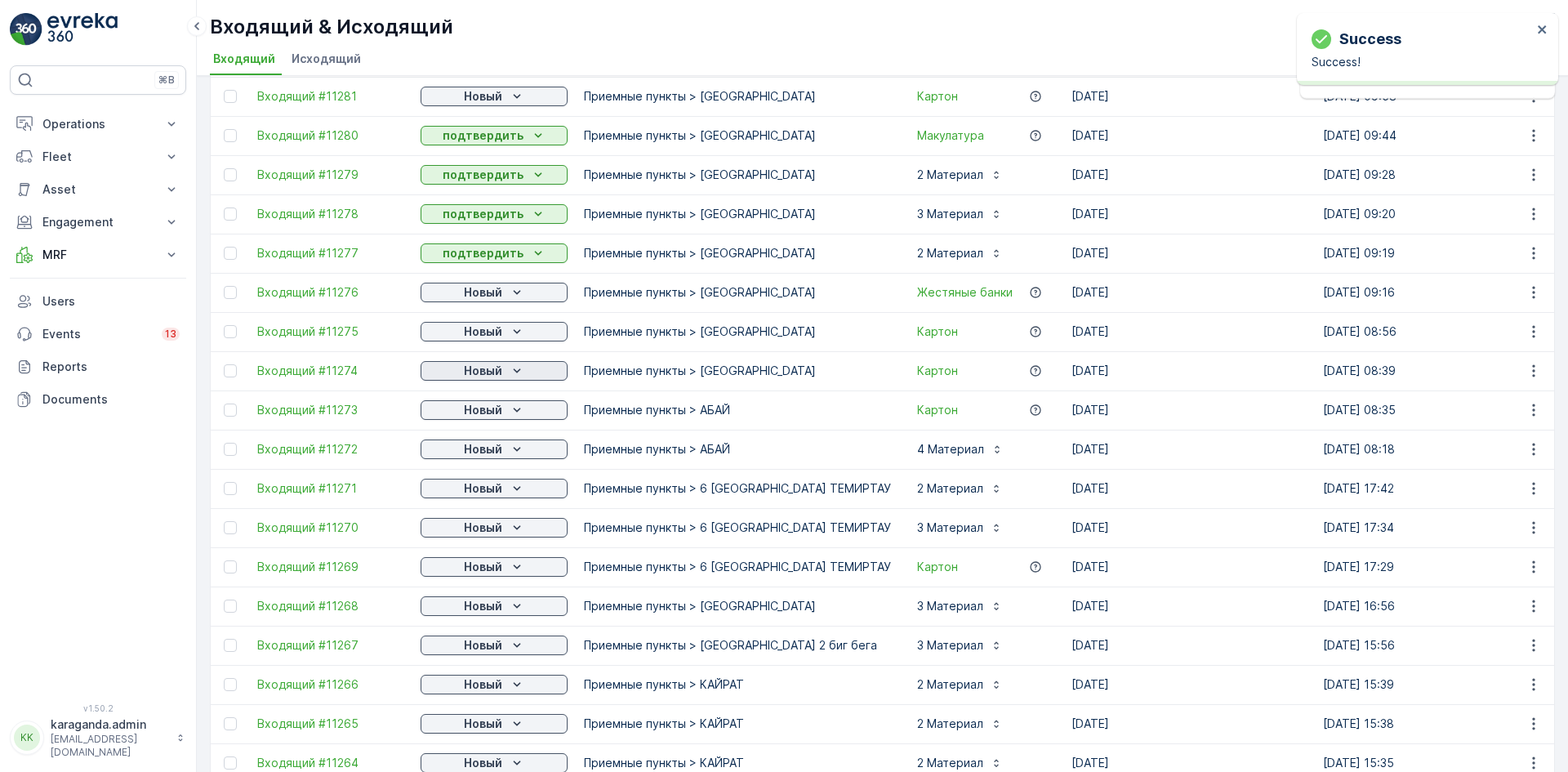
scroll to position [482, 0]
click at [495, 371] on span "подтвердить" at bounding box center [468, 377] width 75 height 17
click at [509, 370] on icon "Новый" at bounding box center [517, 369] width 17 height 17
drag, startPoint x: 485, startPoint y: 413, endPoint x: 499, endPoint y: 416, distance: 14.3
click at [485, 415] on span "подтвердить" at bounding box center [468, 417] width 75 height 17
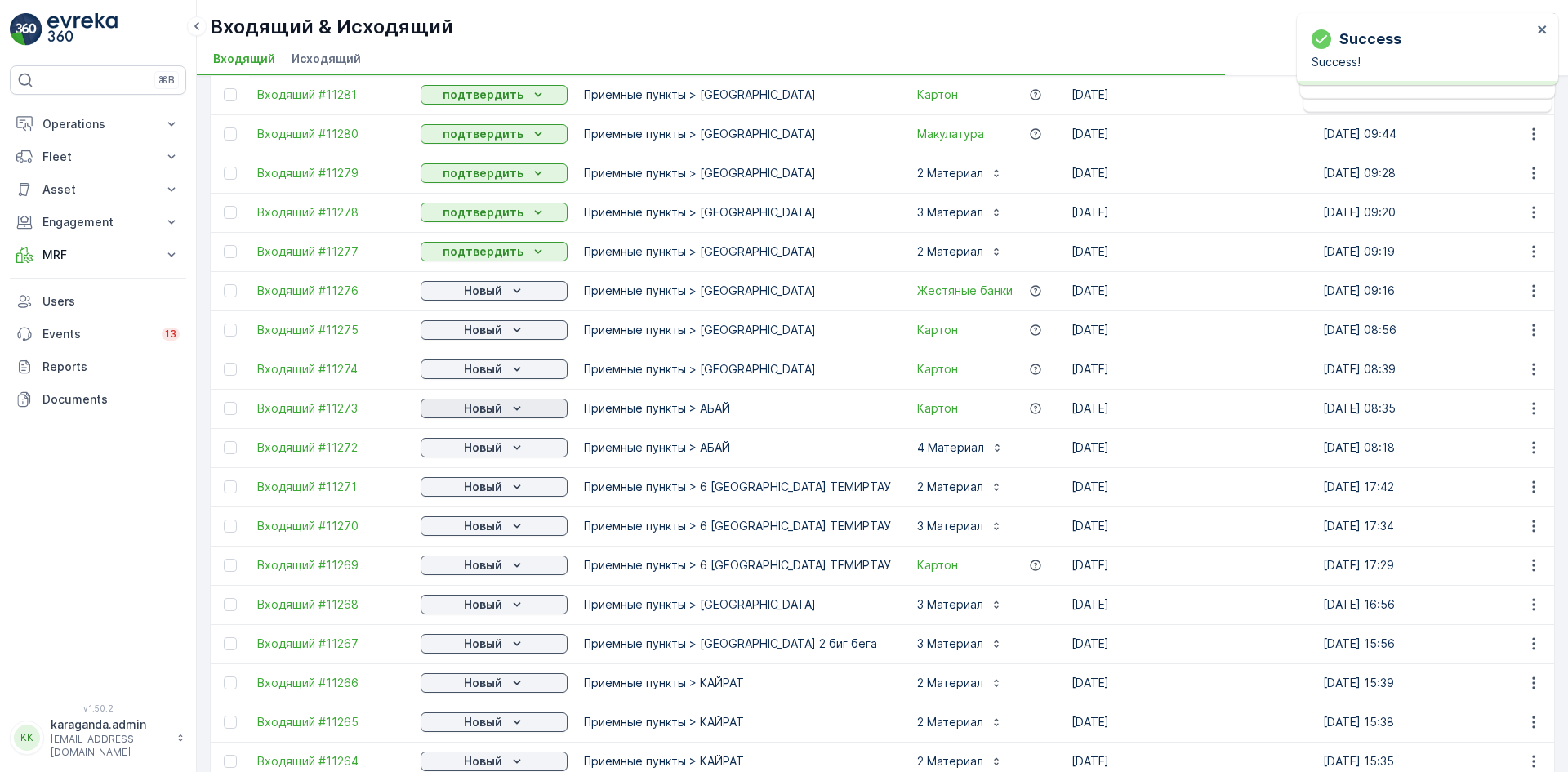
click at [510, 412] on icon "Новый" at bounding box center [517, 408] width 17 height 17
click at [480, 459] on span "подтвердить" at bounding box center [468, 455] width 75 height 17
click at [513, 447] on icon "Новый" at bounding box center [517, 447] width 17 height 17
drag, startPoint x: 481, startPoint y: 493, endPoint x: 506, endPoint y: 486, distance: 26.0
click at [481, 495] on span "подтвердить" at bounding box center [468, 495] width 75 height 17
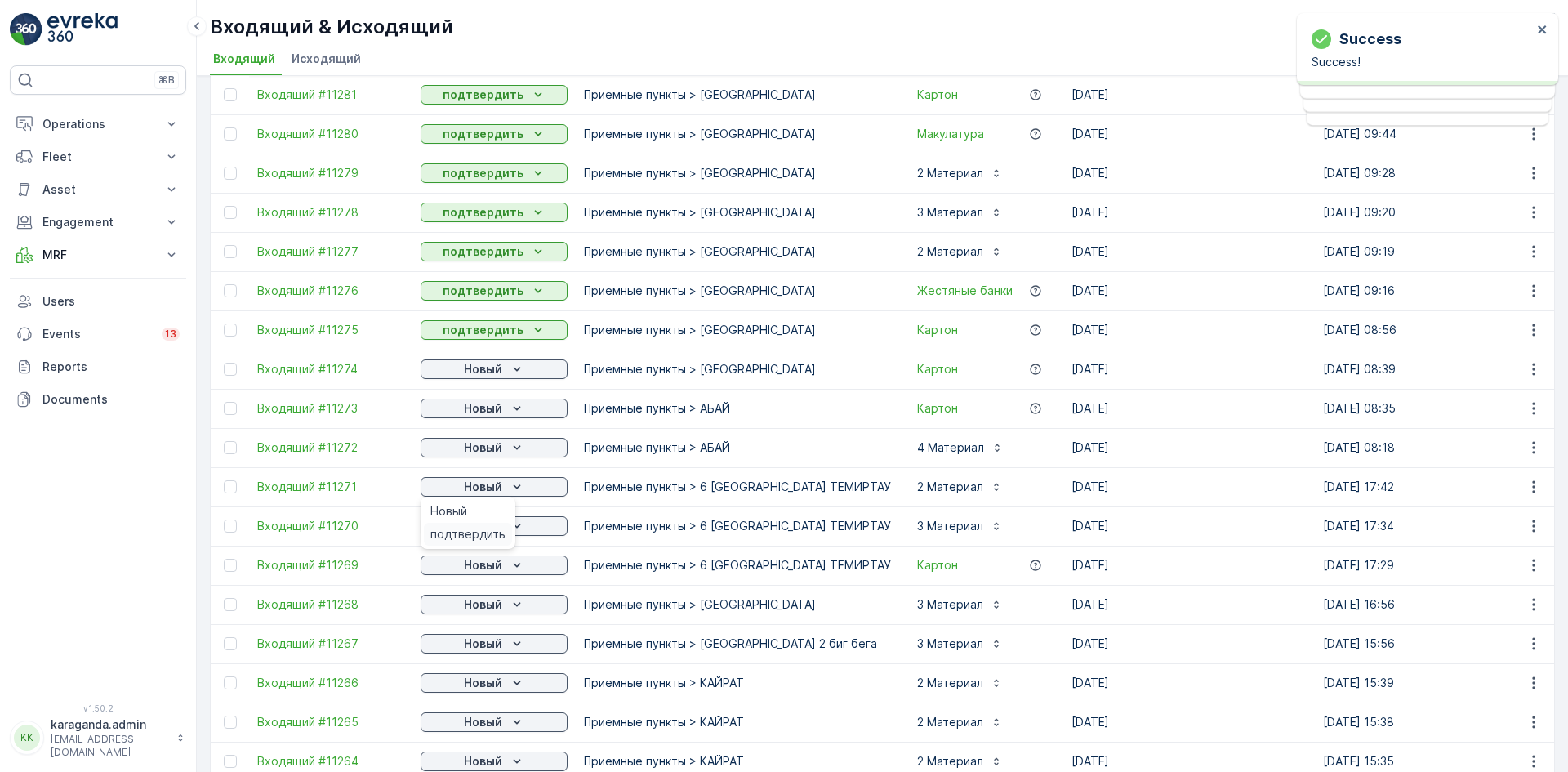
click at [473, 525] on div "подтвердить" at bounding box center [467, 534] width 88 height 23
click at [499, 527] on p "Новый" at bounding box center [483, 526] width 38 height 17
click at [469, 571] on span "подтвердить" at bounding box center [468, 574] width 75 height 17
click at [509, 567] on icon "Новый" at bounding box center [517, 565] width 17 height 17
click at [494, 615] on span "подтвердить" at bounding box center [468, 612] width 75 height 17
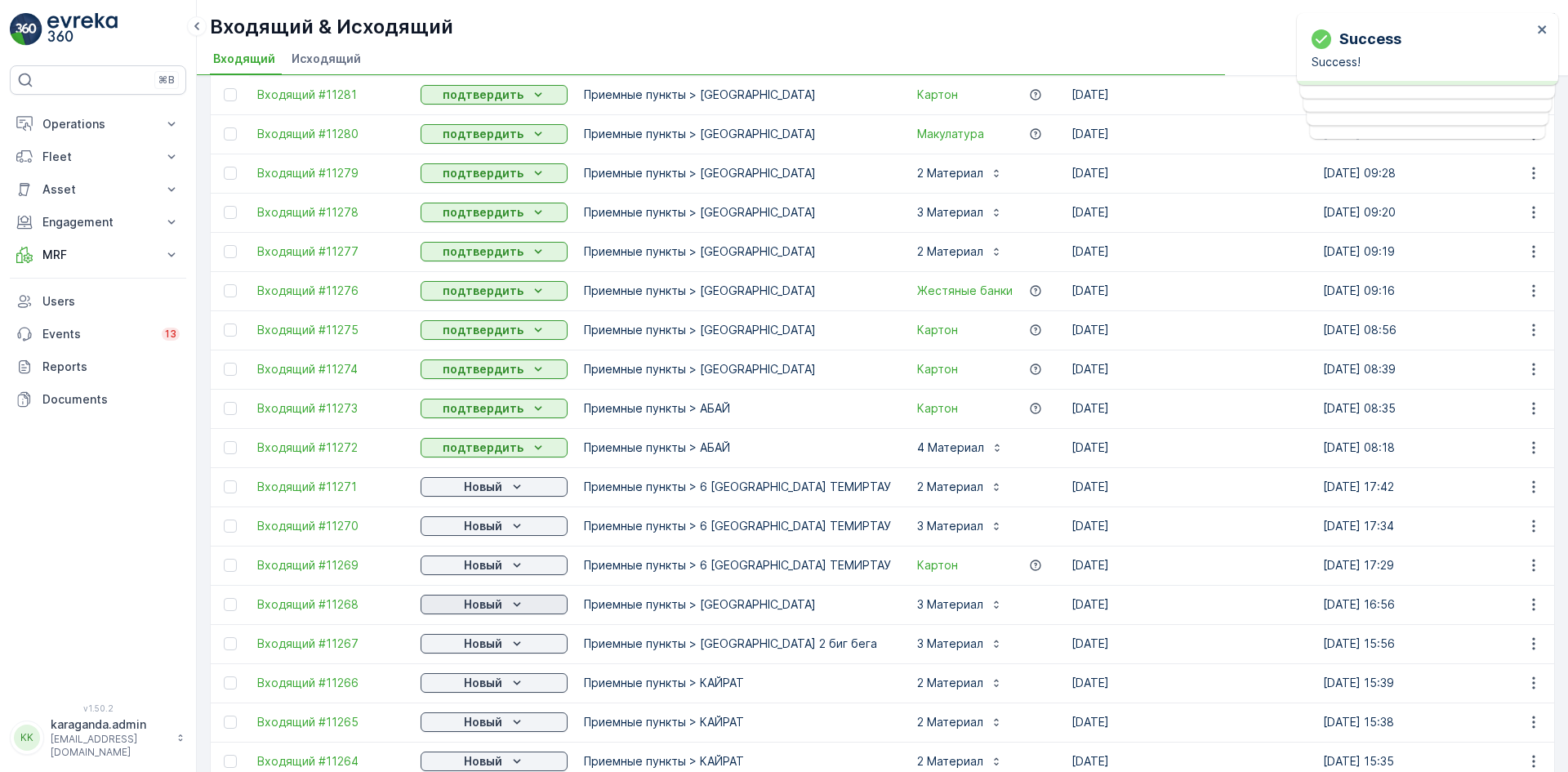
click at [521, 606] on icon "Новый" at bounding box center [517, 604] width 17 height 17
click at [486, 651] on span "подтвердить" at bounding box center [468, 652] width 75 height 17
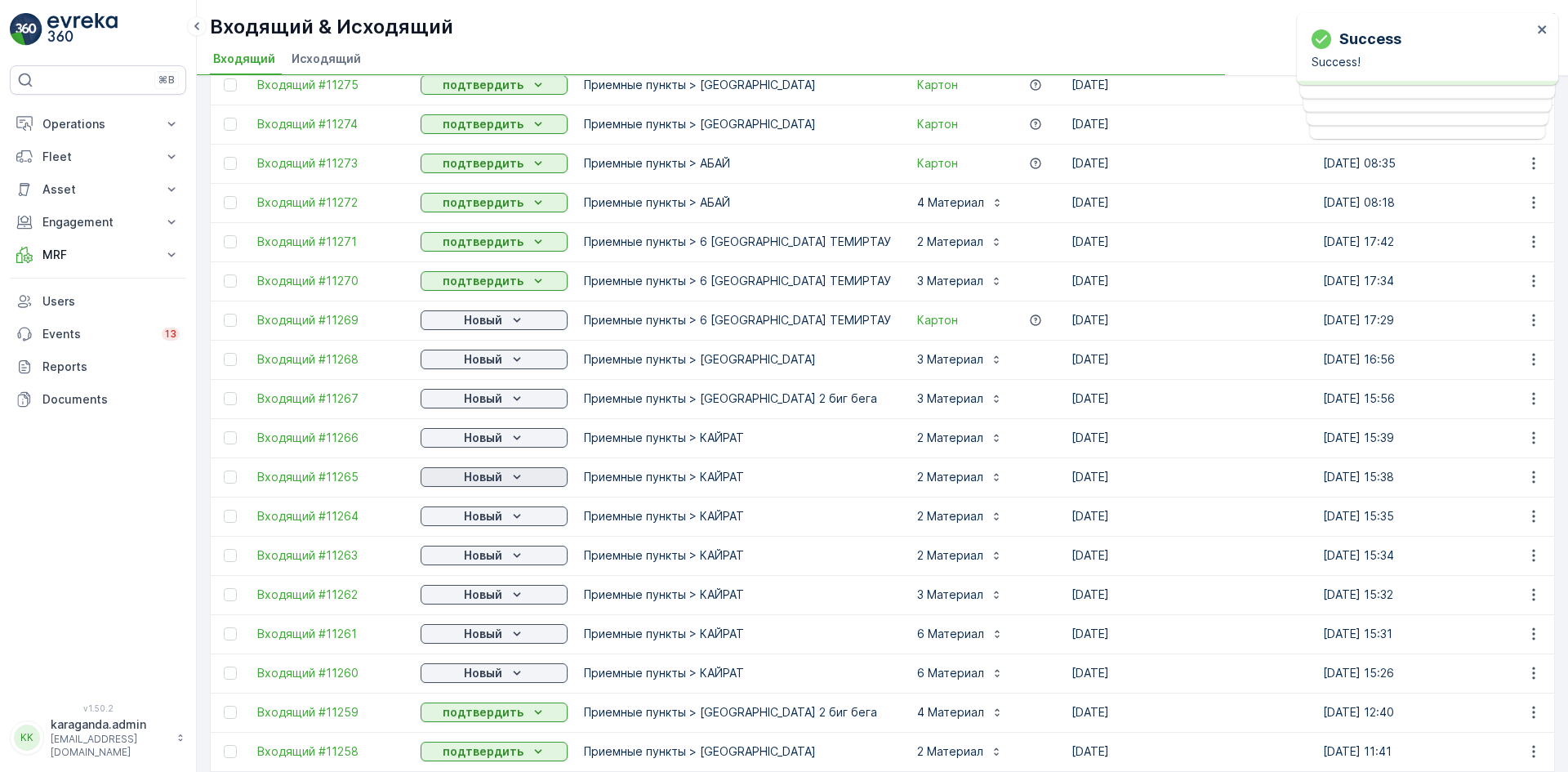
click at [513, 479] on icon "Новый" at bounding box center [517, 477] width 17 height 17
click at [487, 528] on span "подтвердить" at bounding box center [468, 524] width 75 height 17
click at [504, 514] on div "Новый" at bounding box center [494, 516] width 134 height 17
click at [516, 553] on icon "Новый" at bounding box center [517, 555] width 17 height 17
drag, startPoint x: 509, startPoint y: 561, endPoint x: 494, endPoint y: 582, distance: 25.8
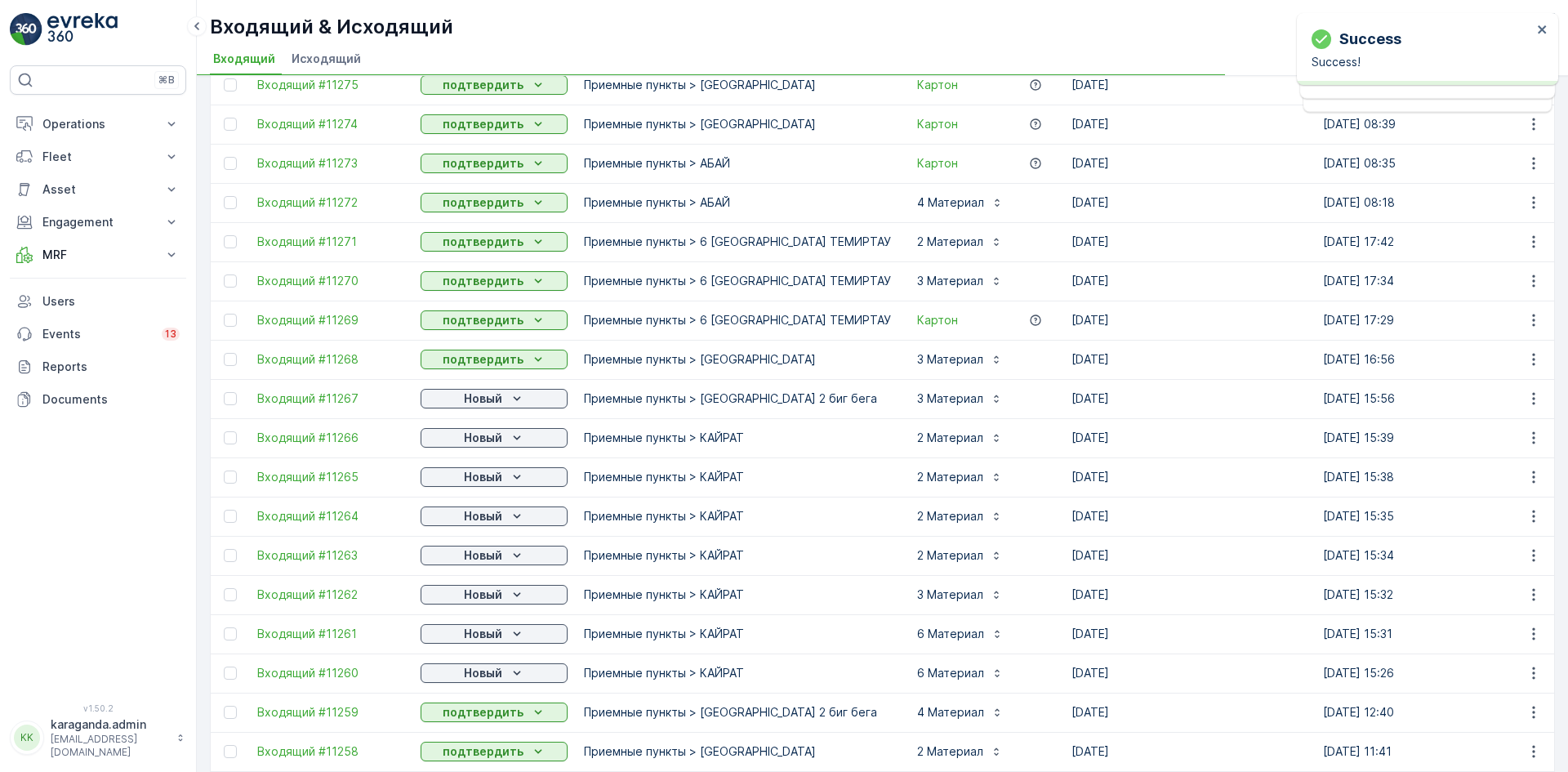
click at [510, 561] on icon "Новый" at bounding box center [517, 555] width 17 height 17
click at [489, 599] on span "подтвердить" at bounding box center [468, 602] width 75 height 17
click at [505, 595] on div "Новый" at bounding box center [494, 594] width 134 height 17
click at [481, 684] on span "подтвердить" at bounding box center [468, 681] width 75 height 17
click at [497, 667] on p "Новый" at bounding box center [483, 673] width 38 height 17
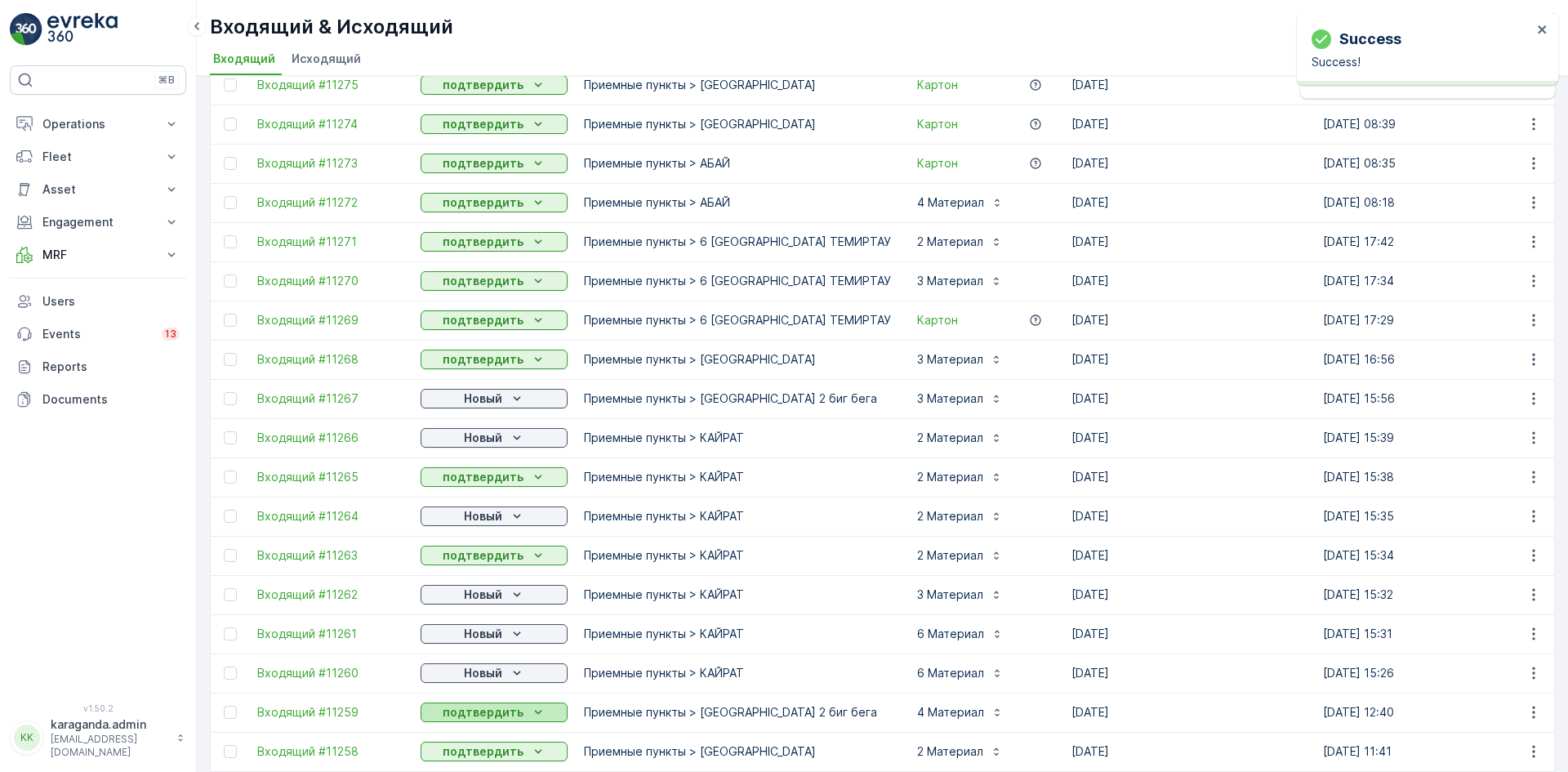
click at [478, 718] on p "подтвердить" at bounding box center [483, 712] width 81 height 17
click at [495, 681] on span "подтвердить" at bounding box center [468, 687] width 75 height 17
click at [506, 391] on div "Новый" at bounding box center [494, 399] width 134 height 17
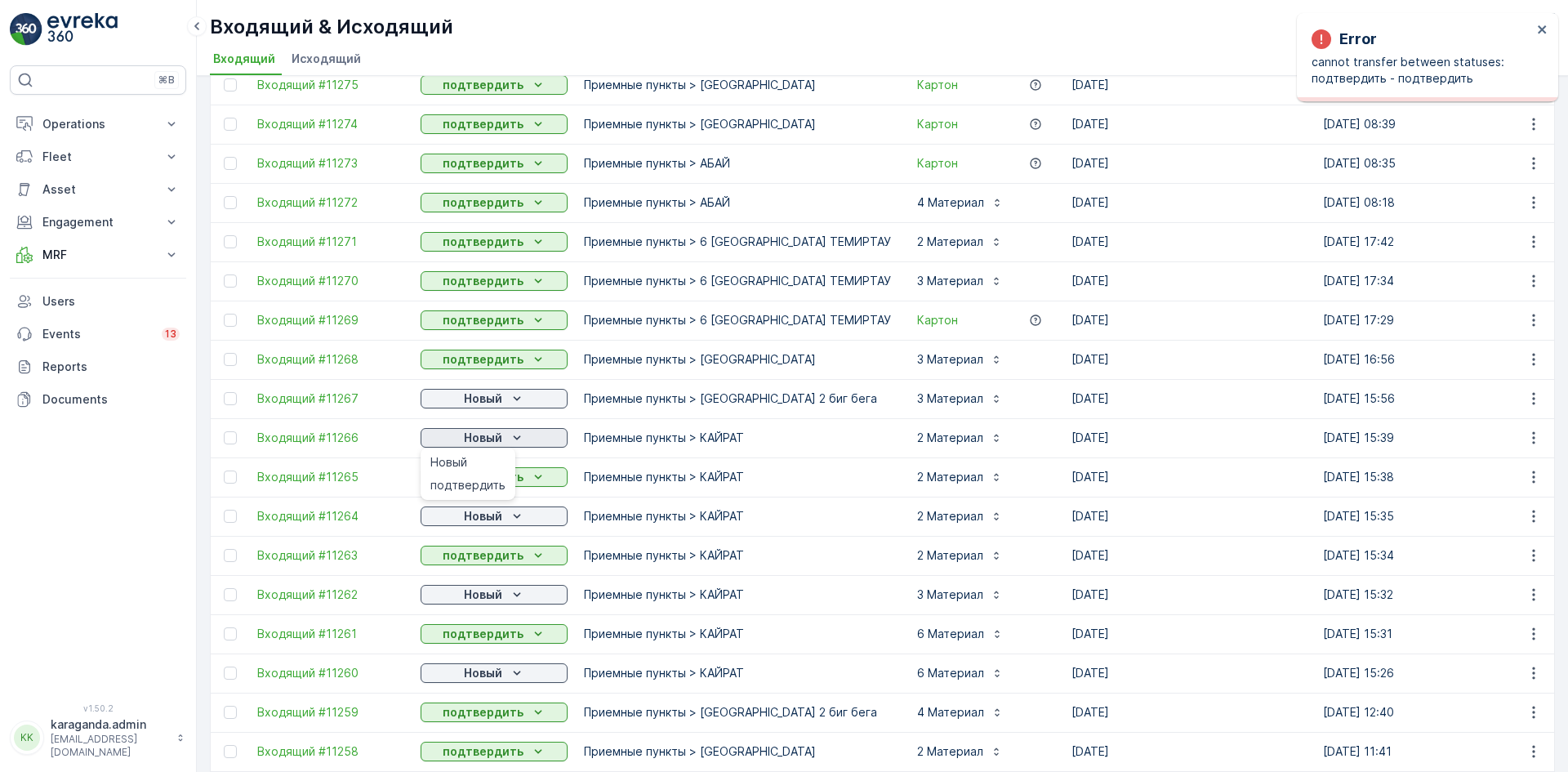
click at [499, 435] on p "Новый" at bounding box center [483, 437] width 38 height 17
click at [503, 438] on div "Новый" at bounding box center [494, 437] width 134 height 17
click at [486, 485] on span "подтвердить" at bounding box center [468, 485] width 75 height 17
click at [488, 513] on p "Новый" at bounding box center [483, 516] width 38 height 17
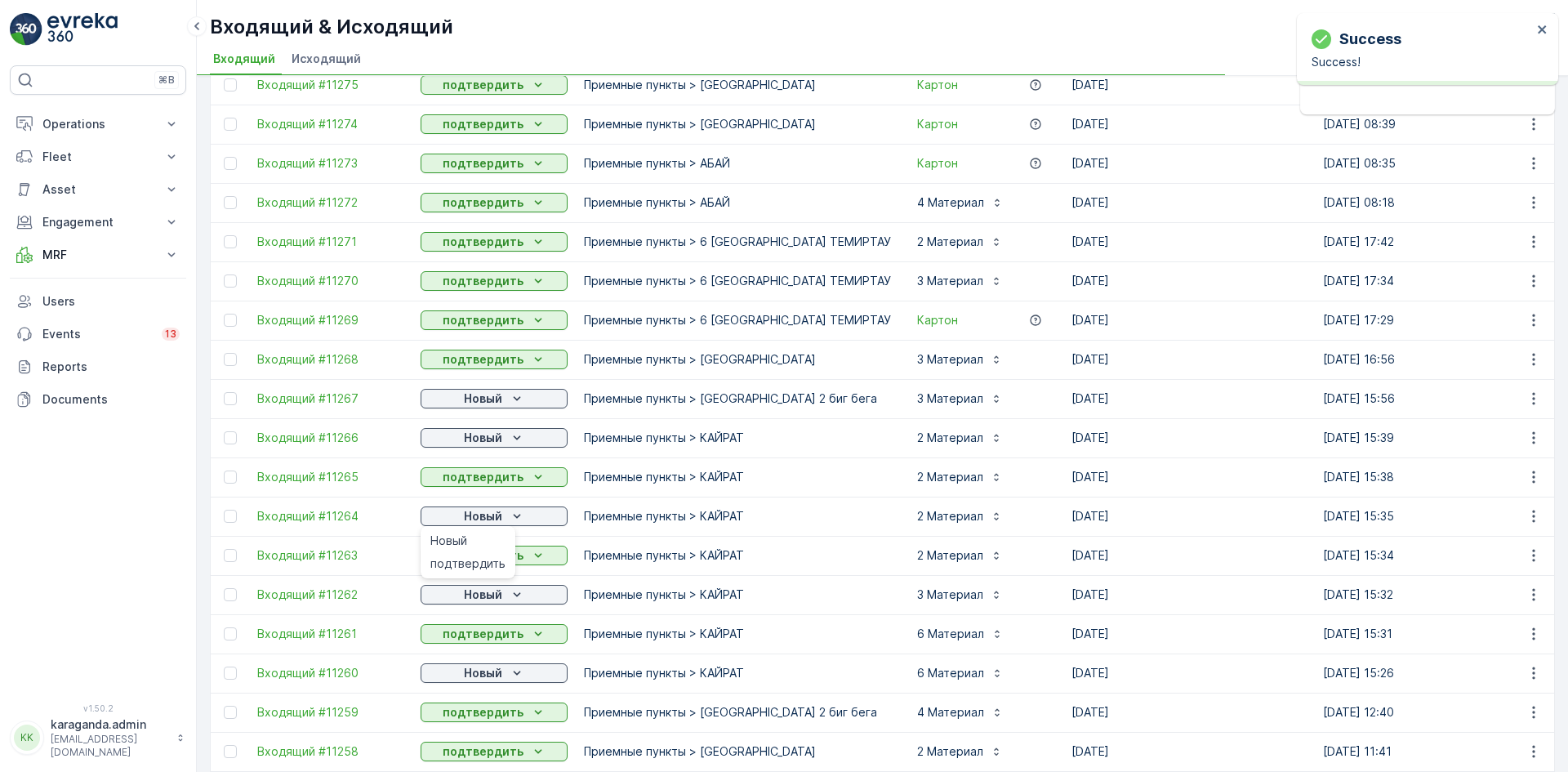
click at [475, 563] on span "подтвердить" at bounding box center [468, 564] width 75 height 17
click at [483, 589] on p "Новый" at bounding box center [483, 594] width 38 height 17
click at [483, 633] on div "подтвердить" at bounding box center [467, 642] width 88 height 23
drag, startPoint x: 481, startPoint y: 650, endPoint x: 495, endPoint y: 679, distance: 32.2
click at [495, 674] on p "Новый" at bounding box center [483, 673] width 38 height 17
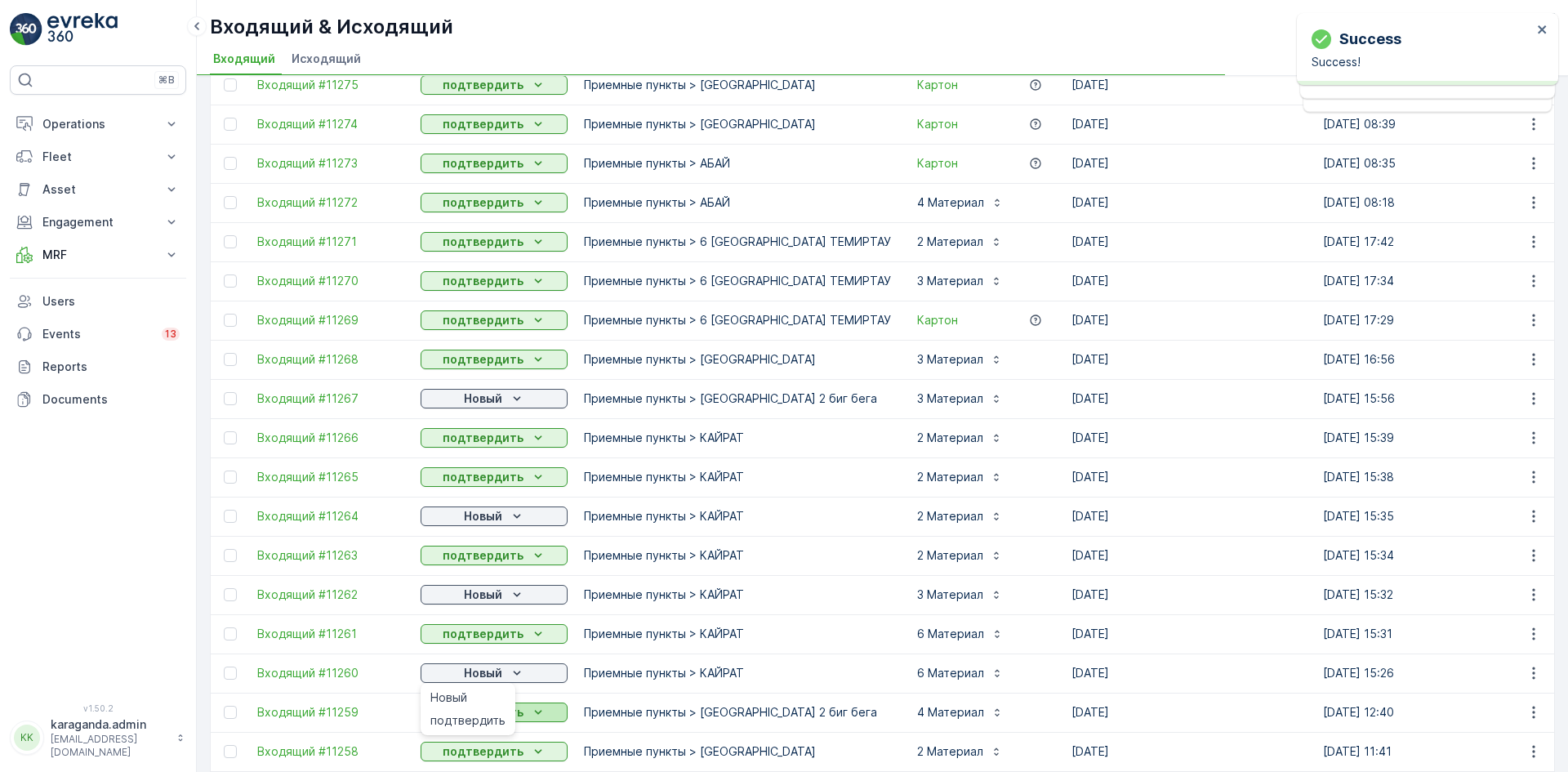
click at [494, 719] on span "подтвердить" at bounding box center [468, 721] width 75 height 17
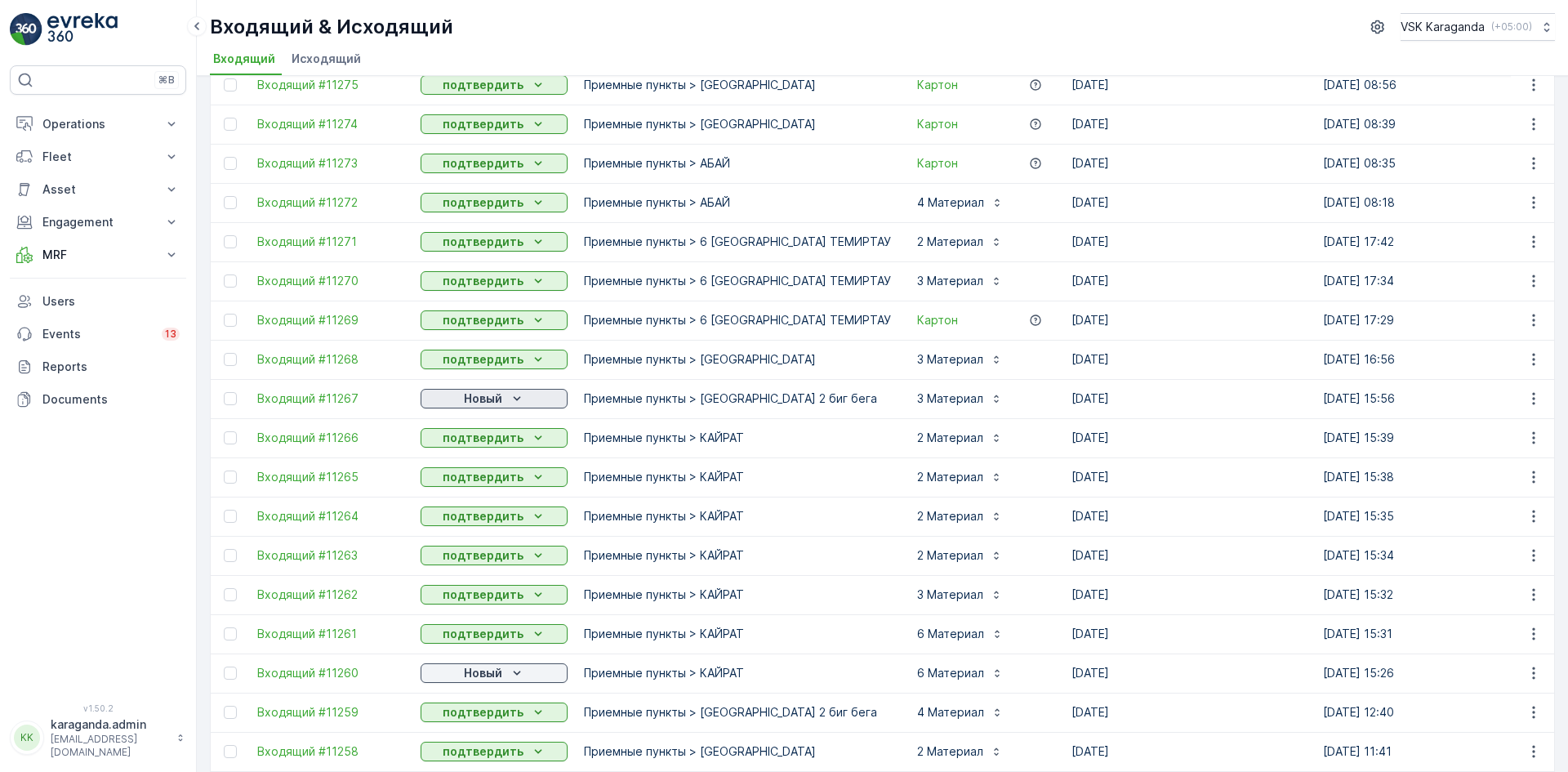
click at [484, 401] on p "Новый" at bounding box center [483, 399] width 38 height 17
click at [480, 436] on div "подтвердить" at bounding box center [467, 445] width 88 height 23
click at [488, 676] on p "Новый" at bounding box center [483, 673] width 38 height 17
click at [485, 718] on span "подтвердить" at bounding box center [468, 721] width 75 height 17
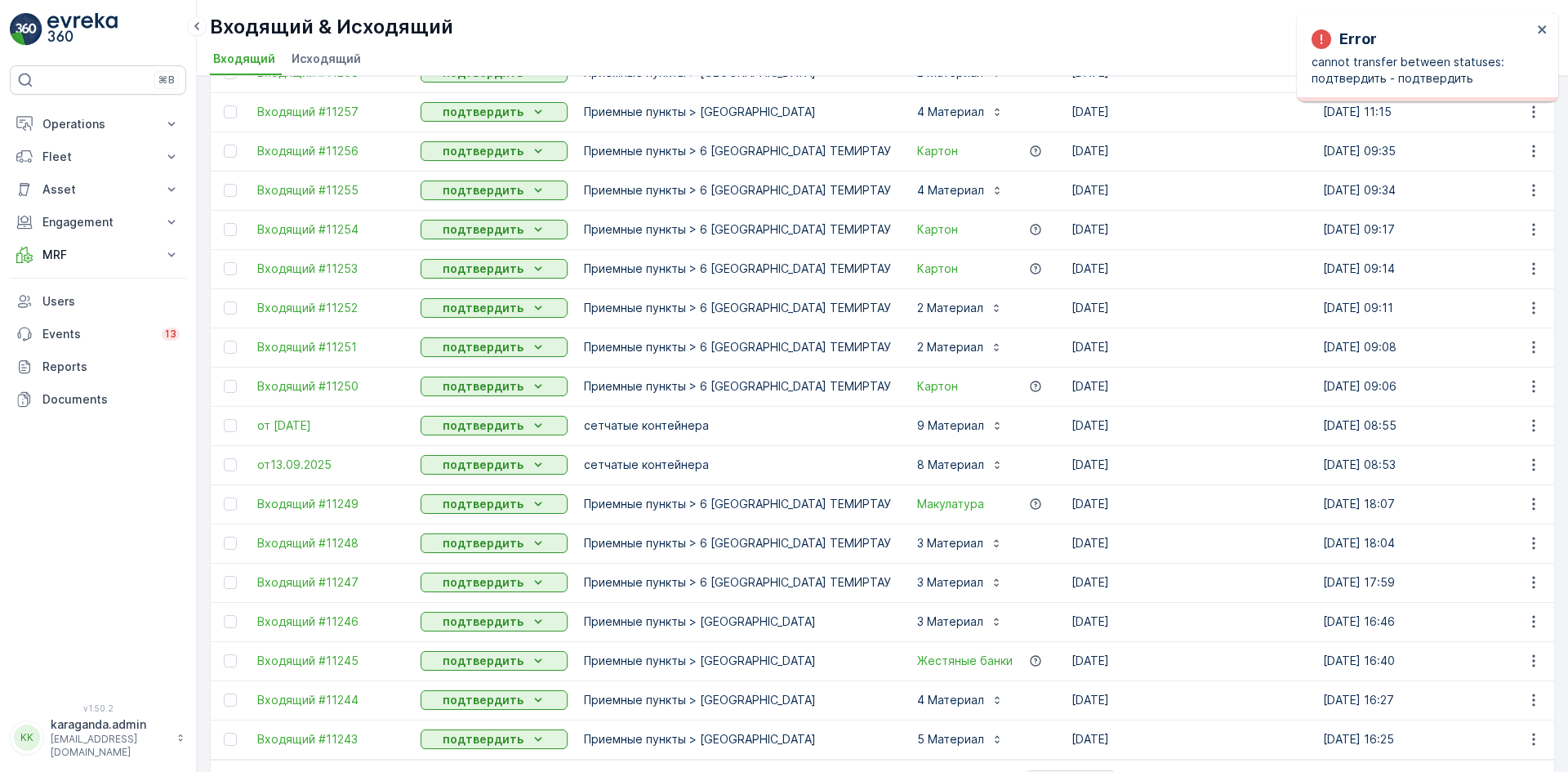
scroll to position [1462, 0]
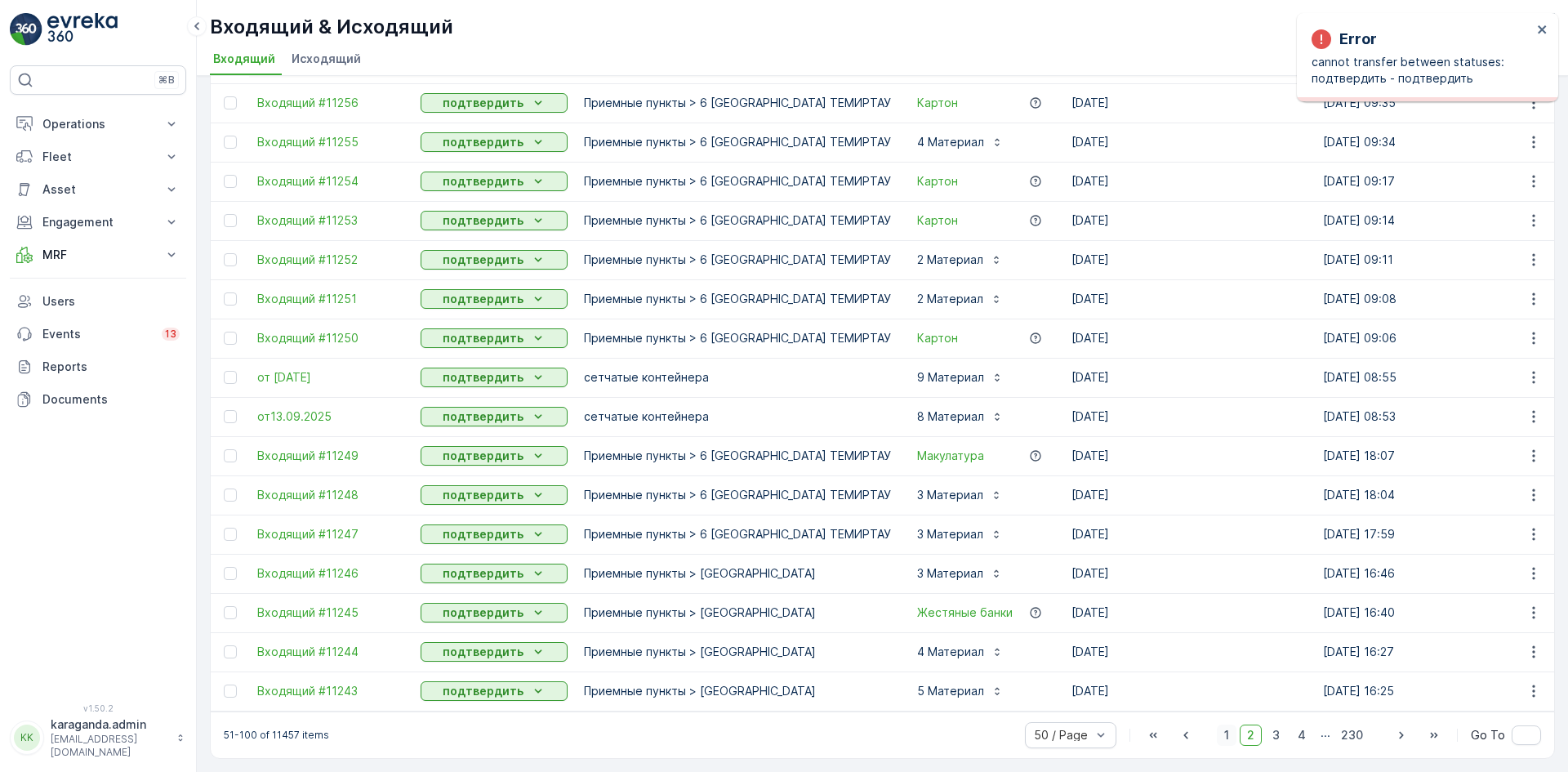
click at [1231, 733] on span "1" at bounding box center [1227, 735] width 20 height 22
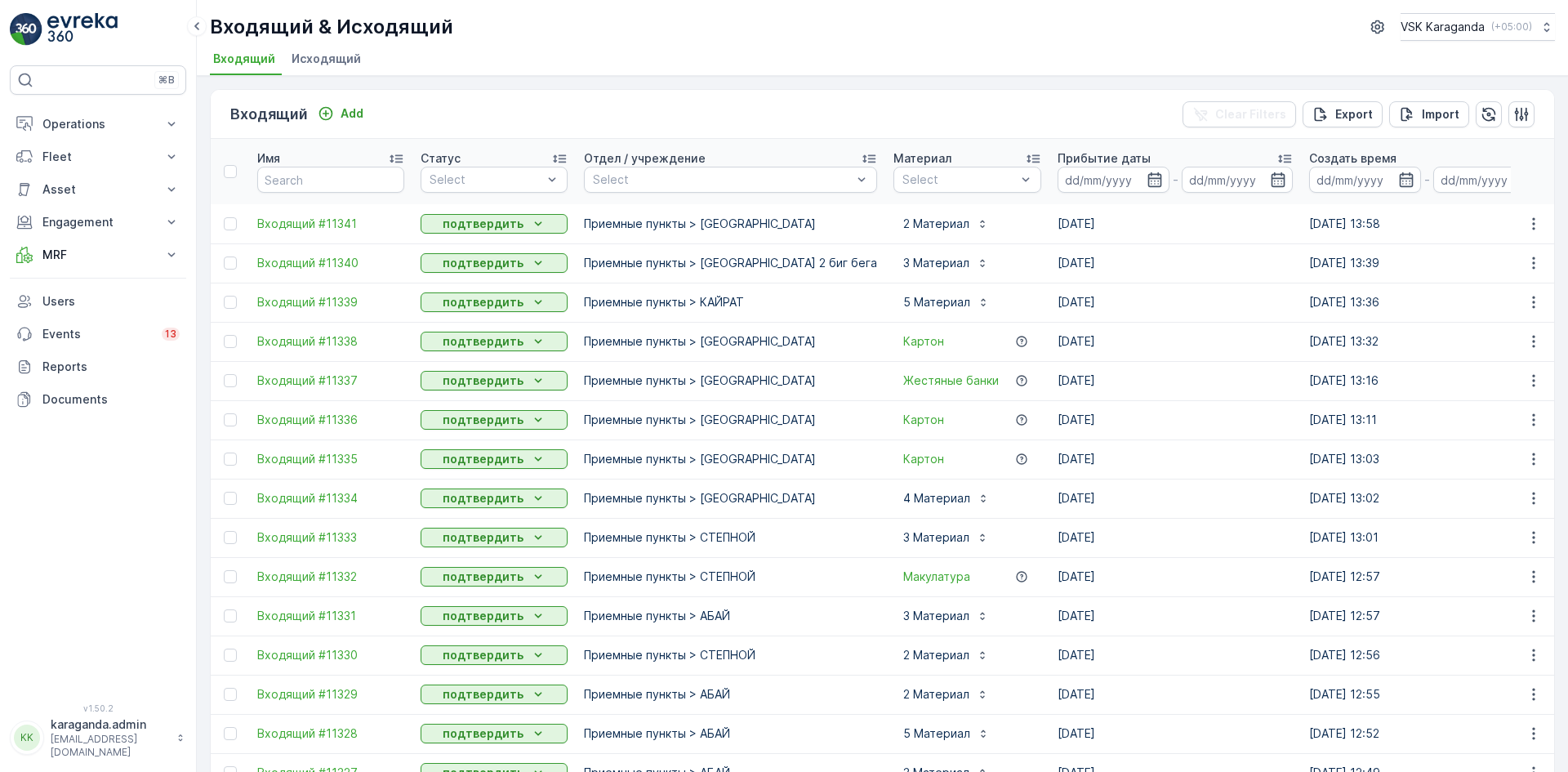
drag, startPoint x: 69, startPoint y: 126, endPoint x: 66, endPoint y: 173, distance: 47.1
click at [69, 125] on p "Operations" at bounding box center [98, 123] width 112 height 17
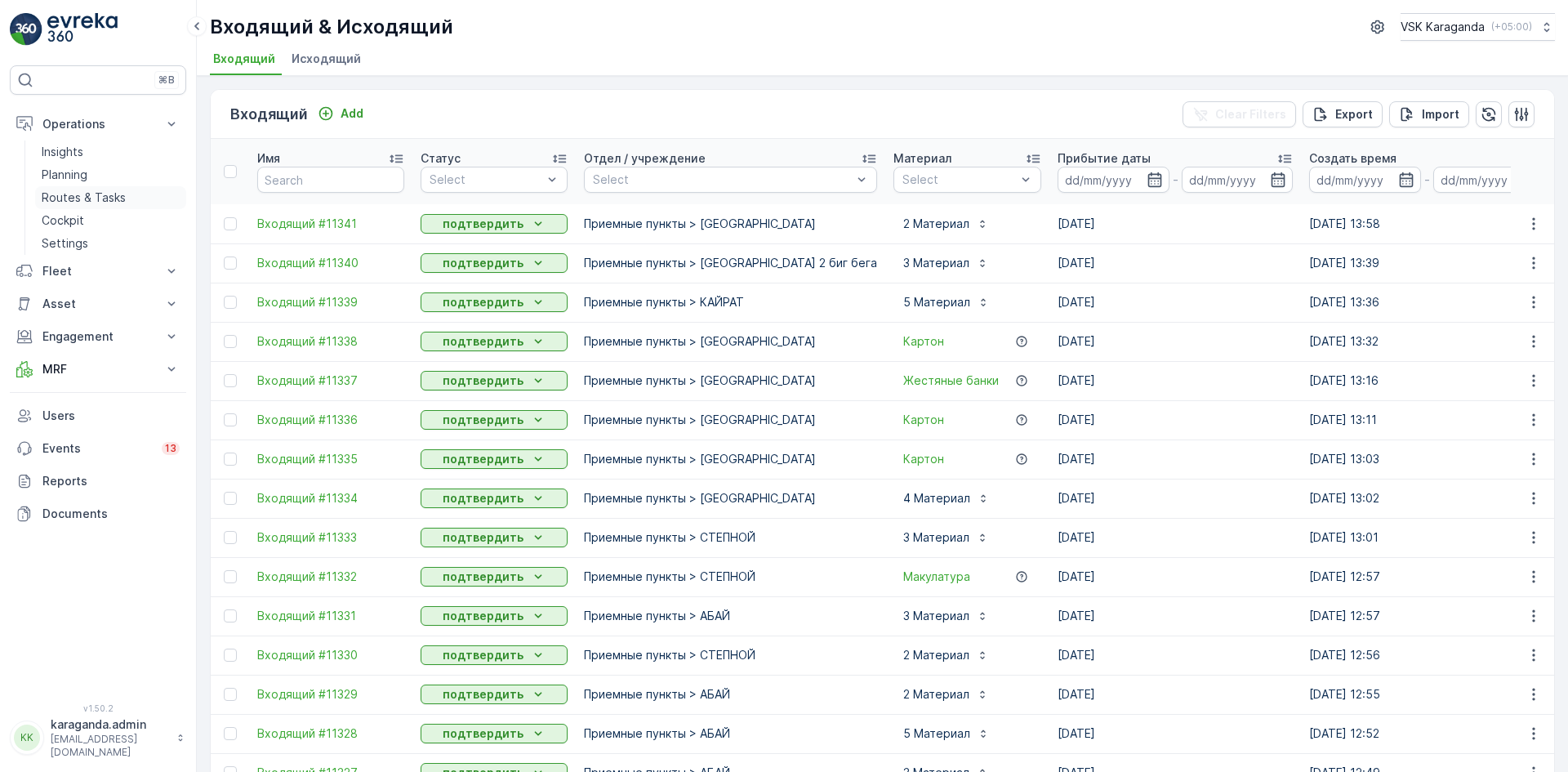
click at [69, 200] on p "Routes & Tasks" at bounding box center [83, 197] width 84 height 17
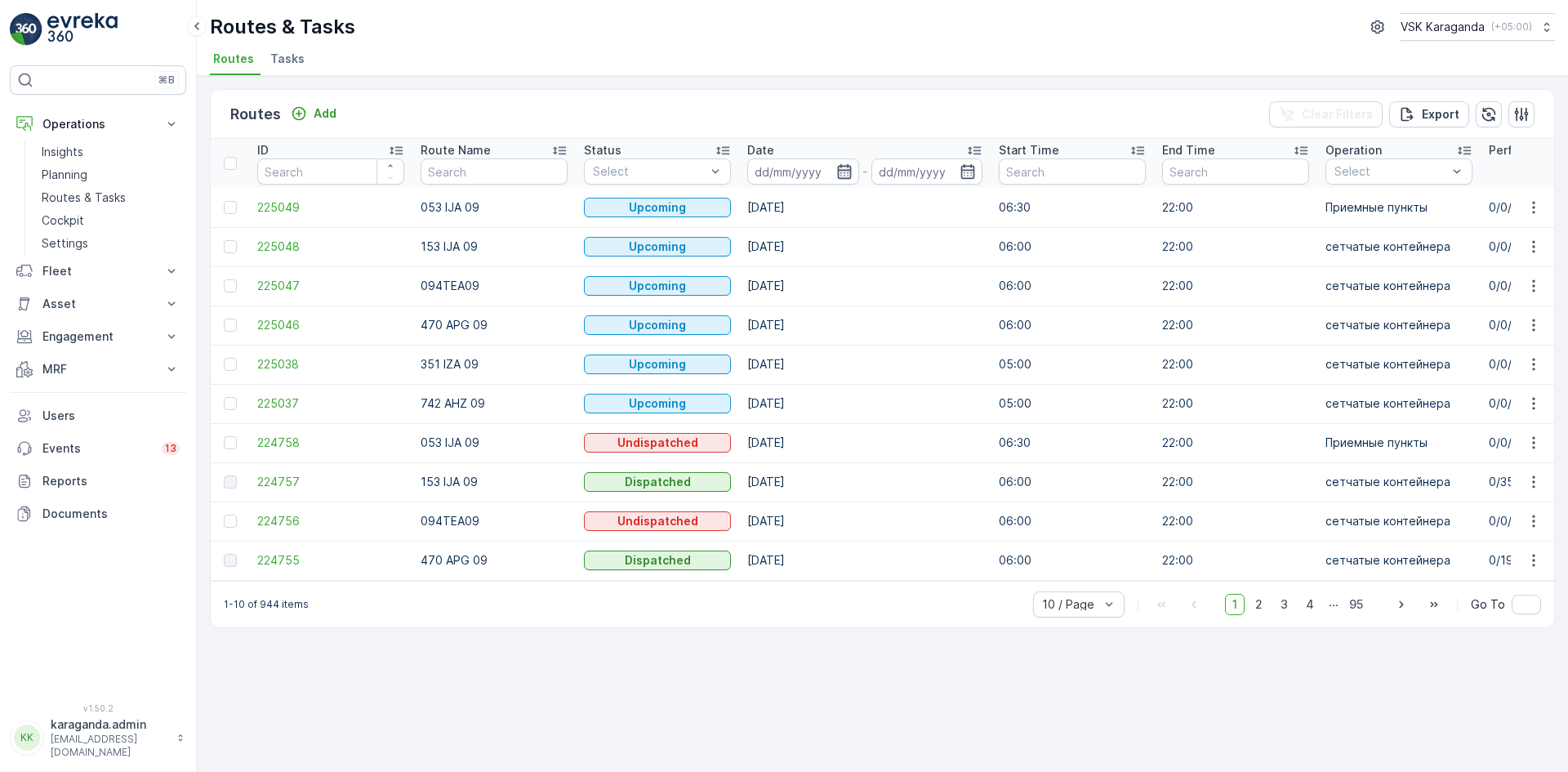
click at [839, 175] on icon "button" at bounding box center [844, 171] width 17 height 17
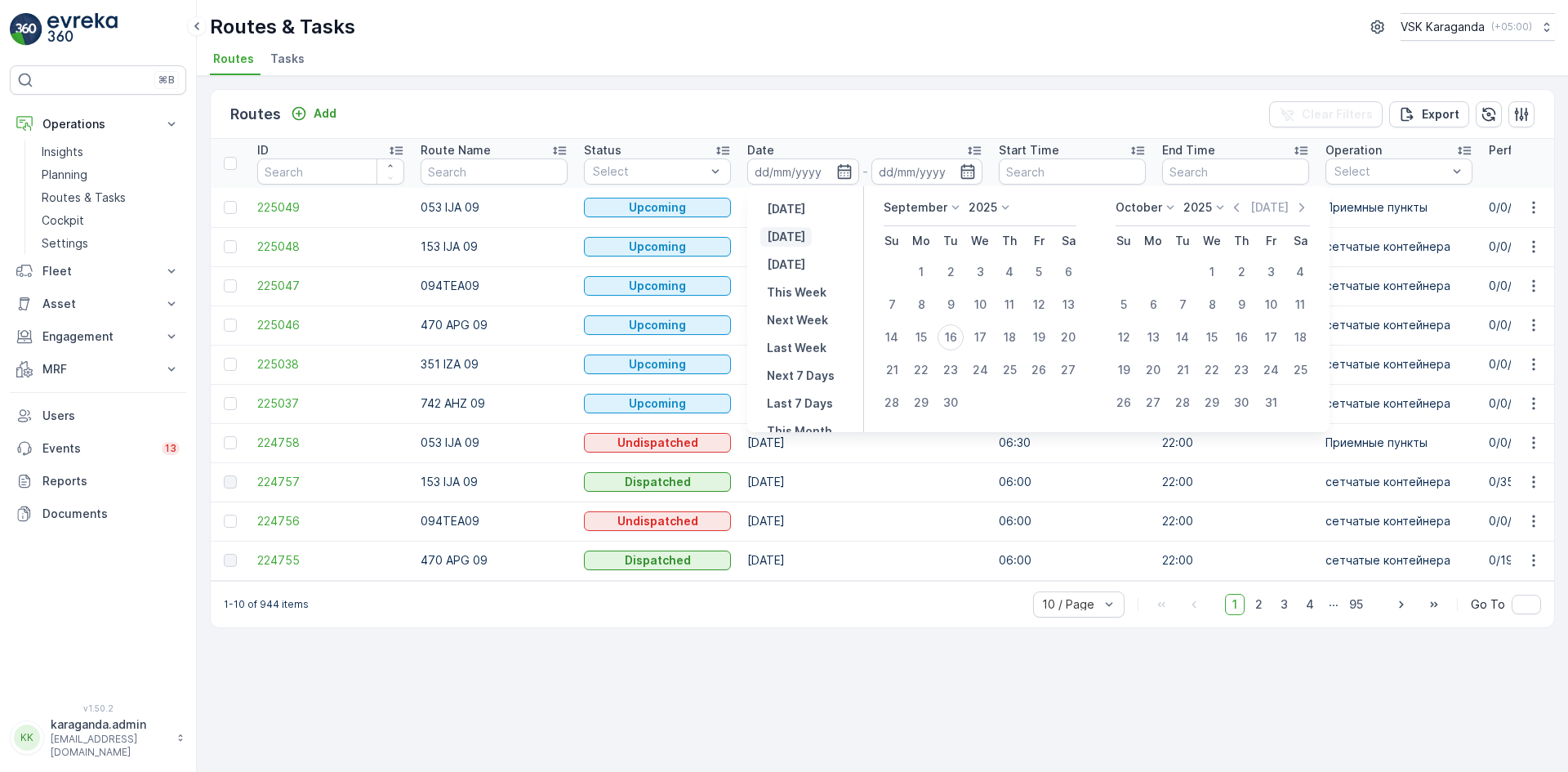
click at [792, 234] on p "Today" at bounding box center [785, 237] width 38 height 17
type input "[DATE]"
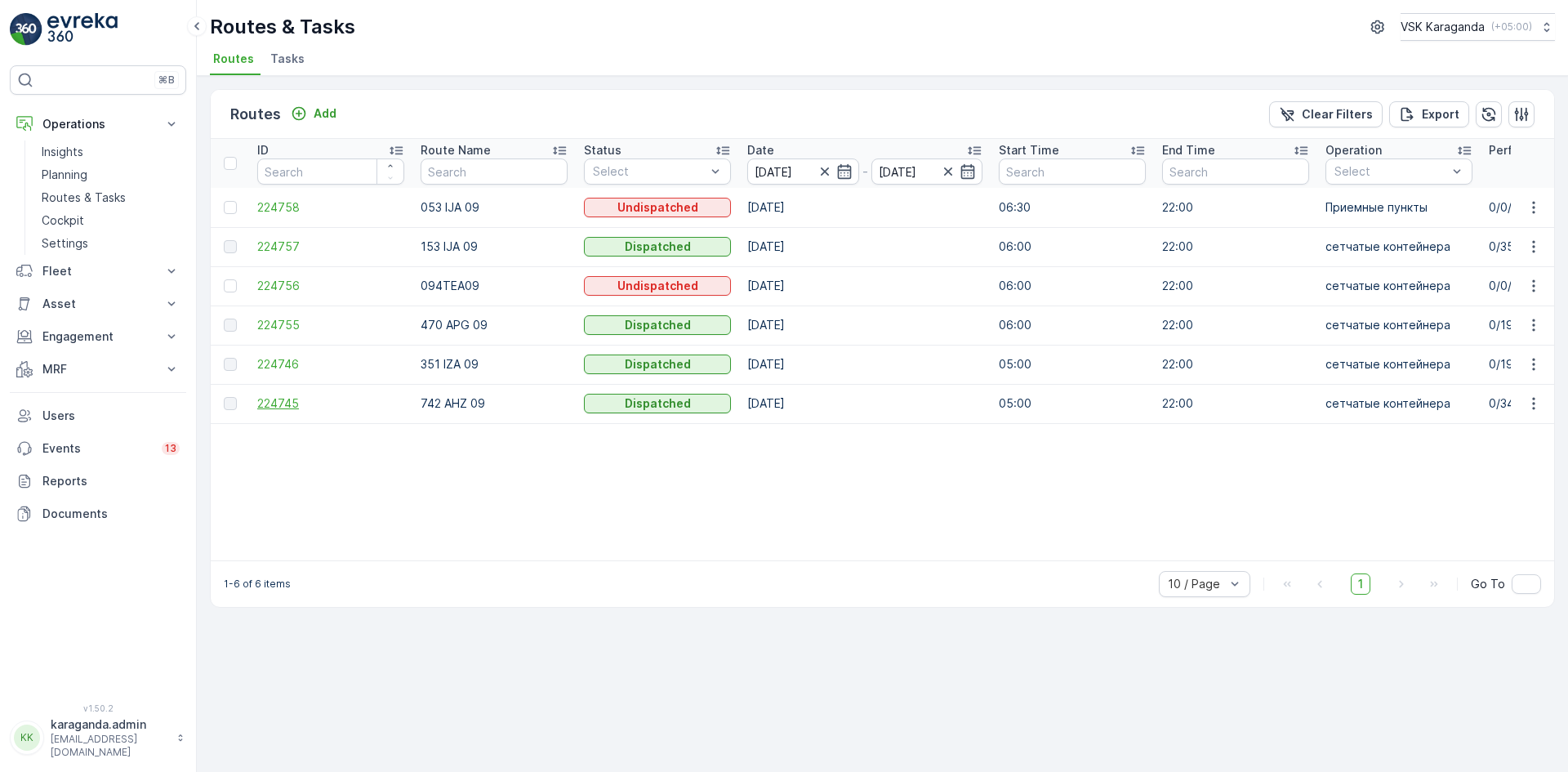
click at [288, 401] on span "224745" at bounding box center [331, 403] width 147 height 17
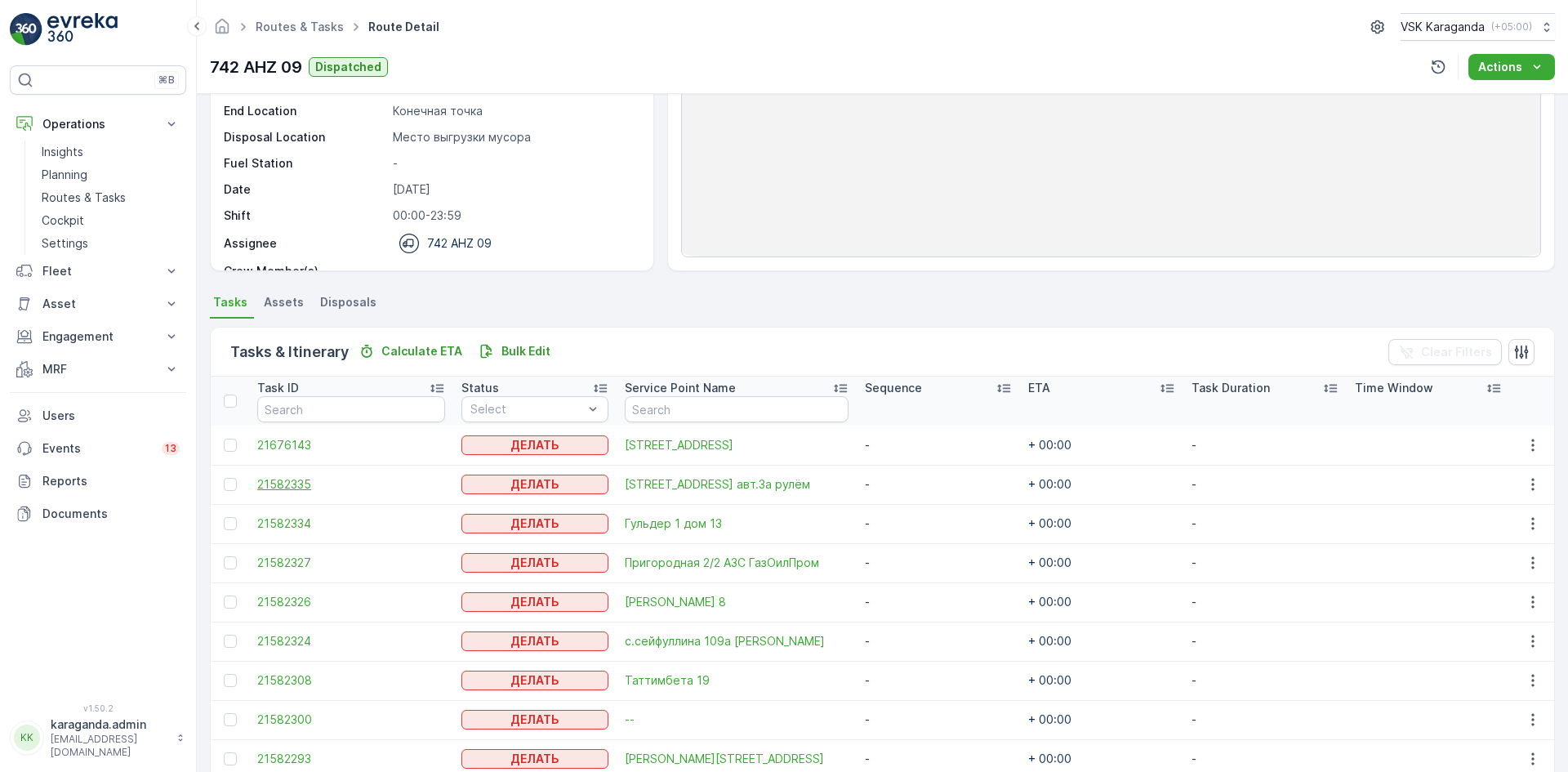
scroll to position [163, 0]
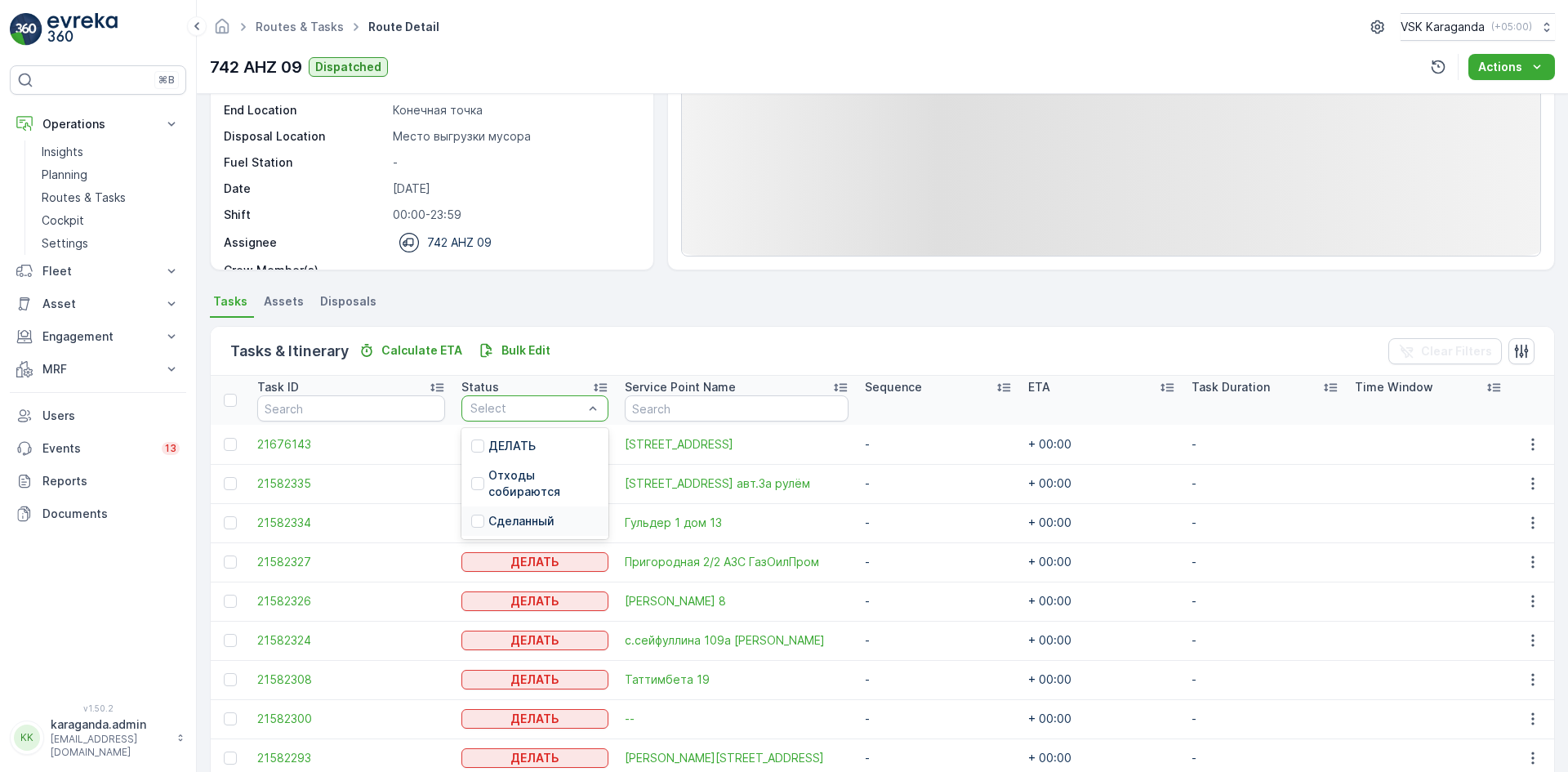
click at [528, 511] on div "Сделанный" at bounding box center [535, 521] width 147 height 30
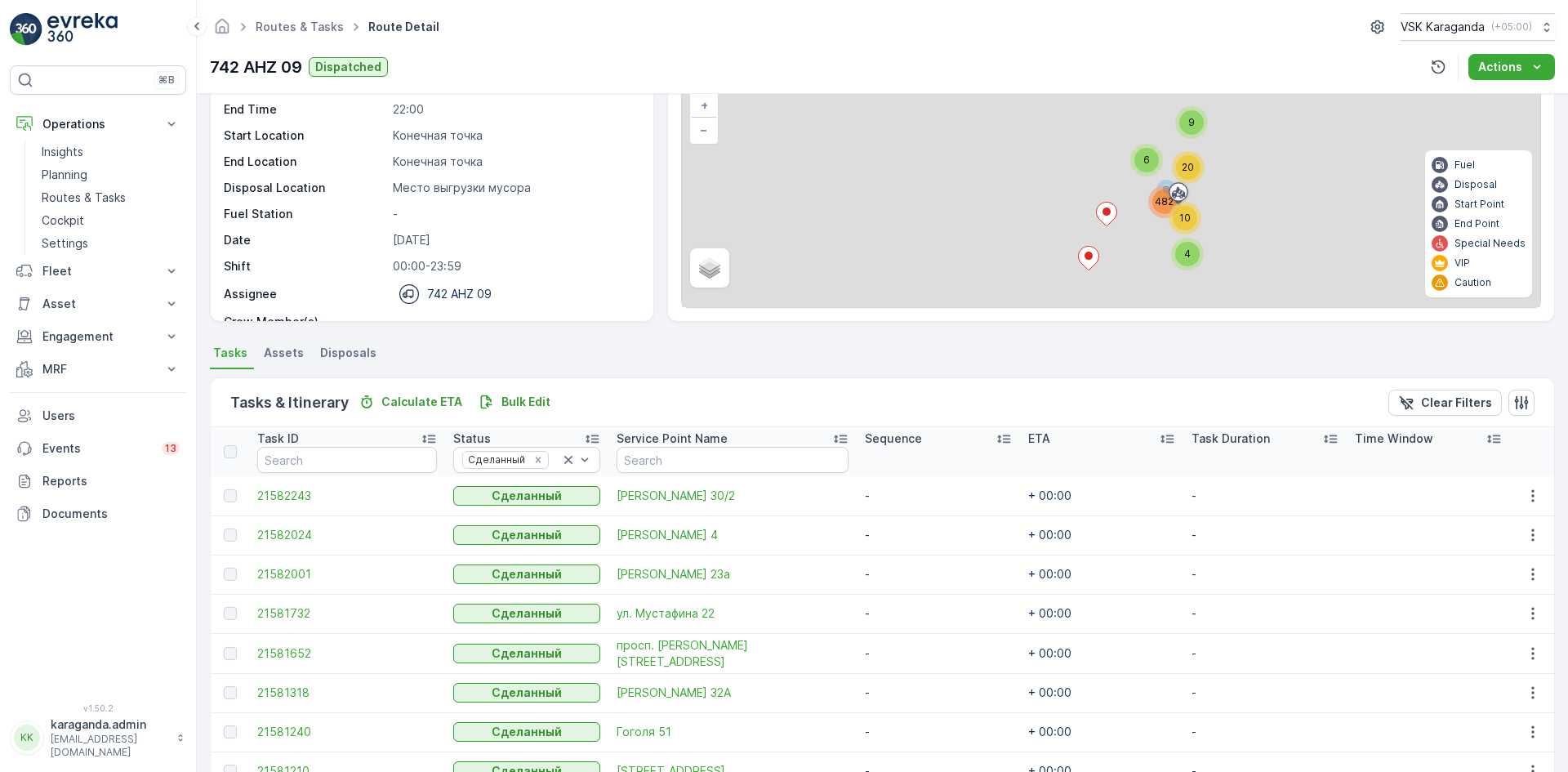
scroll to position [75, 0]
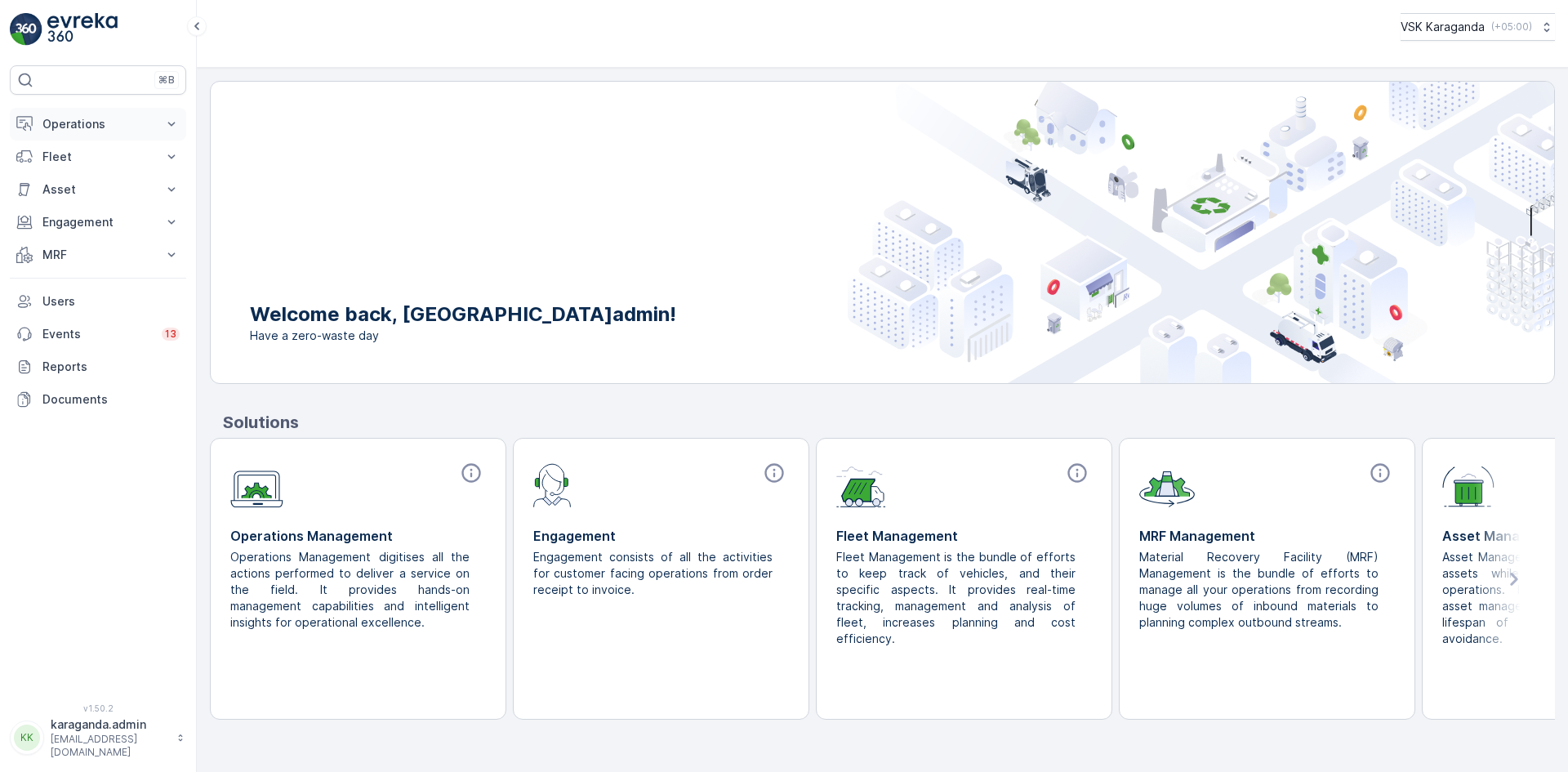
click at [67, 116] on button "Operations" at bounding box center [98, 123] width 177 height 33
click at [62, 176] on p "Planning" at bounding box center [64, 175] width 45 height 17
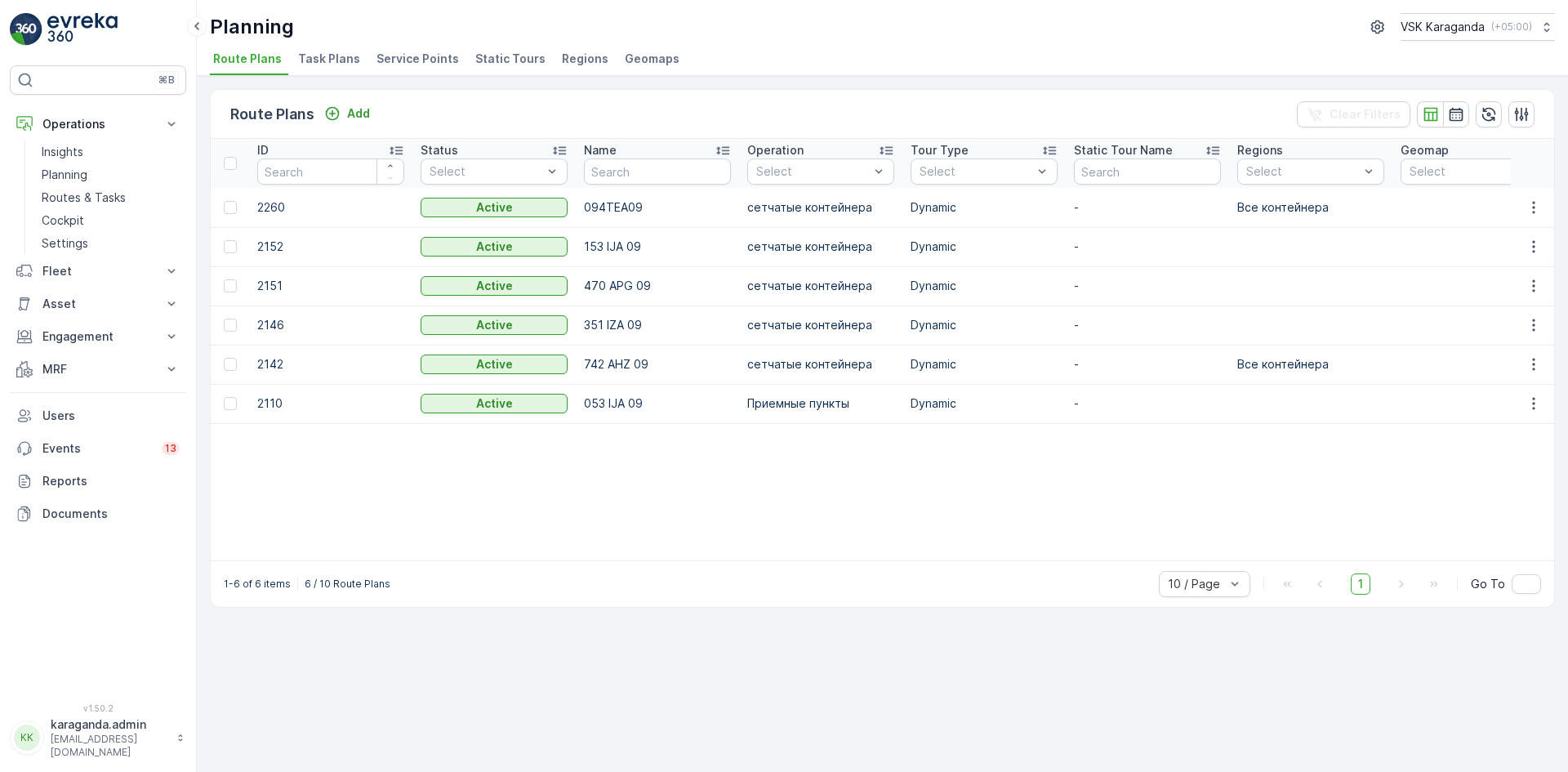
click at [381, 62] on span "Service Points" at bounding box center [417, 58] width 83 height 17
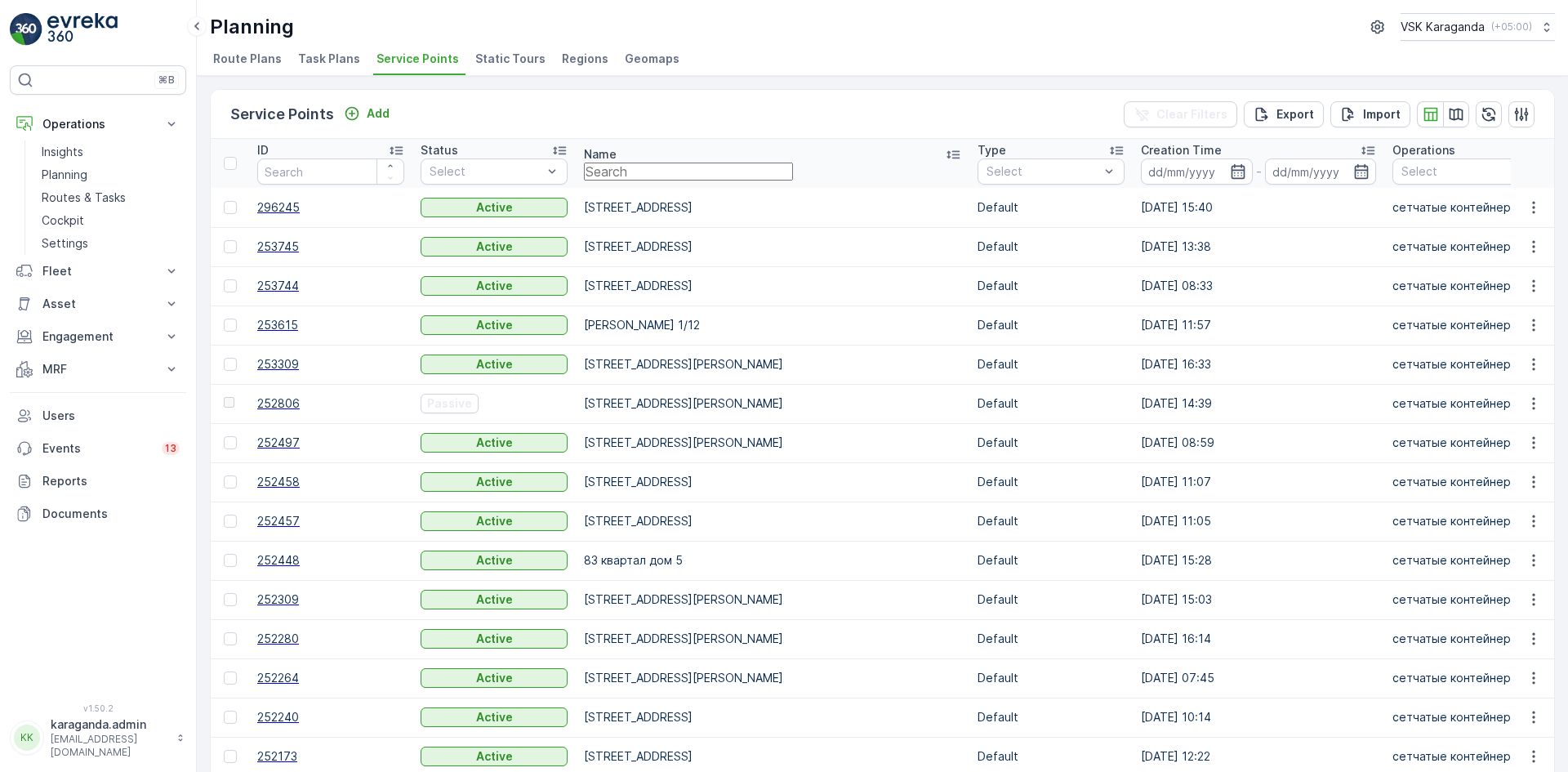
click at [623, 168] on input "text" at bounding box center [689, 172] width 209 height 18
type input "[PERSON_NAME] 47/2"
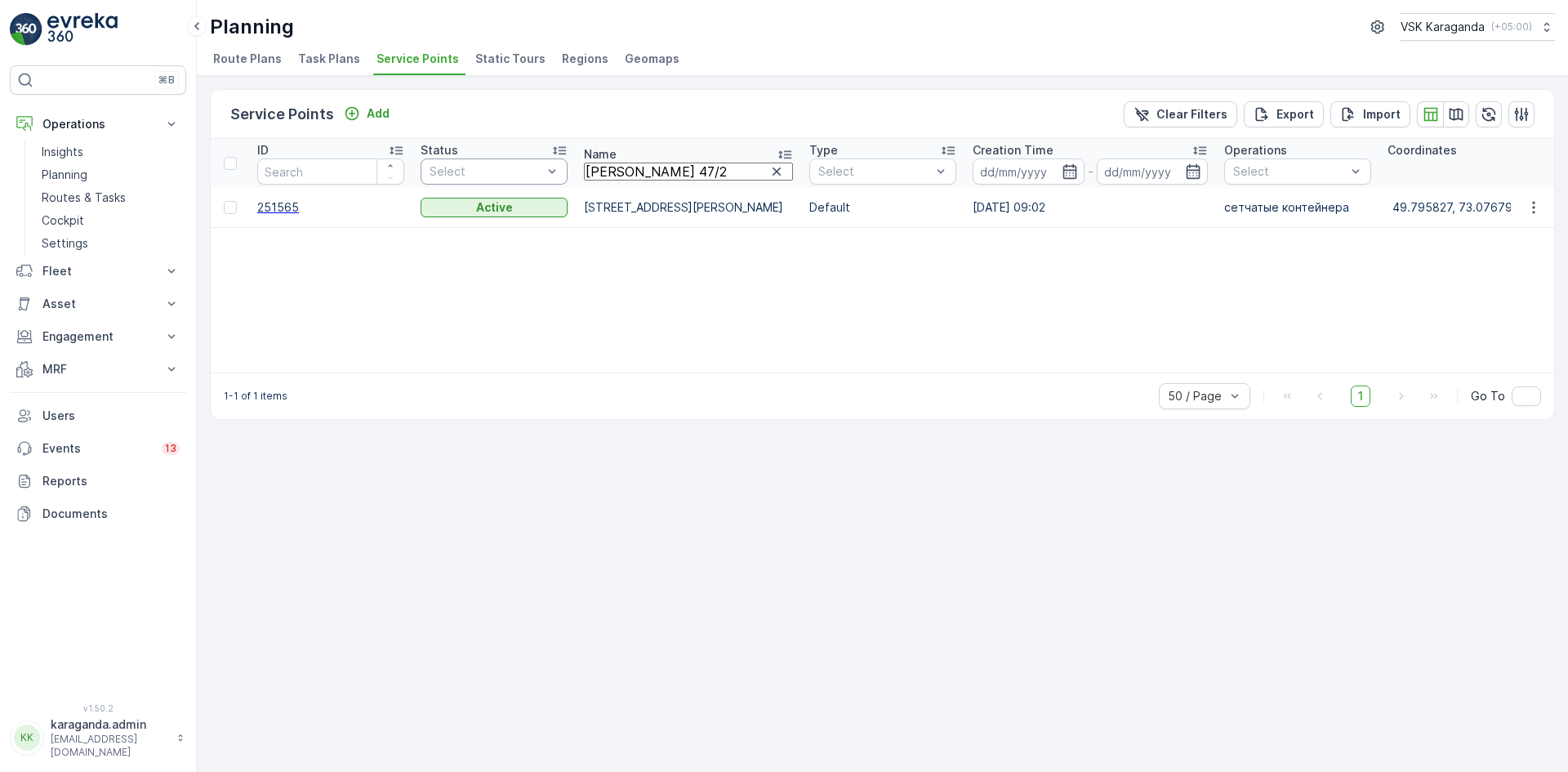
drag, startPoint x: 674, startPoint y: 179, endPoint x: 540, endPoint y: 183, distance: 134.1
click at [540, 183] on tr "ID Status Select Name [PERSON_NAME] 47/2 Type Select Creation Time - Operations…" at bounding box center [1437, 164] width 2454 height 49
type input "ермек"
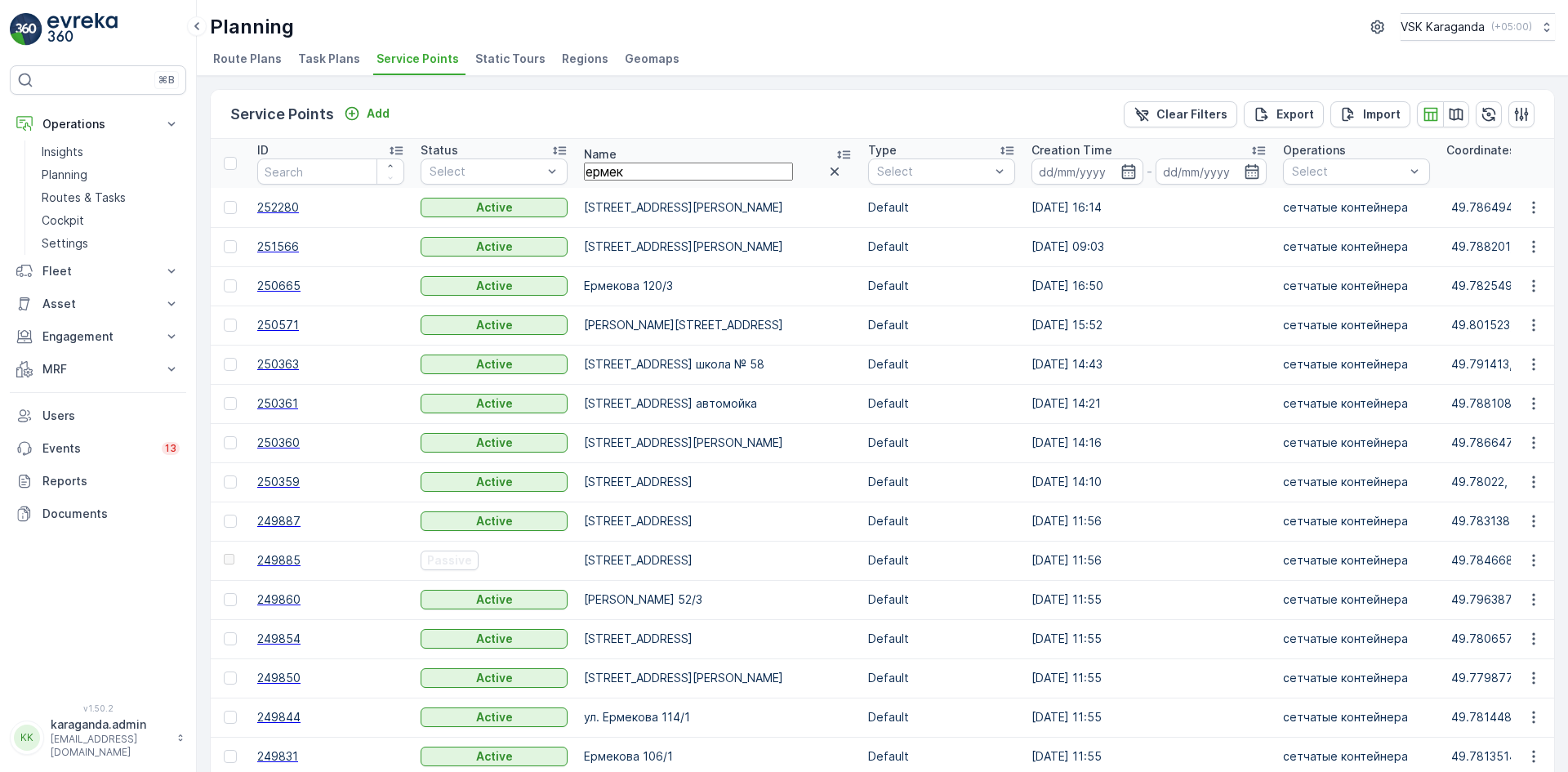
click at [635, 178] on input "ермек" at bounding box center [689, 172] width 209 height 18
type input "[PERSON_NAME]"
drag, startPoint x: 658, startPoint y: 173, endPoint x: 524, endPoint y: 173, distance: 134.0
type input "[STREET_ADDRESS]"
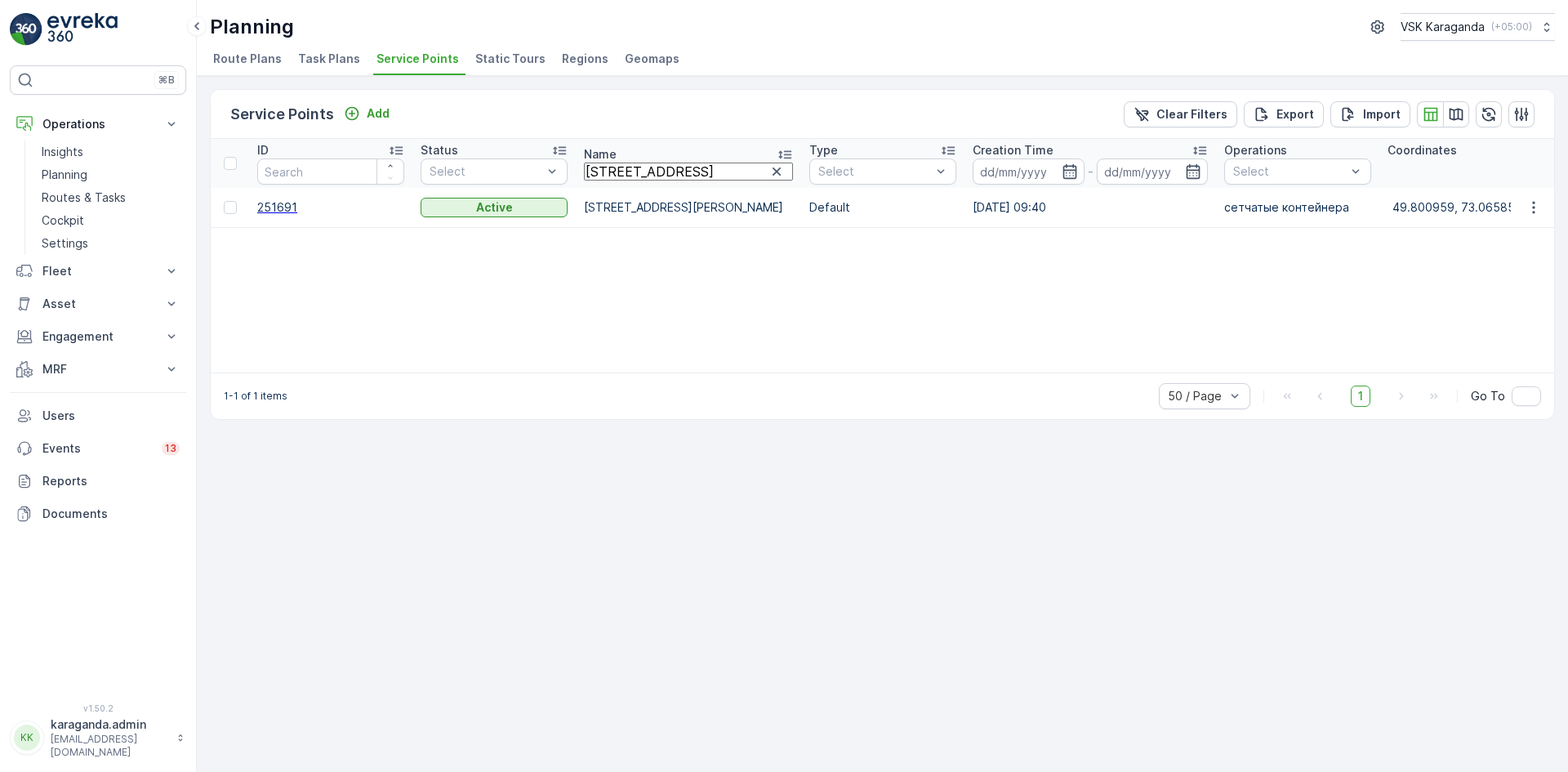
drag, startPoint x: 691, startPoint y: 171, endPoint x: 592, endPoint y: 170, distance: 99.0
click at [592, 170] on input "[STREET_ADDRESS]" at bounding box center [689, 172] width 209 height 18
type input "гудермесская"
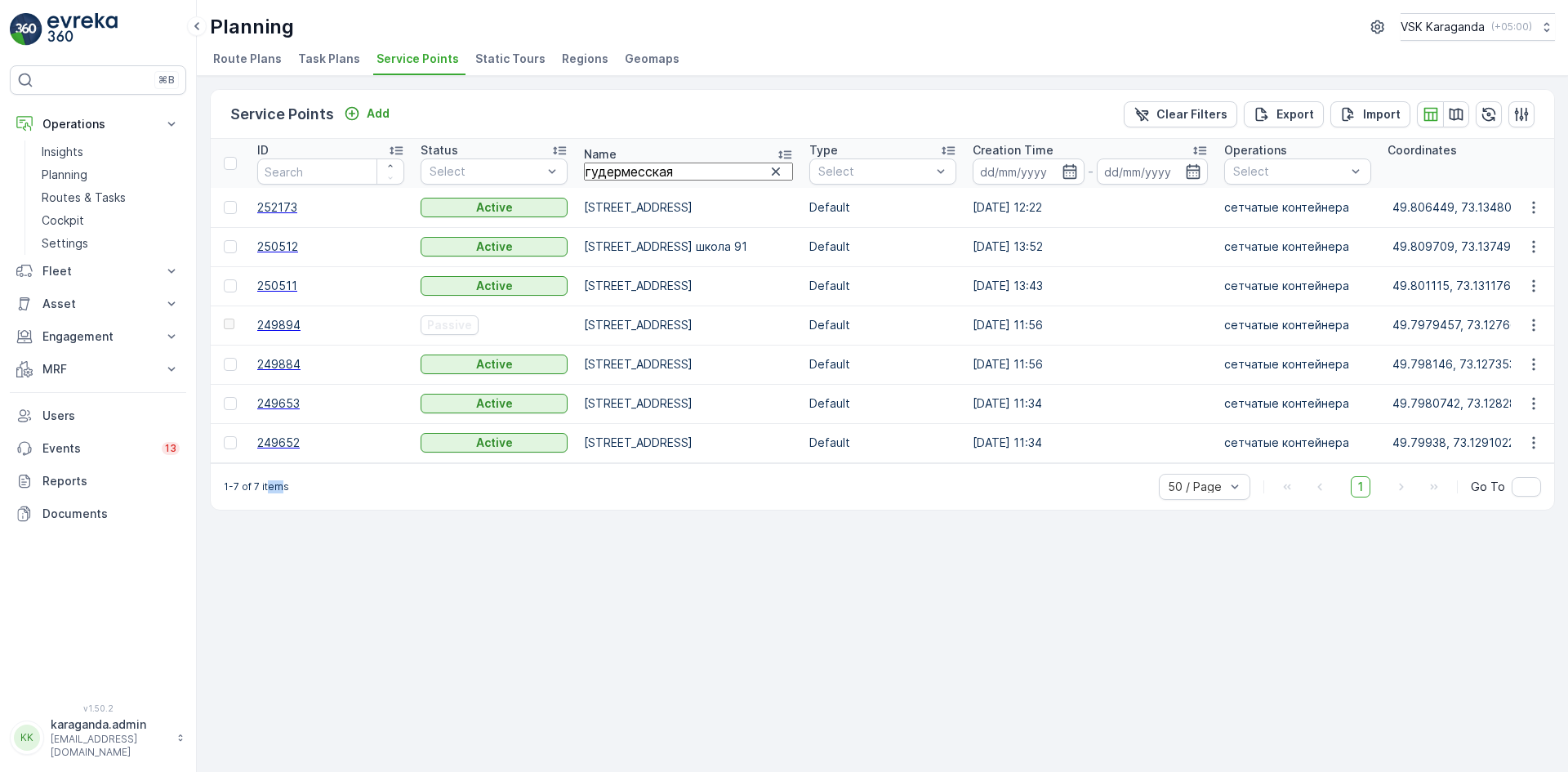
click at [282, 630] on div "Service Points Add Clear Filters Export Import ID Status Select Name гудермесск…" at bounding box center [881, 424] width 1371 height 696
click at [54, 357] on button "MRF" at bounding box center [98, 368] width 177 height 33
click at [92, 405] on p "Входящий & Исходящий" at bounding box center [110, 397] width 137 height 17
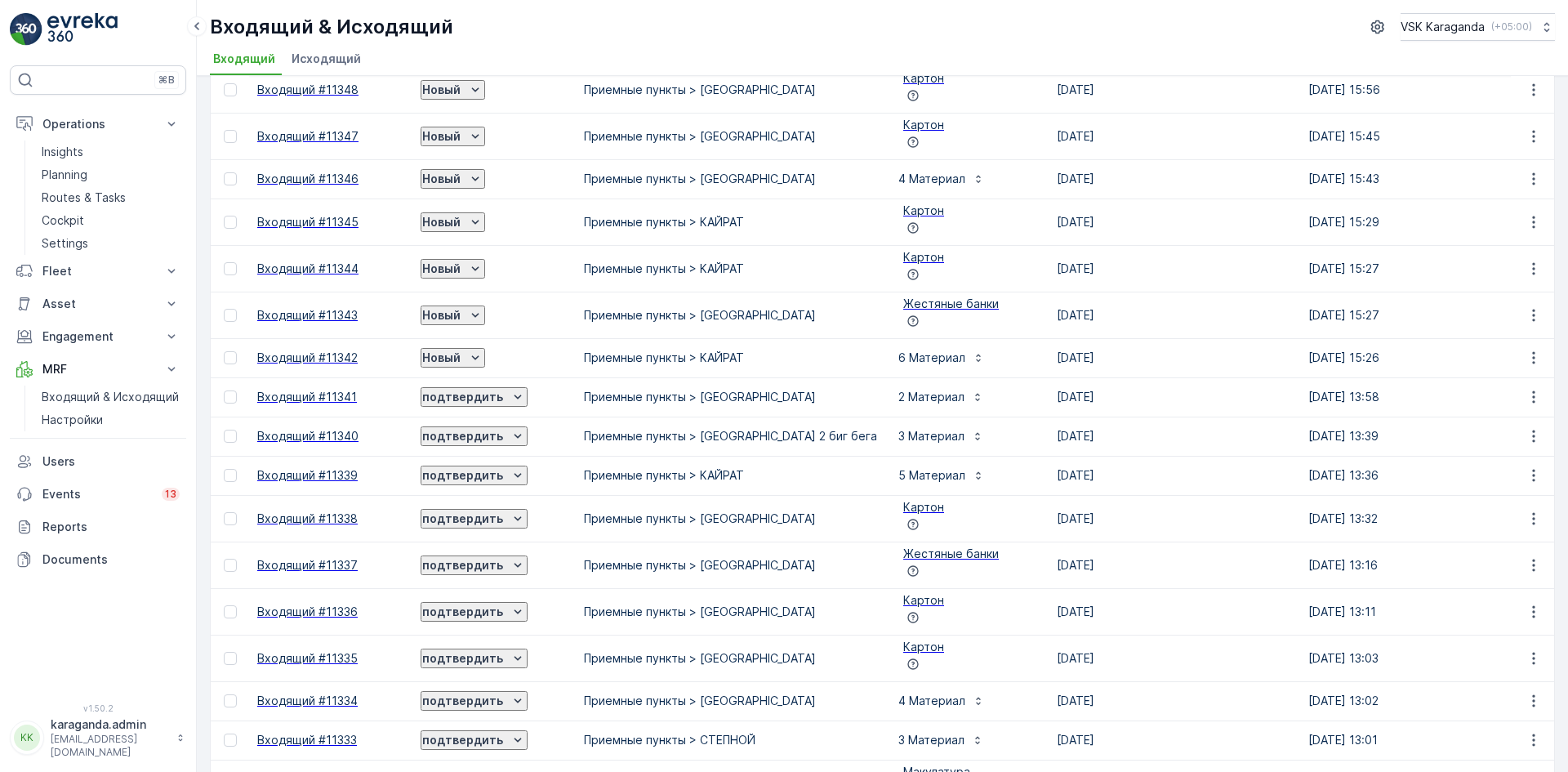
scroll to position [409, 0]
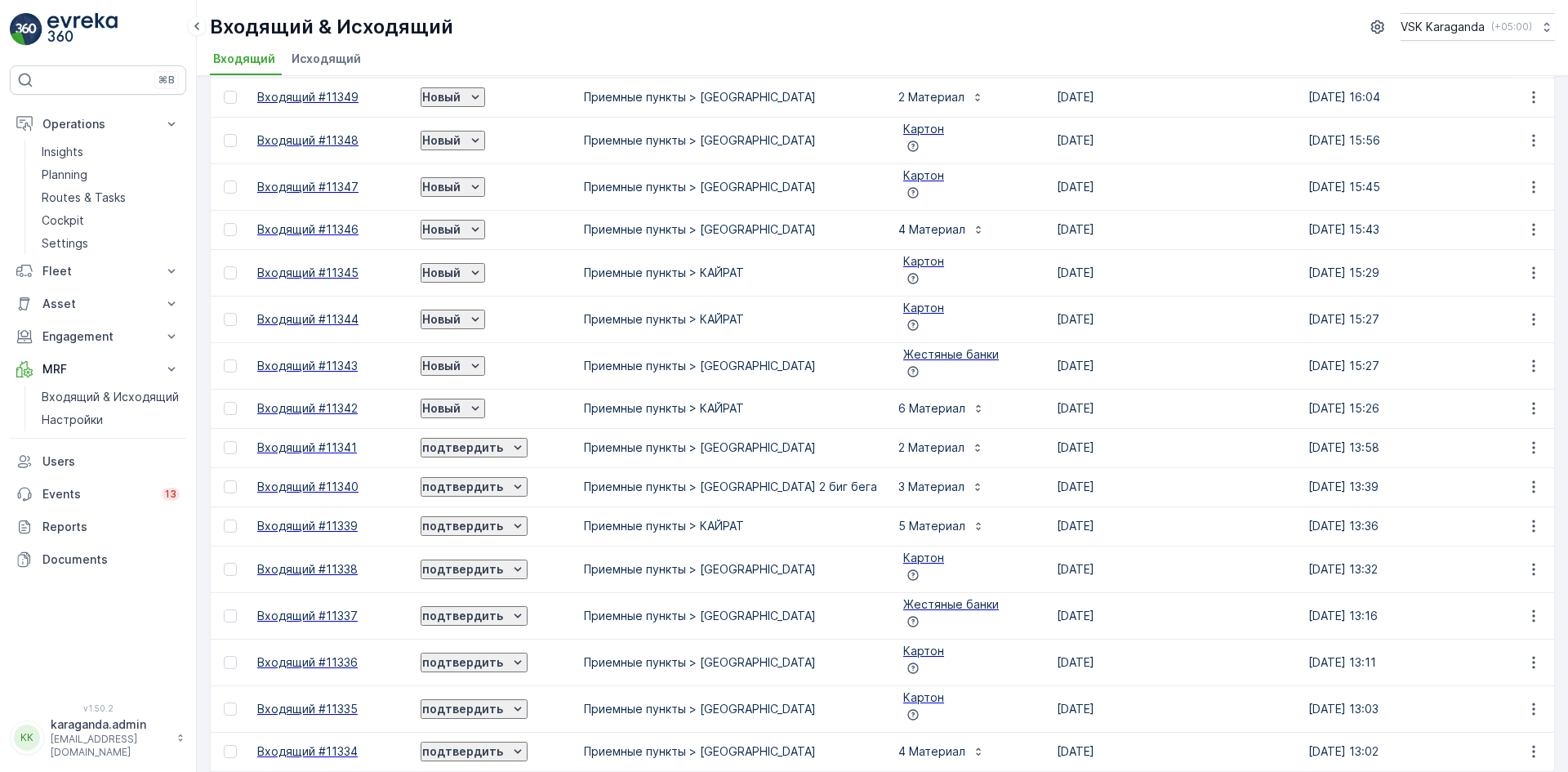
click at [461, 400] on p "Новый" at bounding box center [441, 408] width 38 height 17
click at [498, 412] on span "подтвердить" at bounding box center [478, 417] width 75 height 17
click at [484, 357] on icon "Новый" at bounding box center [475, 365] width 17 height 17
click at [488, 375] on span "подтвердить" at bounding box center [478, 377] width 75 height 17
click at [484, 311] on div "Новый" at bounding box center [453, 319] width 61 height 17
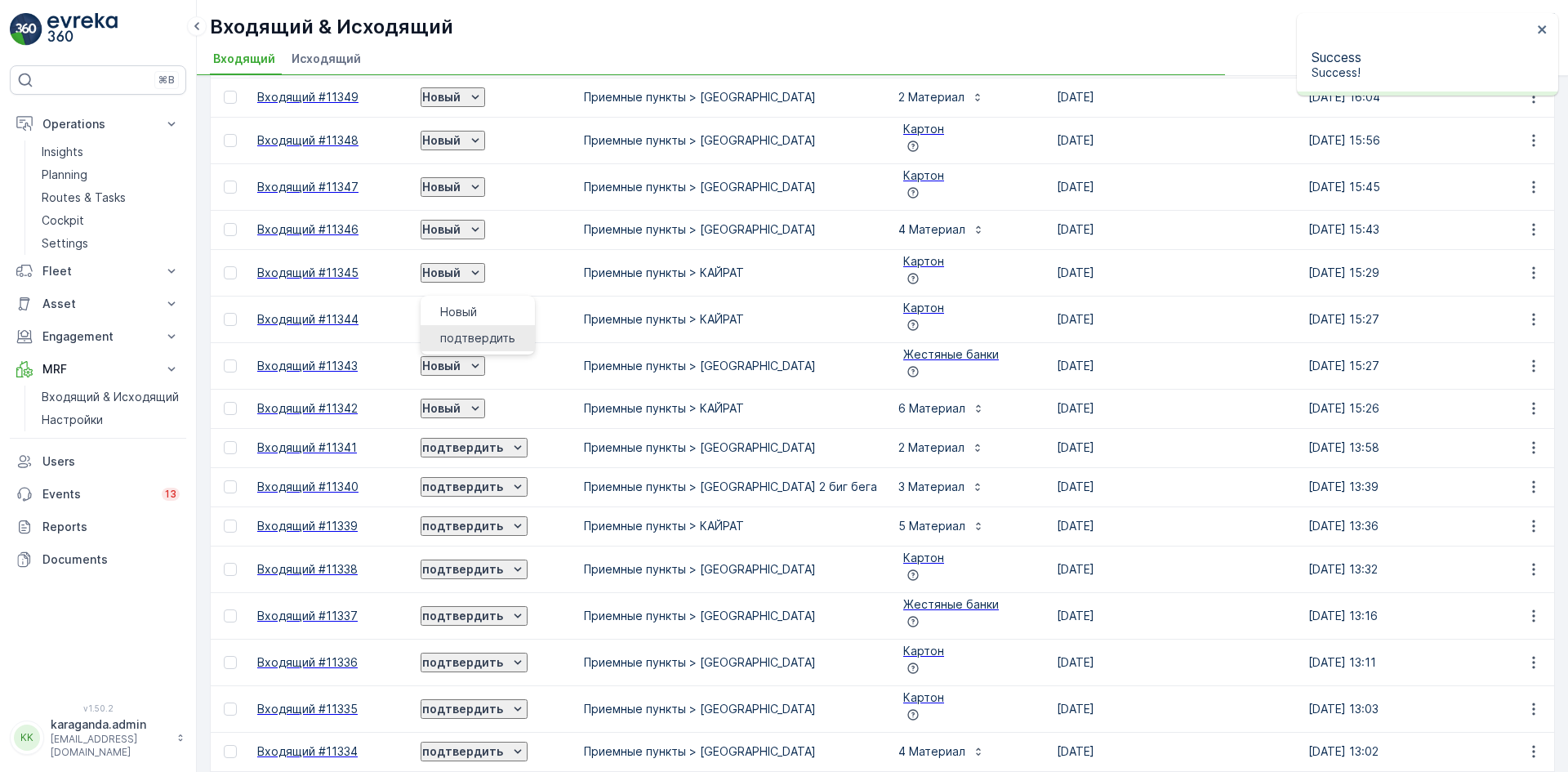
click at [480, 334] on span "подтвердить" at bounding box center [478, 338] width 75 height 17
click at [484, 265] on icon "Новый" at bounding box center [475, 272] width 17 height 17
click at [492, 291] on span "подтвердить" at bounding box center [478, 299] width 75 height 17
click at [484, 221] on icon "Новый" at bounding box center [475, 229] width 17 height 17
click at [482, 253] on span "подтвердить" at bounding box center [478, 260] width 75 height 17
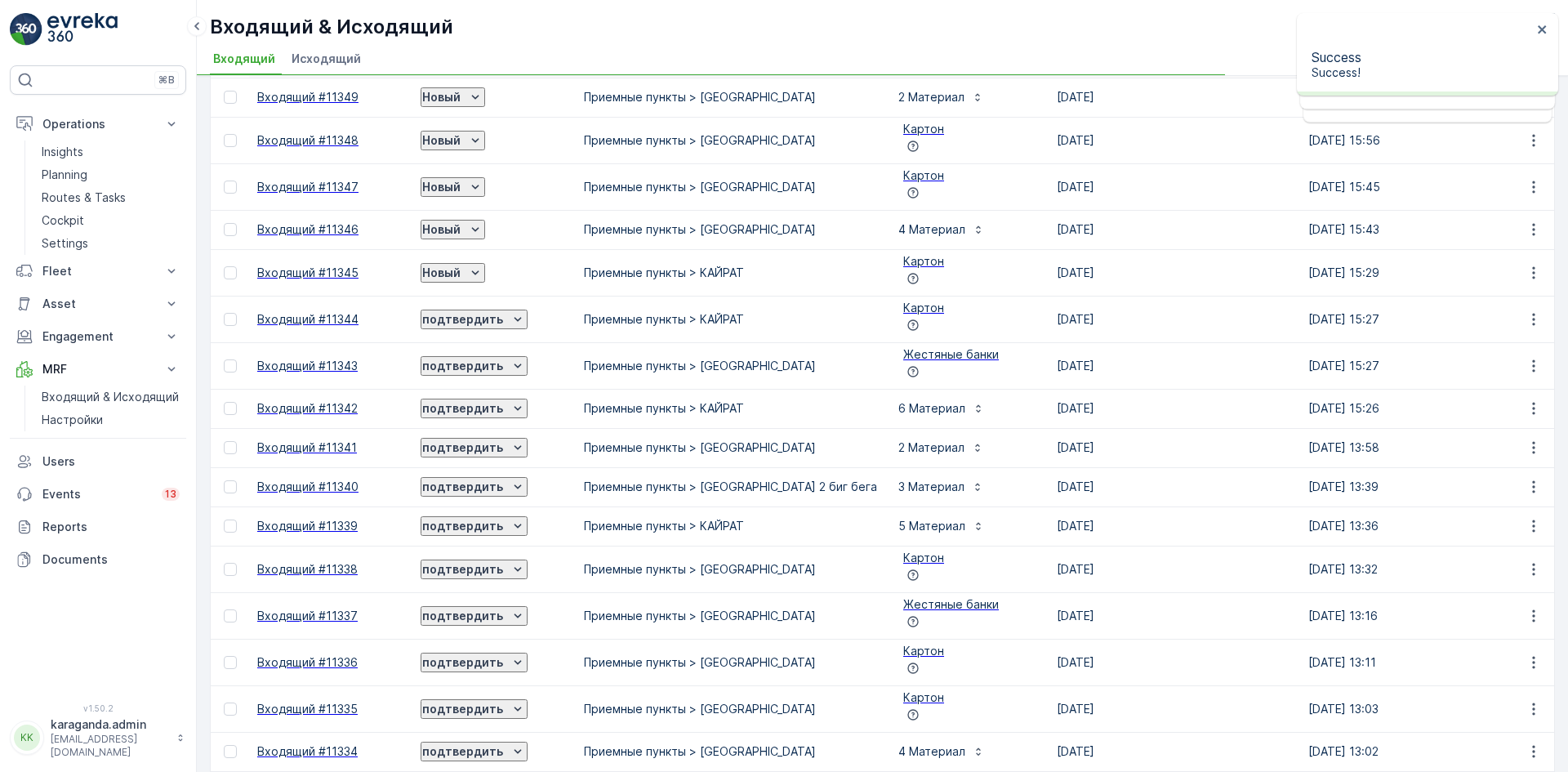
click at [461, 179] on p "Новый" at bounding box center [441, 187] width 38 height 17
click at [474, 219] on span "подтвердить" at bounding box center [478, 220] width 75 height 17
click at [461, 132] on p "Новый" at bounding box center [441, 140] width 38 height 17
click at [461, 179] on p "Новый" at bounding box center [441, 187] width 38 height 17
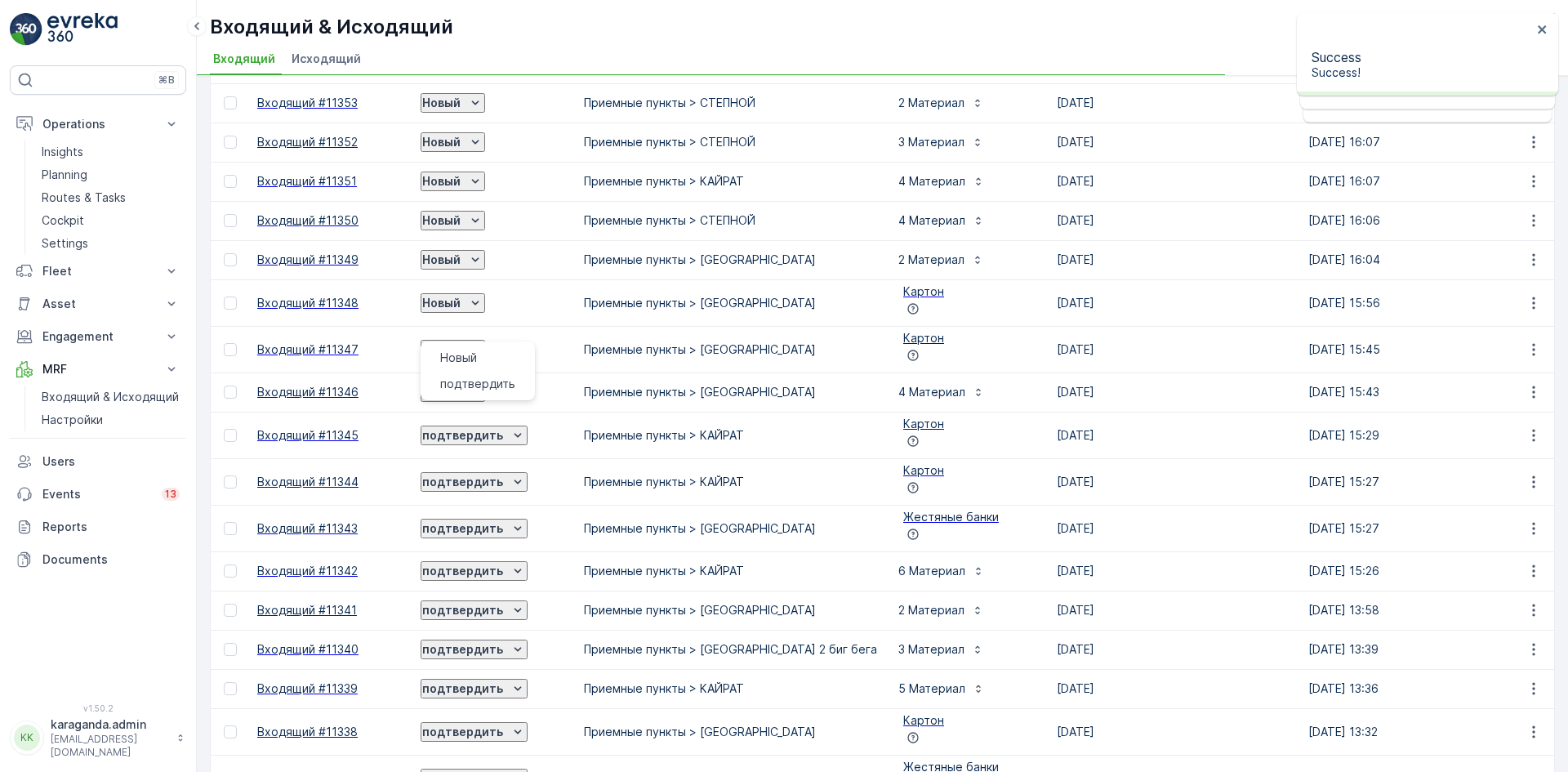
scroll to position [245, 0]
click at [484, 213] on icon "Новый" at bounding box center [475, 221] width 17 height 17
click at [485, 258] on span "подтвердить" at bounding box center [478, 266] width 75 height 17
click at [461, 174] on p "Новый" at bounding box center [441, 182] width 38 height 17
click at [477, 219] on span "подтвердить" at bounding box center [478, 227] width 75 height 17
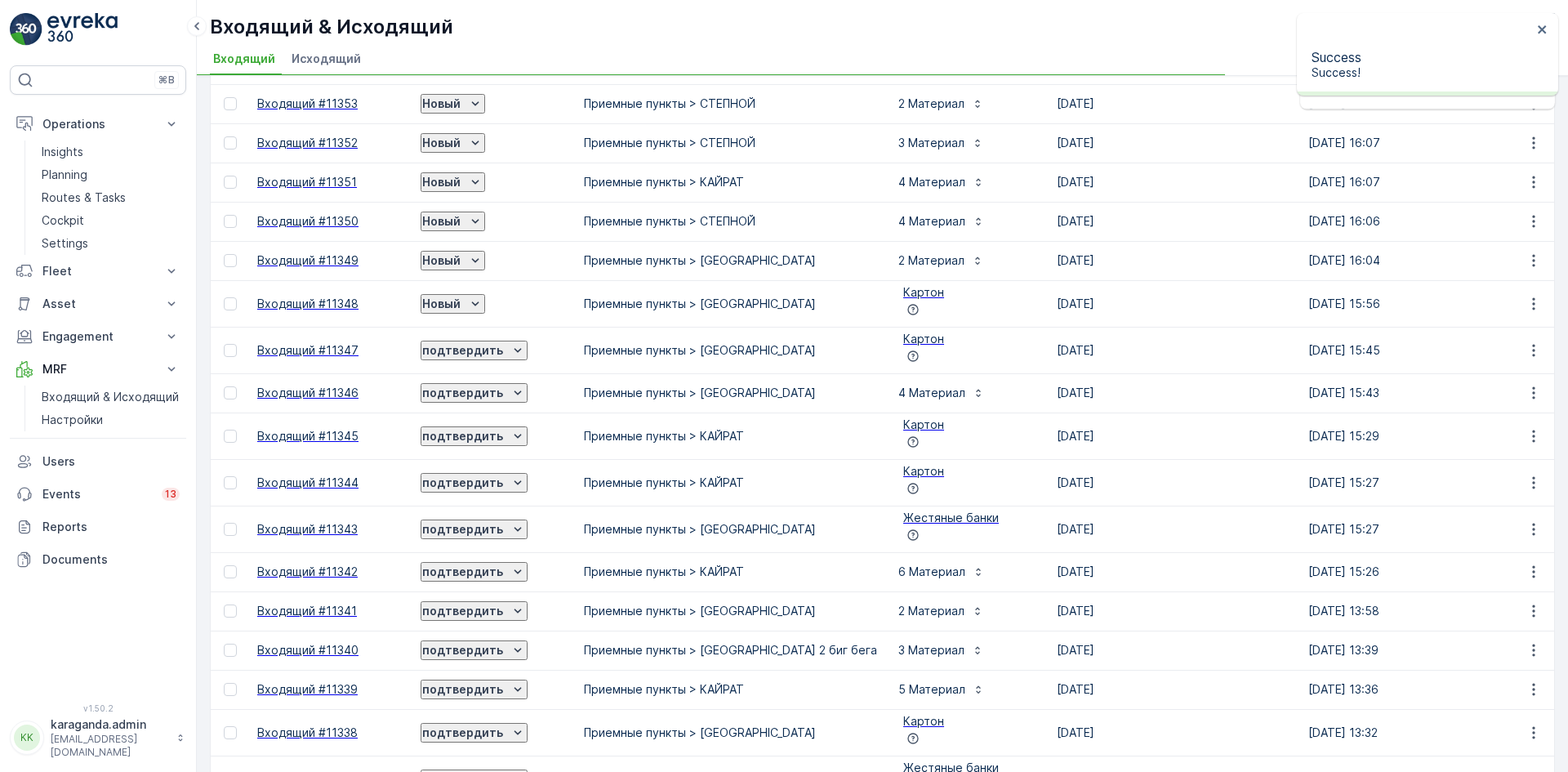
click at [461, 135] on p "Новый" at bounding box center [441, 143] width 38 height 17
click at [480, 180] on span "подтвердить" at bounding box center [478, 188] width 75 height 17
click at [461, 96] on p "Новый" at bounding box center [441, 104] width 38 height 17
click at [475, 146] on span "подтвердить" at bounding box center [478, 148] width 75 height 17
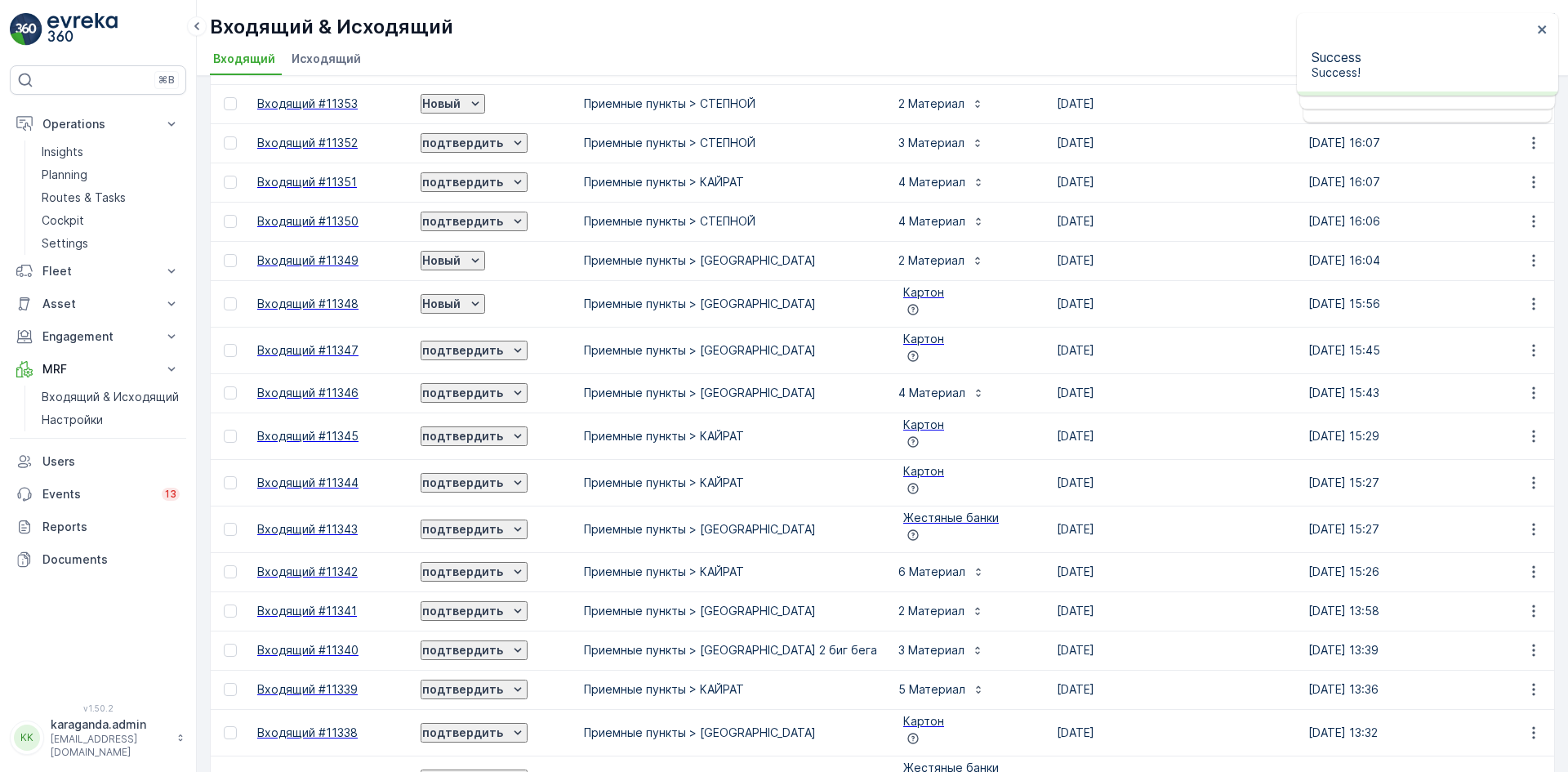
scroll to position [82, 0]
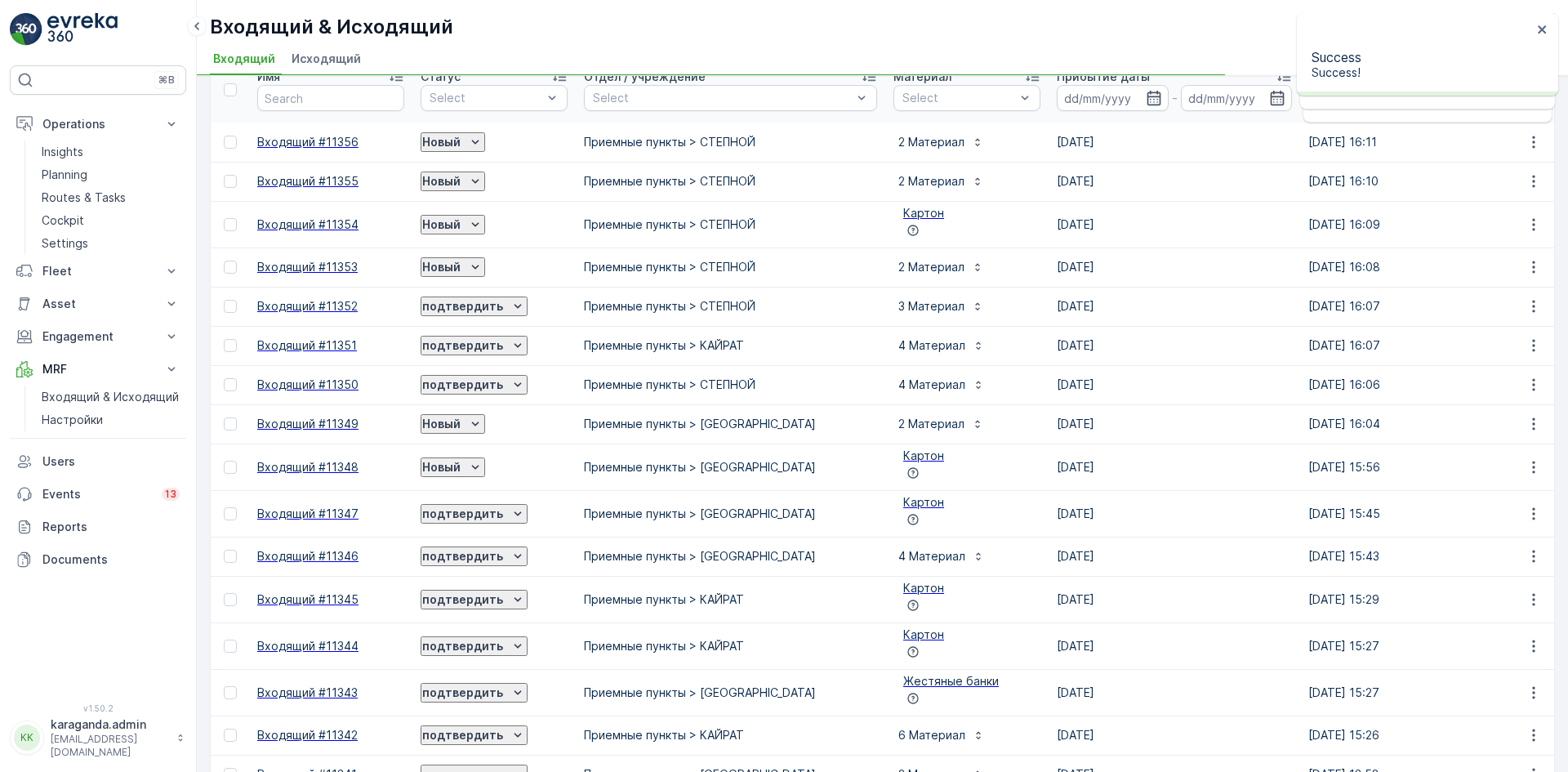
click at [484, 135] on icon "Новый" at bounding box center [475, 142] width 17 height 17
click at [499, 187] on span "подтвердить" at bounding box center [478, 194] width 75 height 17
click at [484, 180] on icon "Новый" at bounding box center [475, 181] width 17 height 17
click at [484, 178] on icon "Новый" at bounding box center [475, 181] width 17 height 17
click at [484, 179] on icon "Новый" at bounding box center [475, 181] width 17 height 17
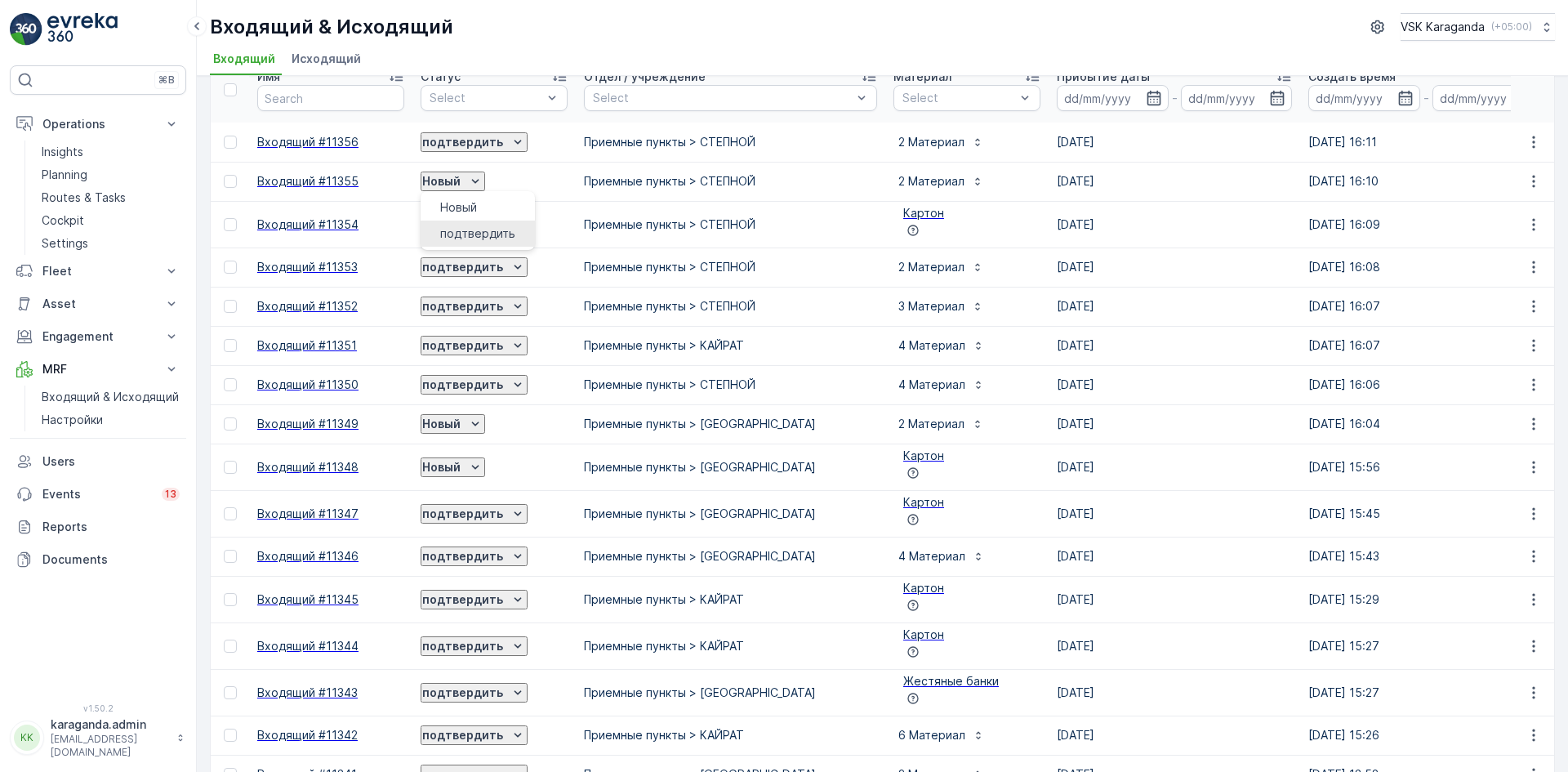
click at [500, 225] on span "подтвердить" at bounding box center [478, 233] width 75 height 17
click at [480, 222] on icon "Новый" at bounding box center [475, 224] width 7 height 4
click at [489, 265] on span "подтвердить" at bounding box center [478, 272] width 75 height 17
click at [461, 416] on p "Новый" at bounding box center [441, 424] width 38 height 17
click at [481, 466] on span "подтвердить" at bounding box center [478, 469] width 75 height 17
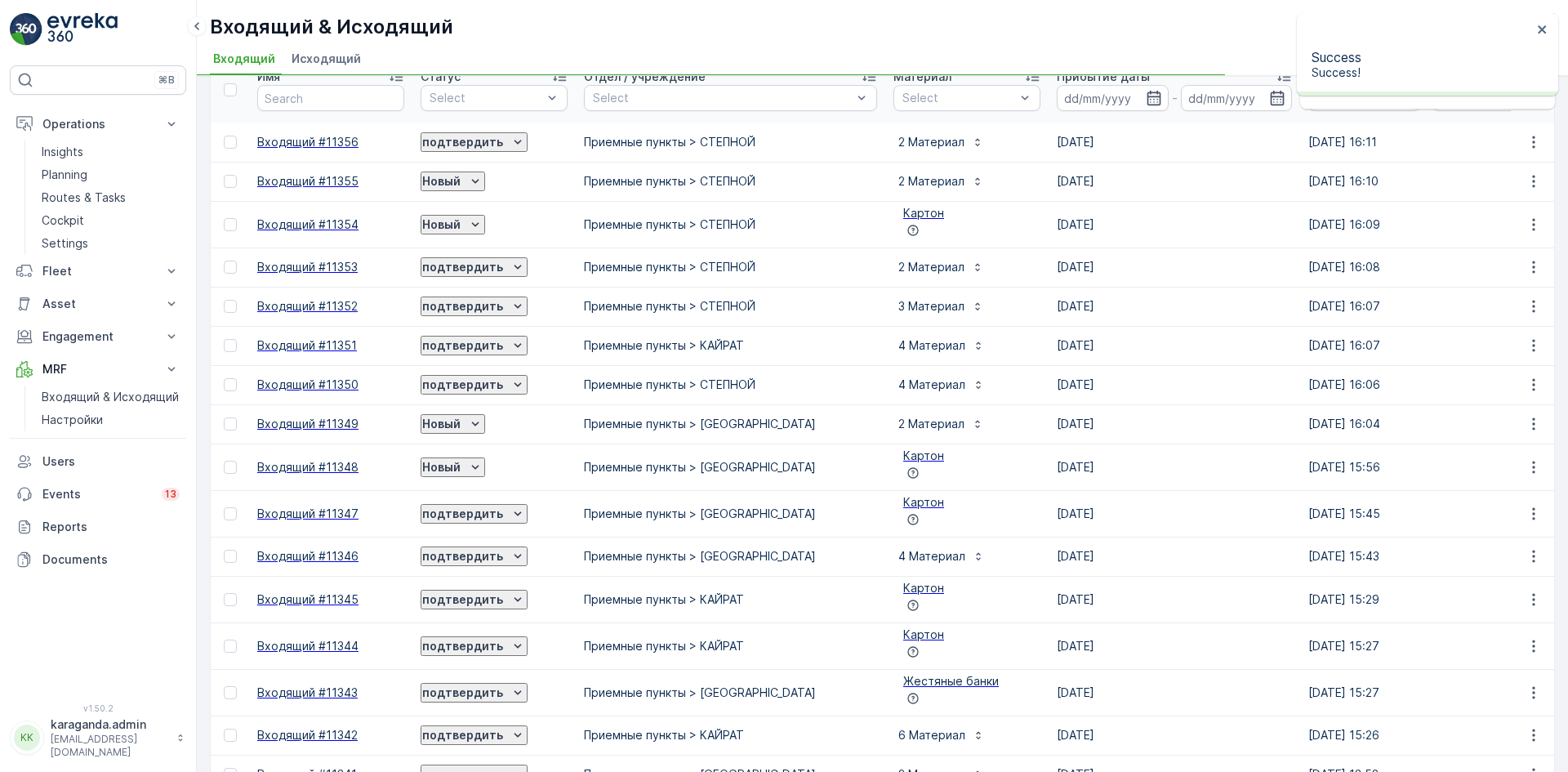
click at [461, 459] on p "Новый" at bounding box center [441, 467] width 38 height 17
click at [485, 500] on span "подтвердить" at bounding box center [478, 507] width 75 height 17
